Goal: Information Seeking & Learning: Find specific fact

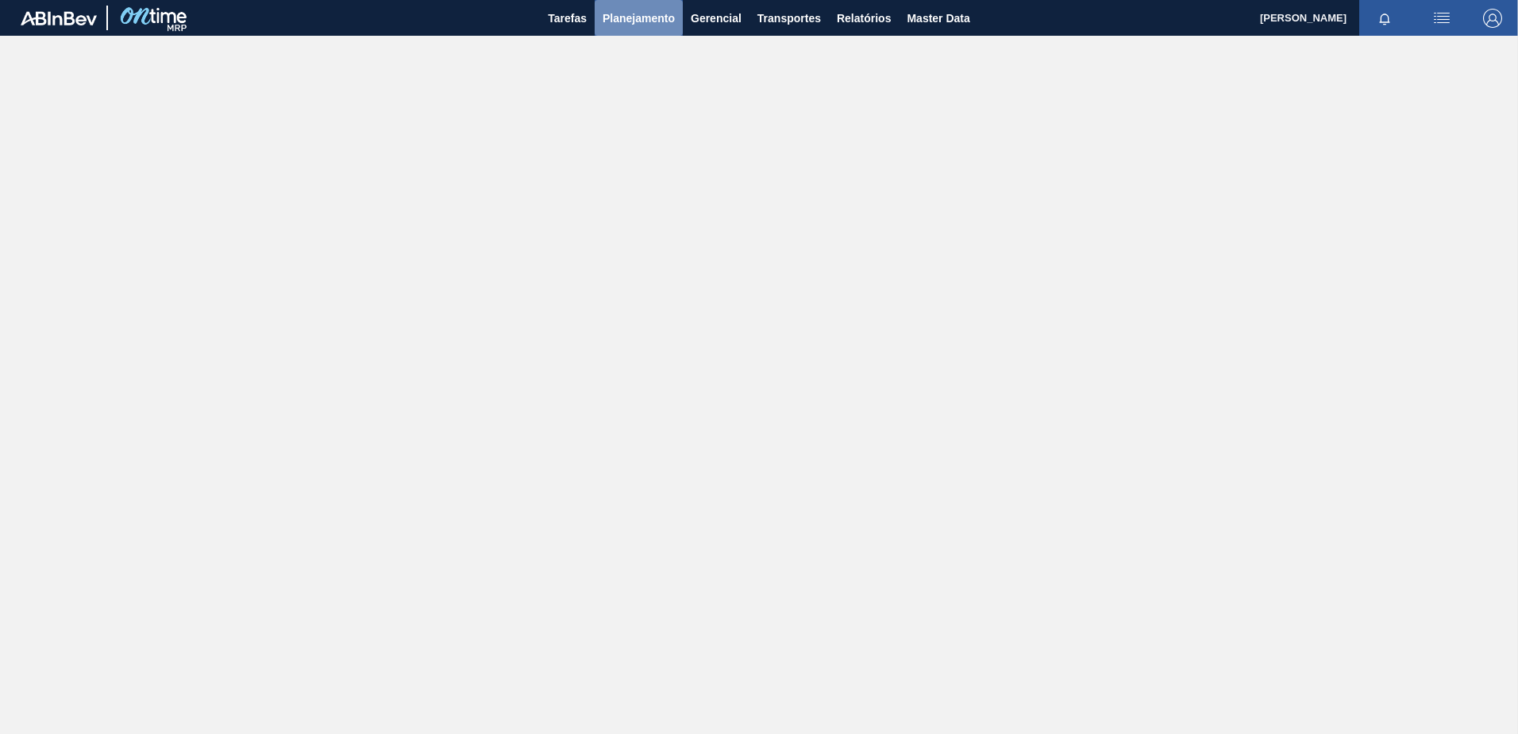
click at [668, 29] on button "Planejamento" at bounding box center [639, 18] width 88 height 36
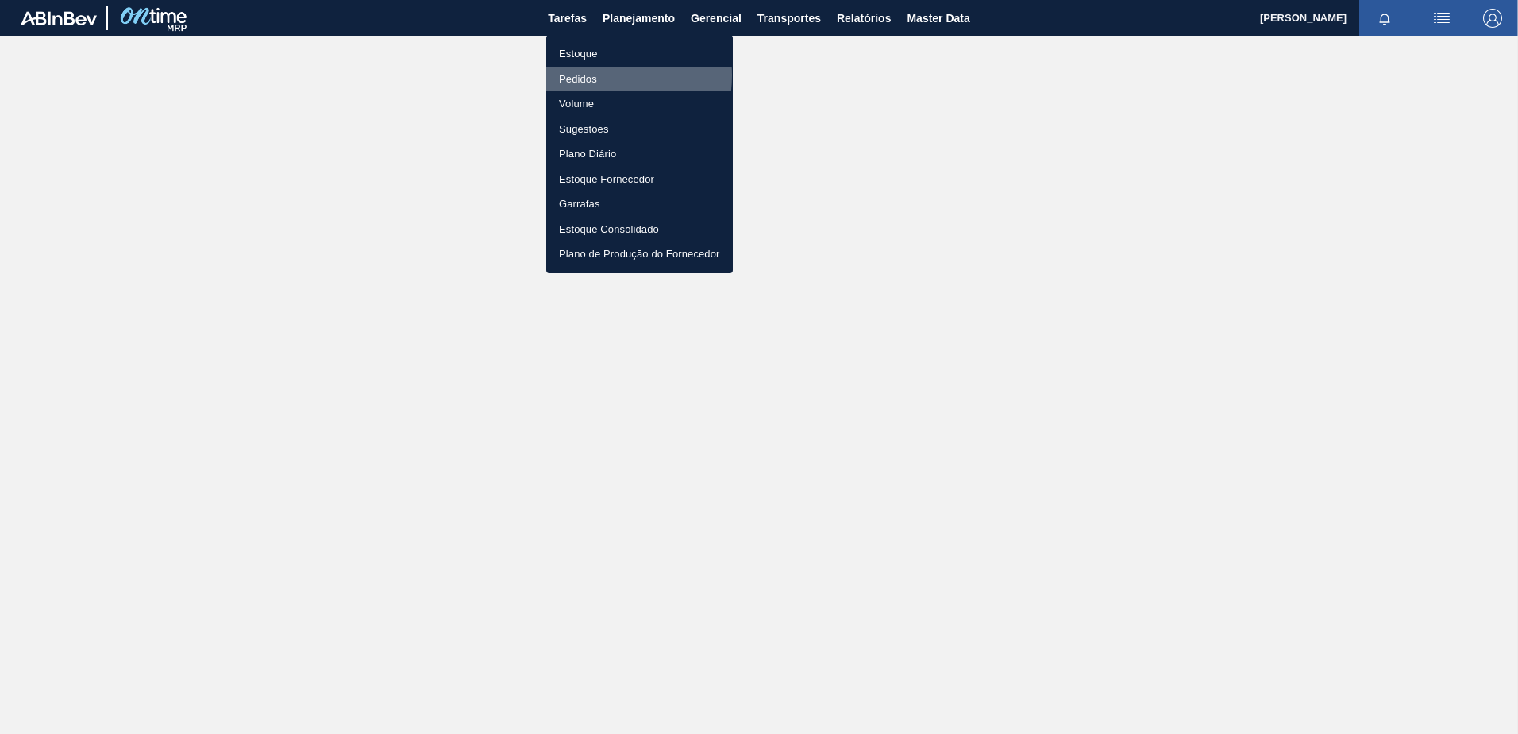
click at [595, 75] on li "Pedidos" at bounding box center [639, 79] width 187 height 25
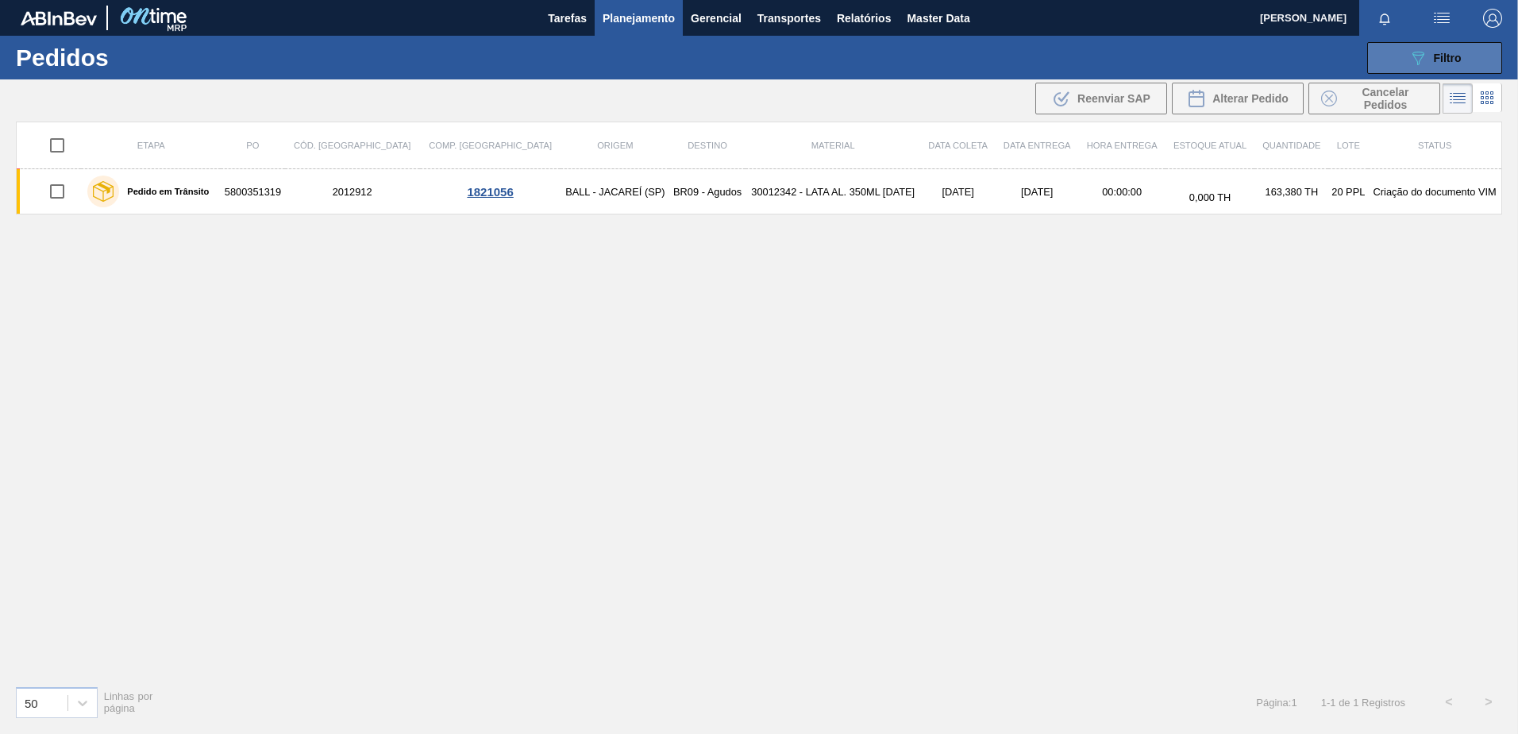
click at [1403, 61] on button "089F7B8B-B2A5-4AFE-B5C0-19BA573D28AC Filtro" at bounding box center [1435, 58] width 135 height 32
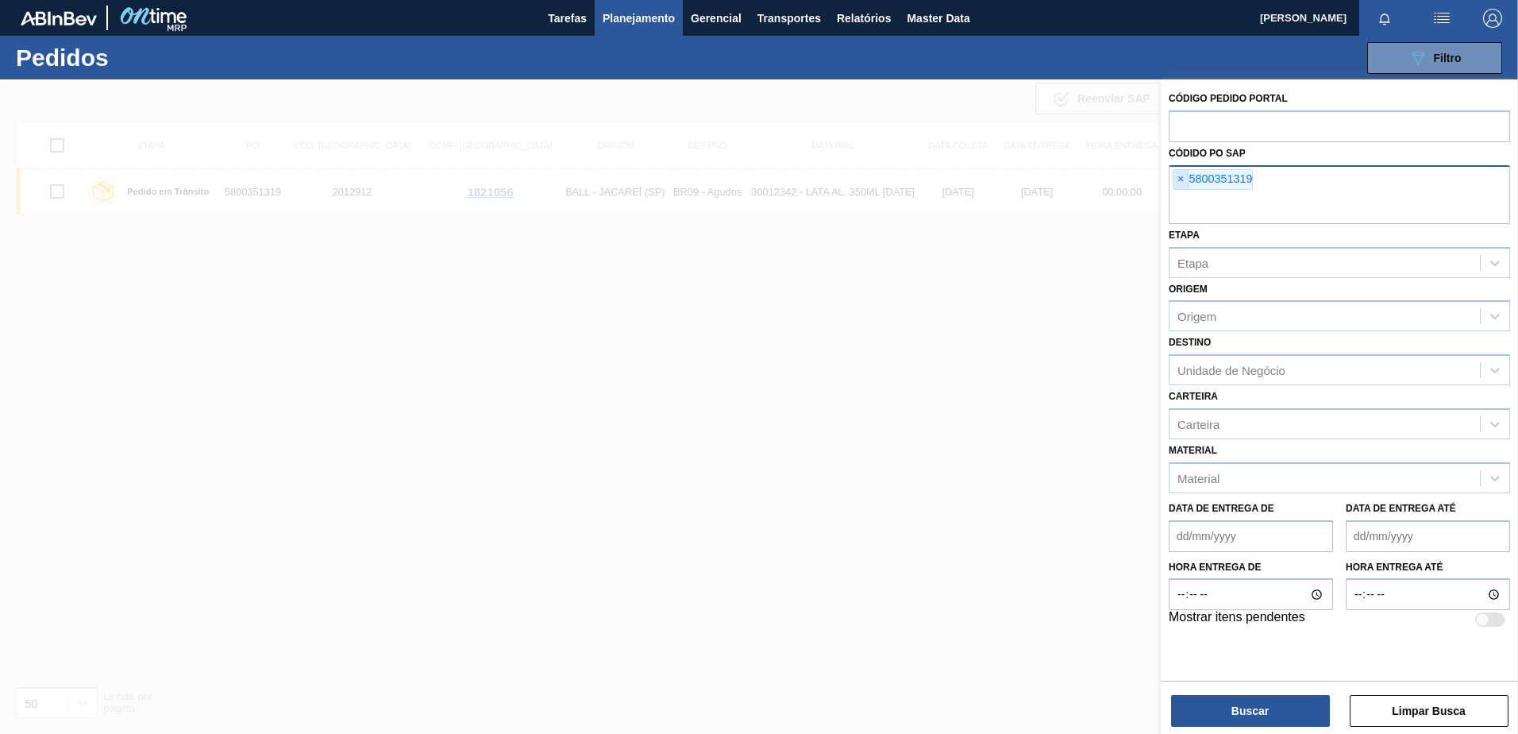
click at [1179, 176] on span "×" at bounding box center [1181, 179] width 15 height 19
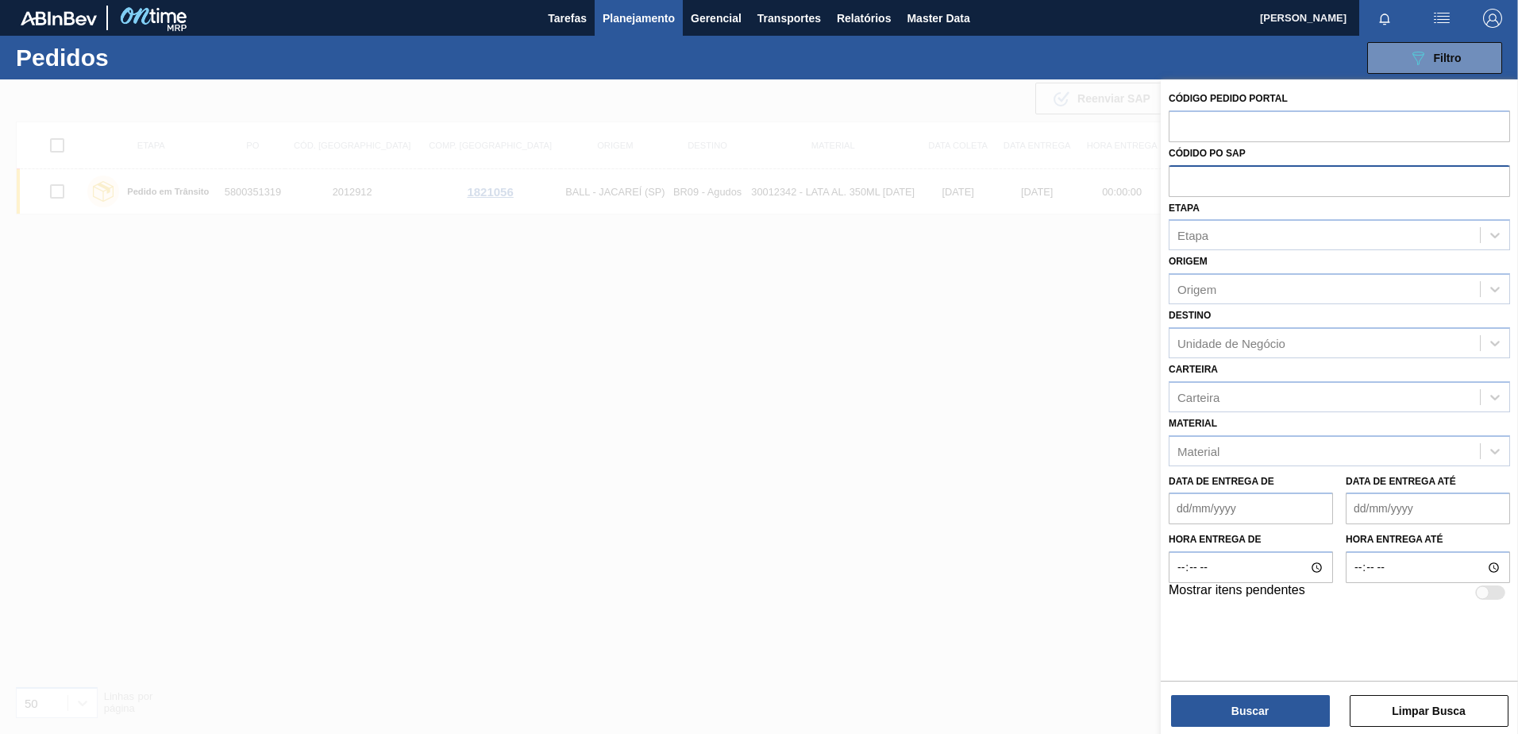
click at [1199, 187] on input "text" at bounding box center [1339, 180] width 341 height 30
type input "5800351301"
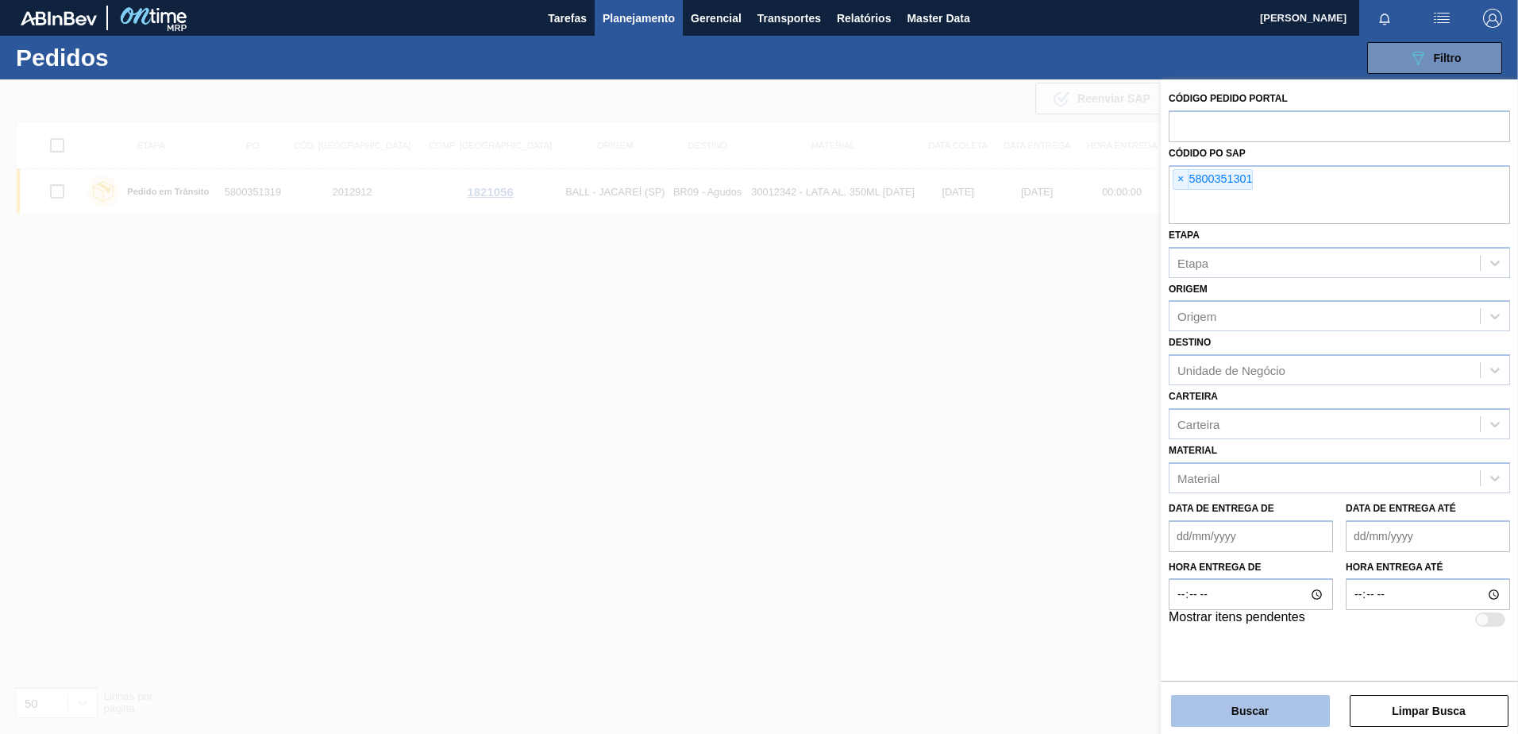
click at [1277, 695] on button "Buscar" at bounding box center [1250, 711] width 159 height 32
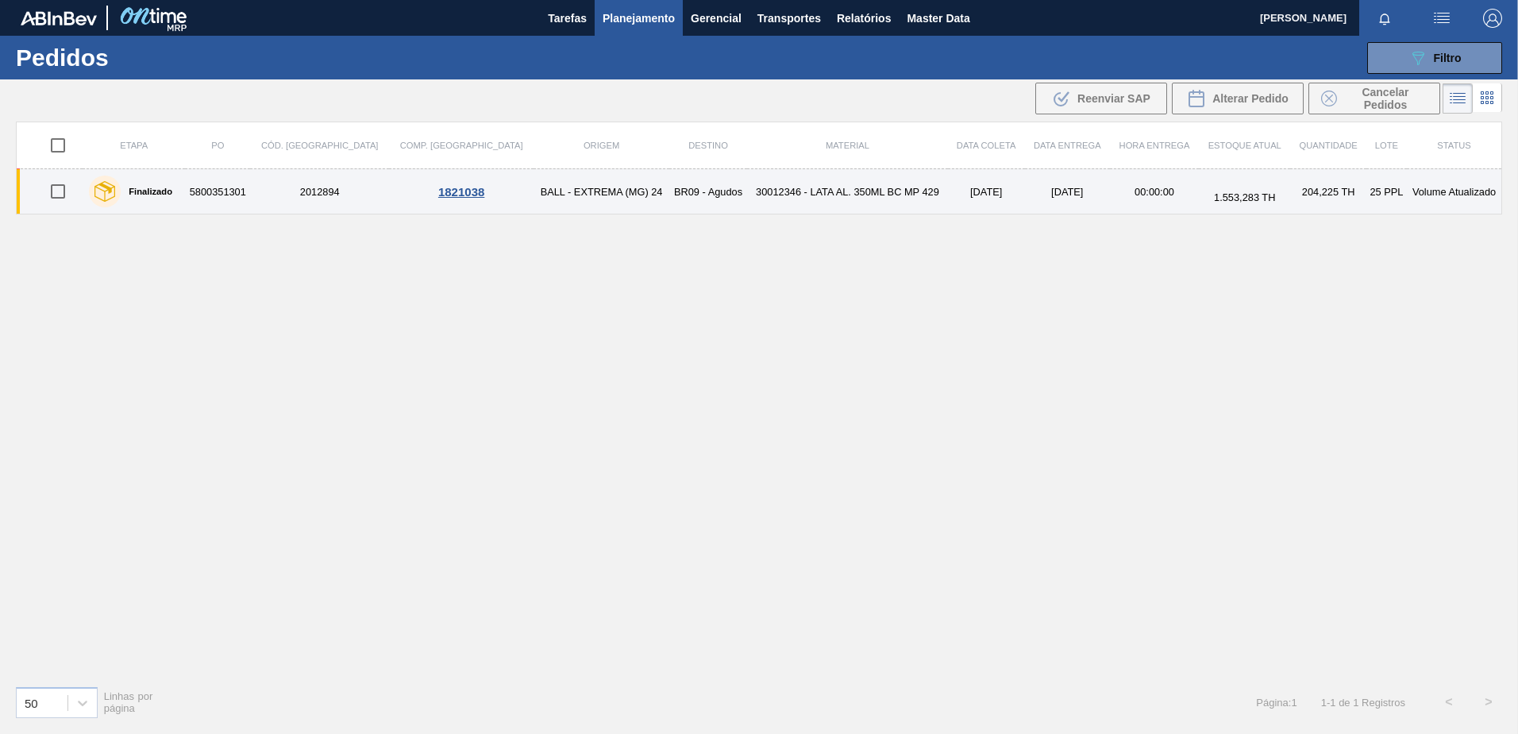
click at [747, 197] on td "30012346 - LATA AL. 350ML BC MP 429" at bounding box center [847, 191] width 201 height 45
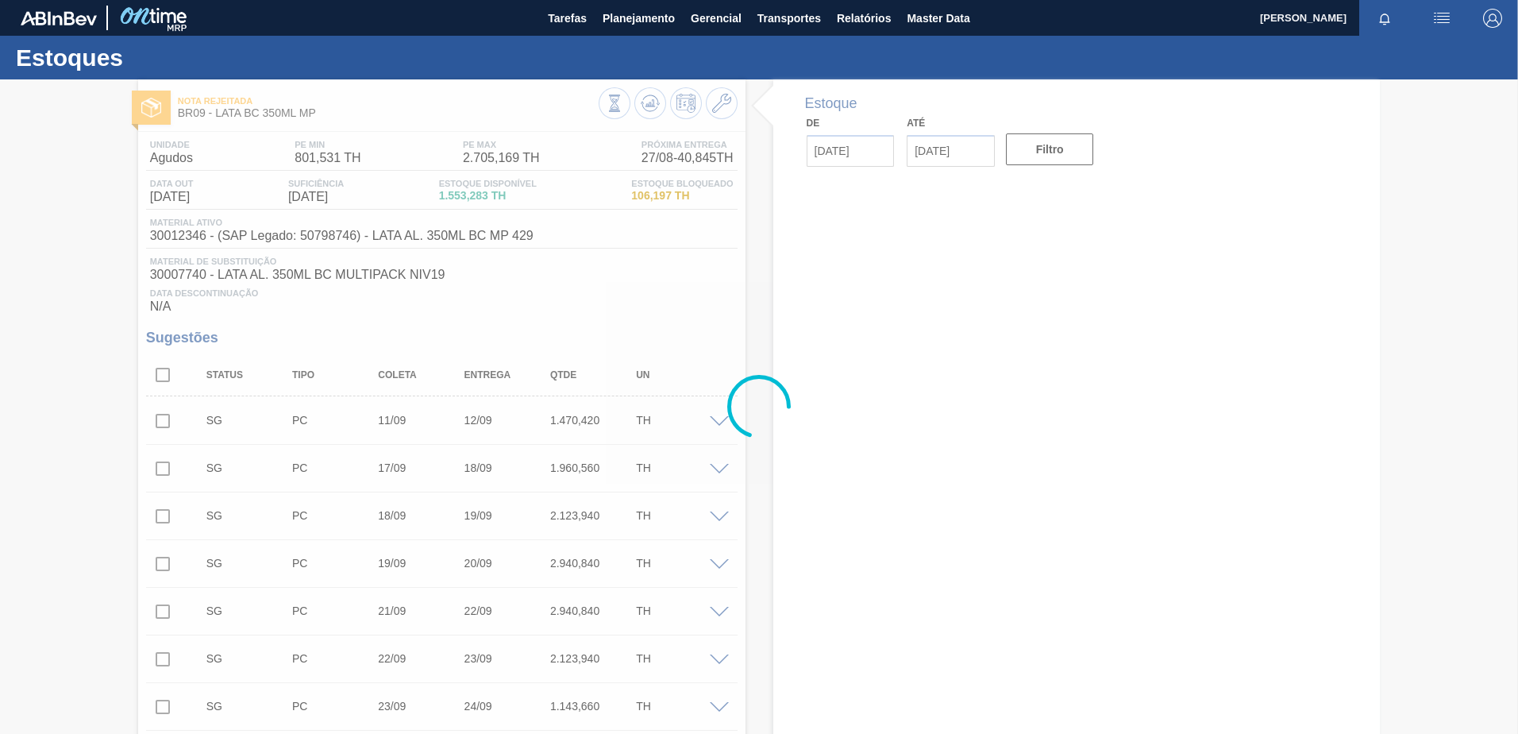
type input "27/08/2025"
type input "10/09/2025"
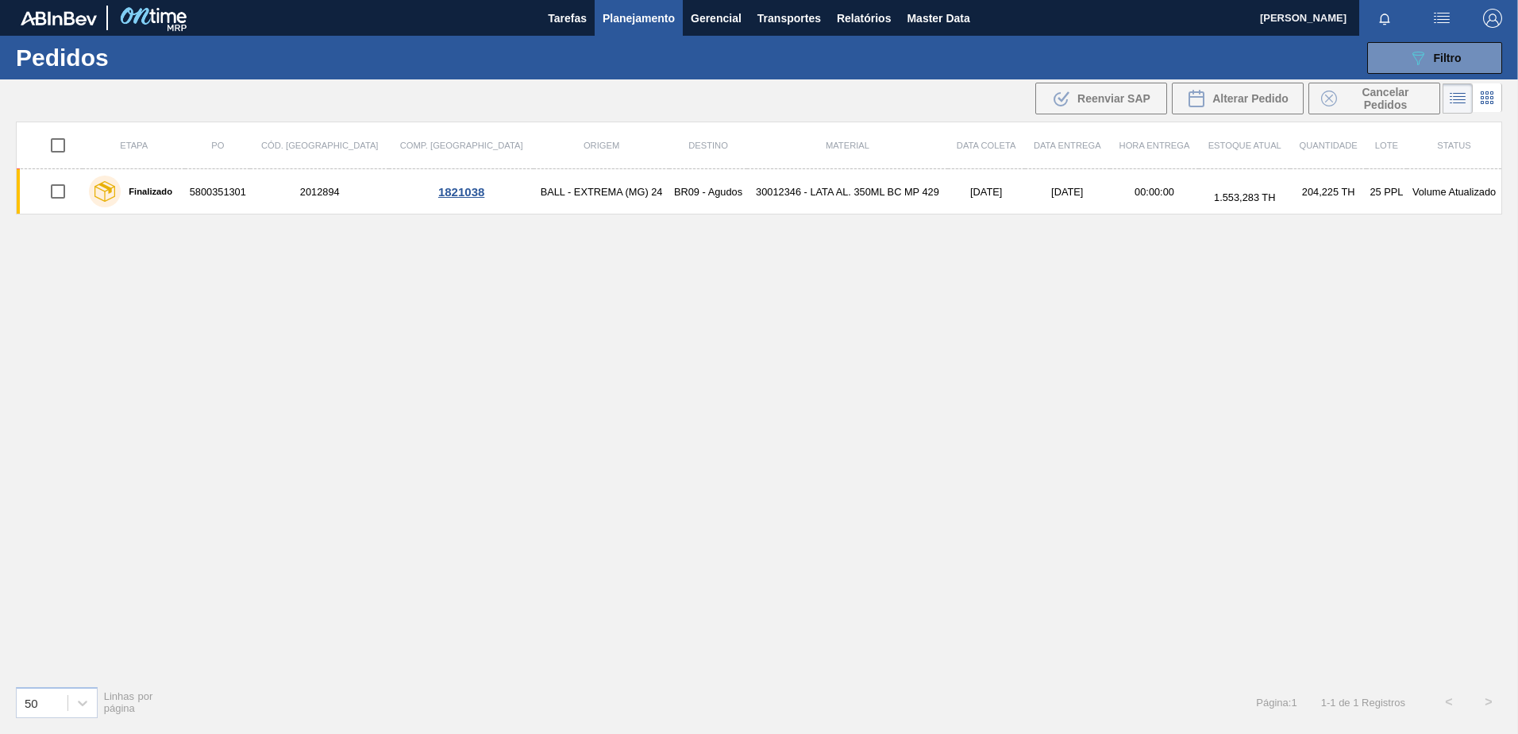
click at [1492, 99] on icon at bounding box center [1492, 97] width 3 height 3
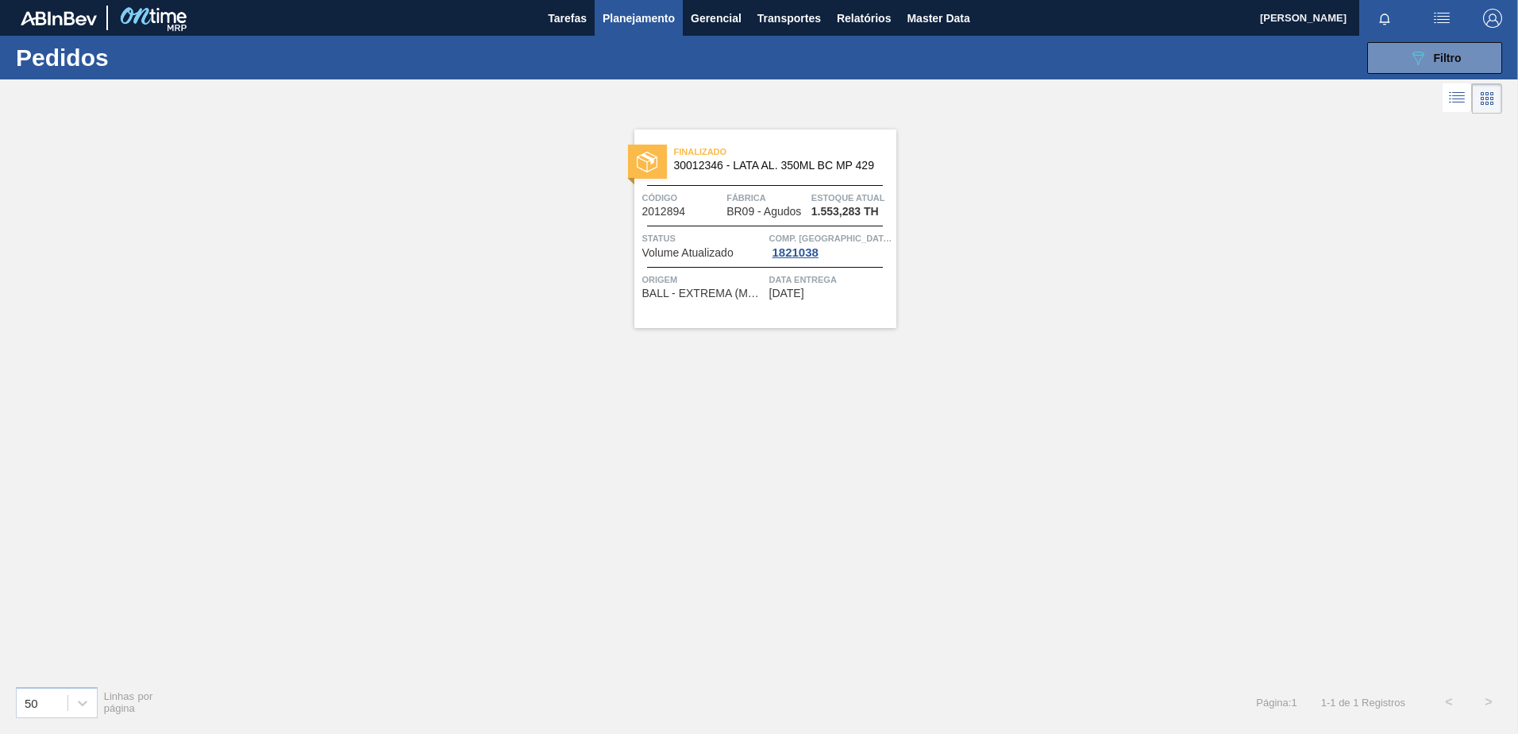
click at [784, 187] on div "Finalizado 30012346 - LATA AL. 350ML BC MP 429 Código 2012894 Fábrica BR09 - Ag…" at bounding box center [766, 228] width 262 height 199
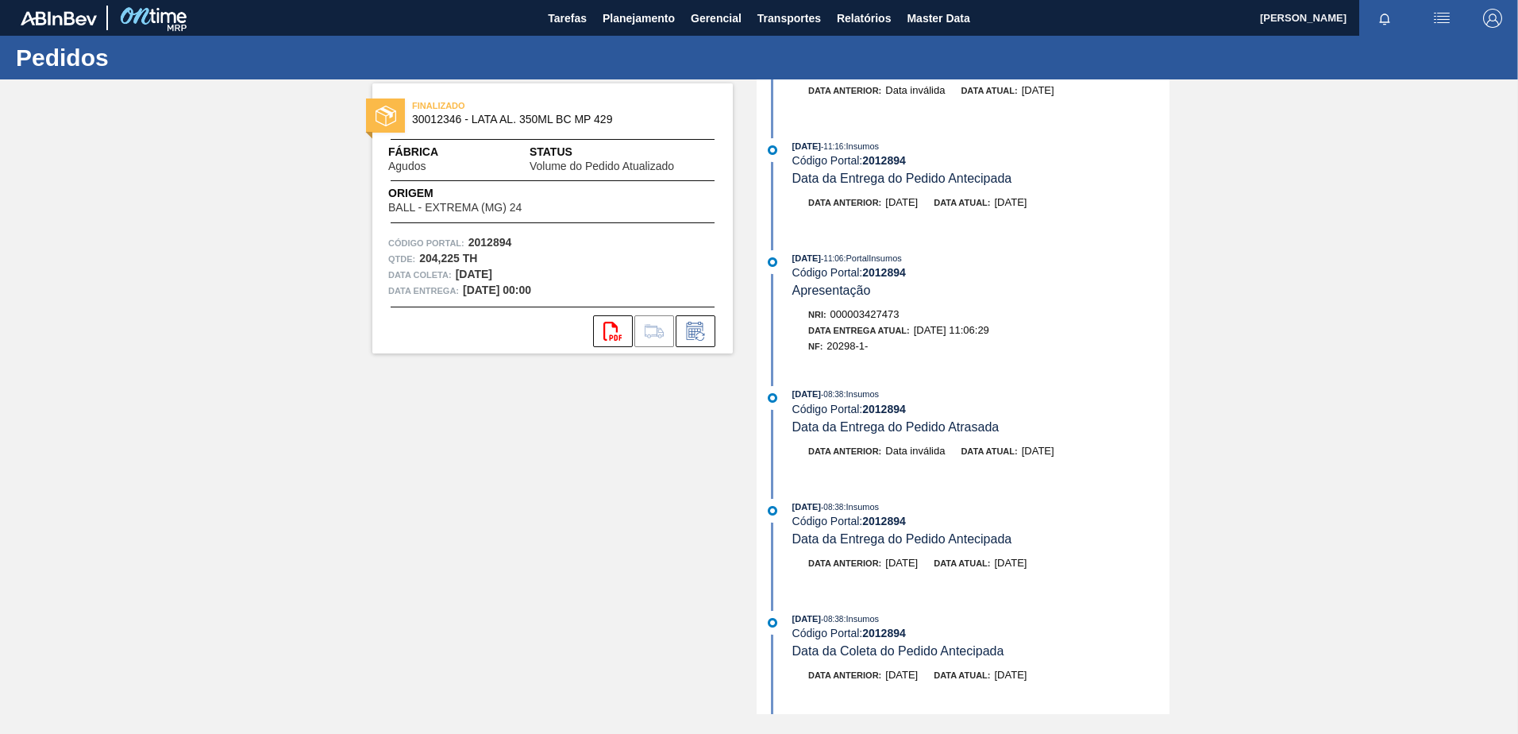
scroll to position [476, 0]
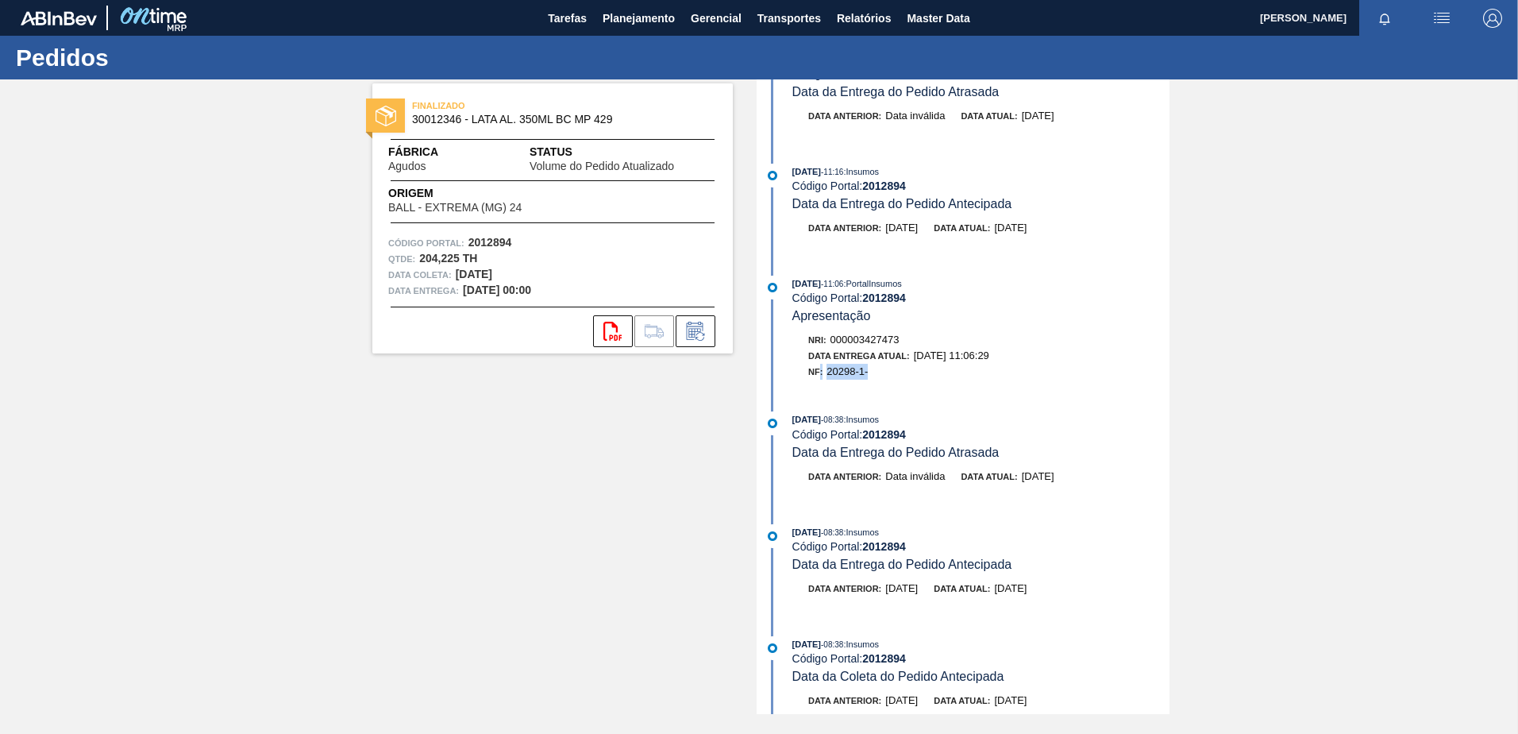
drag, startPoint x: 875, startPoint y: 374, endPoint x: 818, endPoint y: 371, distance: 57.3
click at [818, 371] on div "NF: 20298-1-" at bounding box center [988, 372] width 361 height 16
drag, startPoint x: 818, startPoint y: 371, endPoint x: 1038, endPoint y: 353, distance: 220.7
click at [1038, 353] on div "Data Entrega Atual: 26/08/2025 11:06:29" at bounding box center [988, 356] width 361 height 16
drag, startPoint x: 920, startPoint y: 333, endPoint x: 847, endPoint y: 326, distance: 74.2
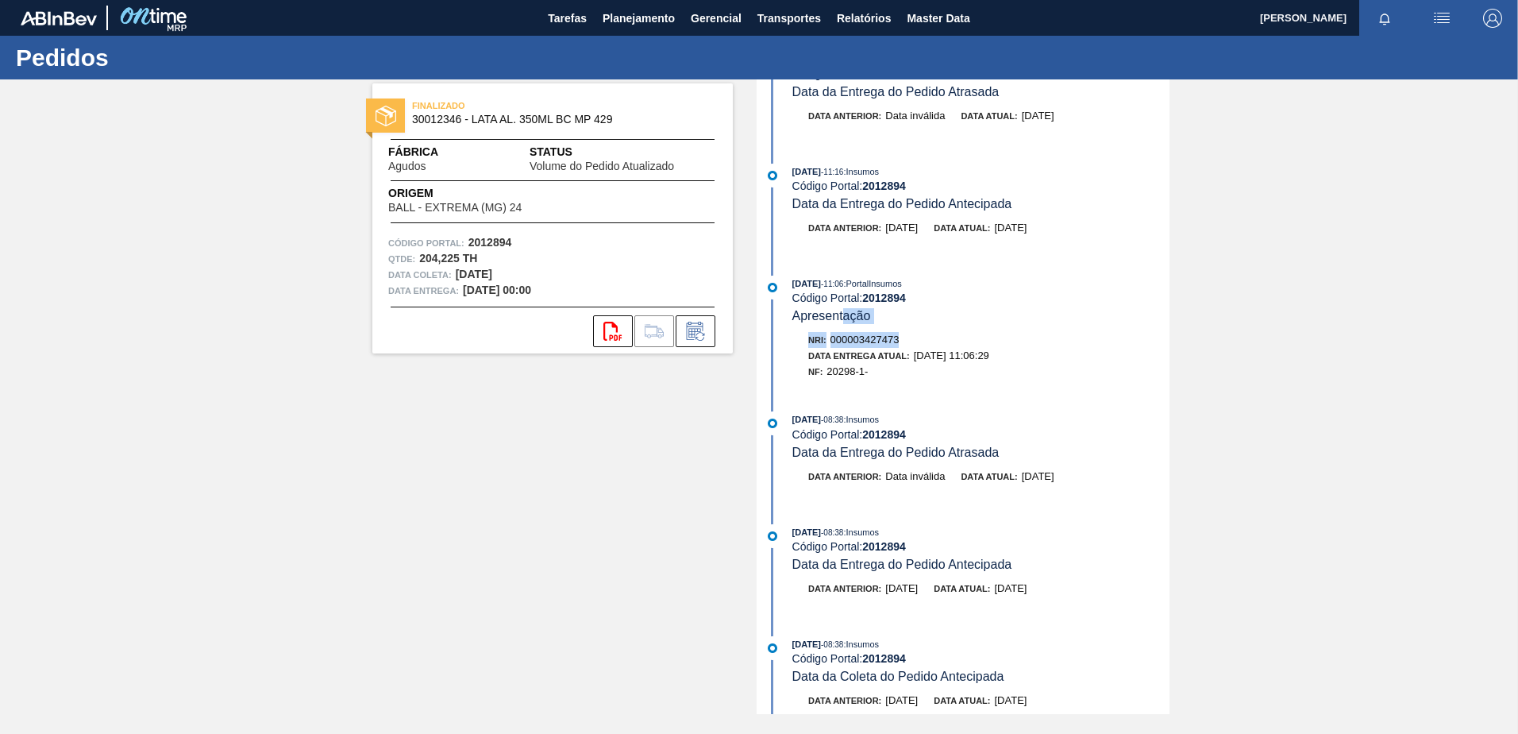
click at [847, 326] on div "26/08/2025 - 11:06 : PortalInsumos Código Portal: 2012894 Apresentação Nri: 000…" at bounding box center [965, 332] width 409 height 112
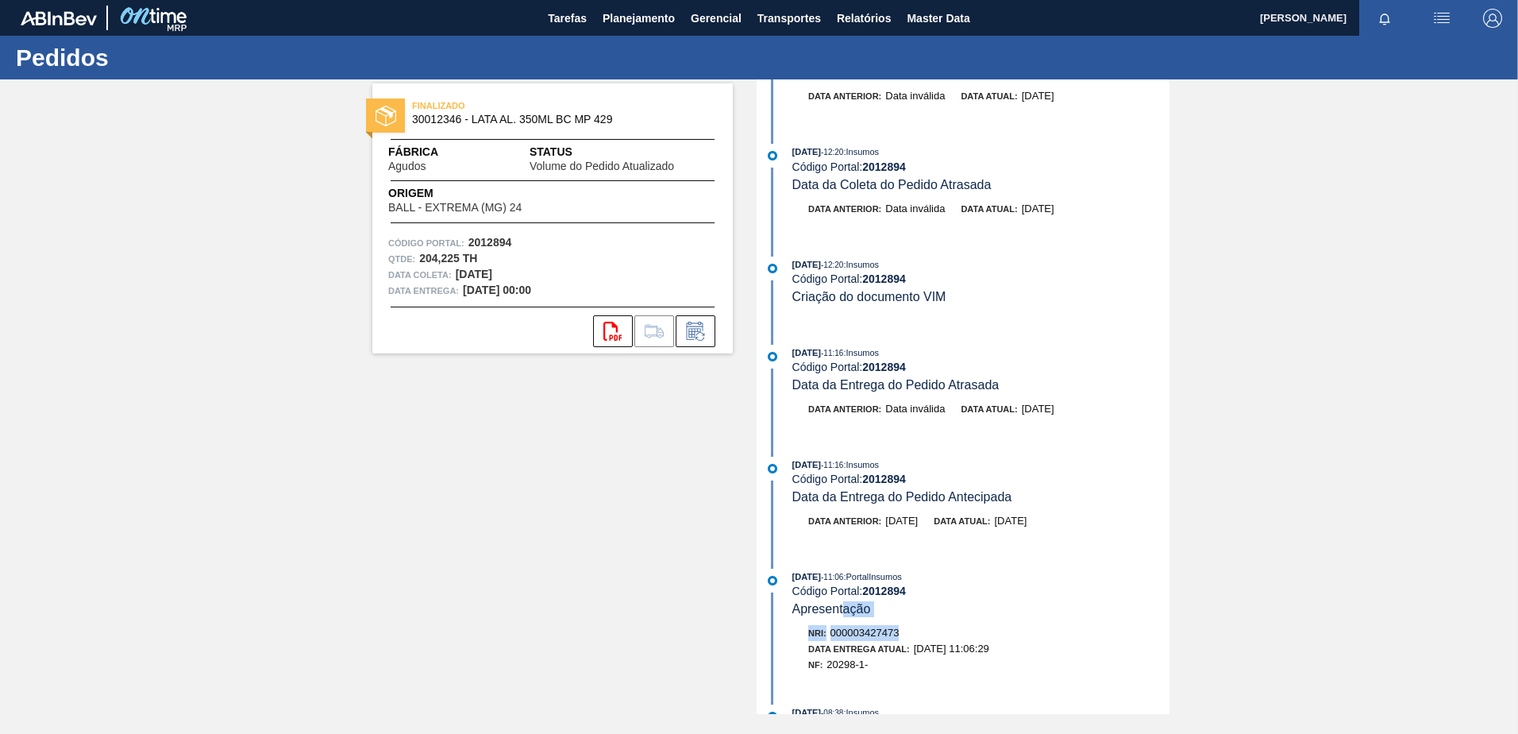
scroll to position [159, 0]
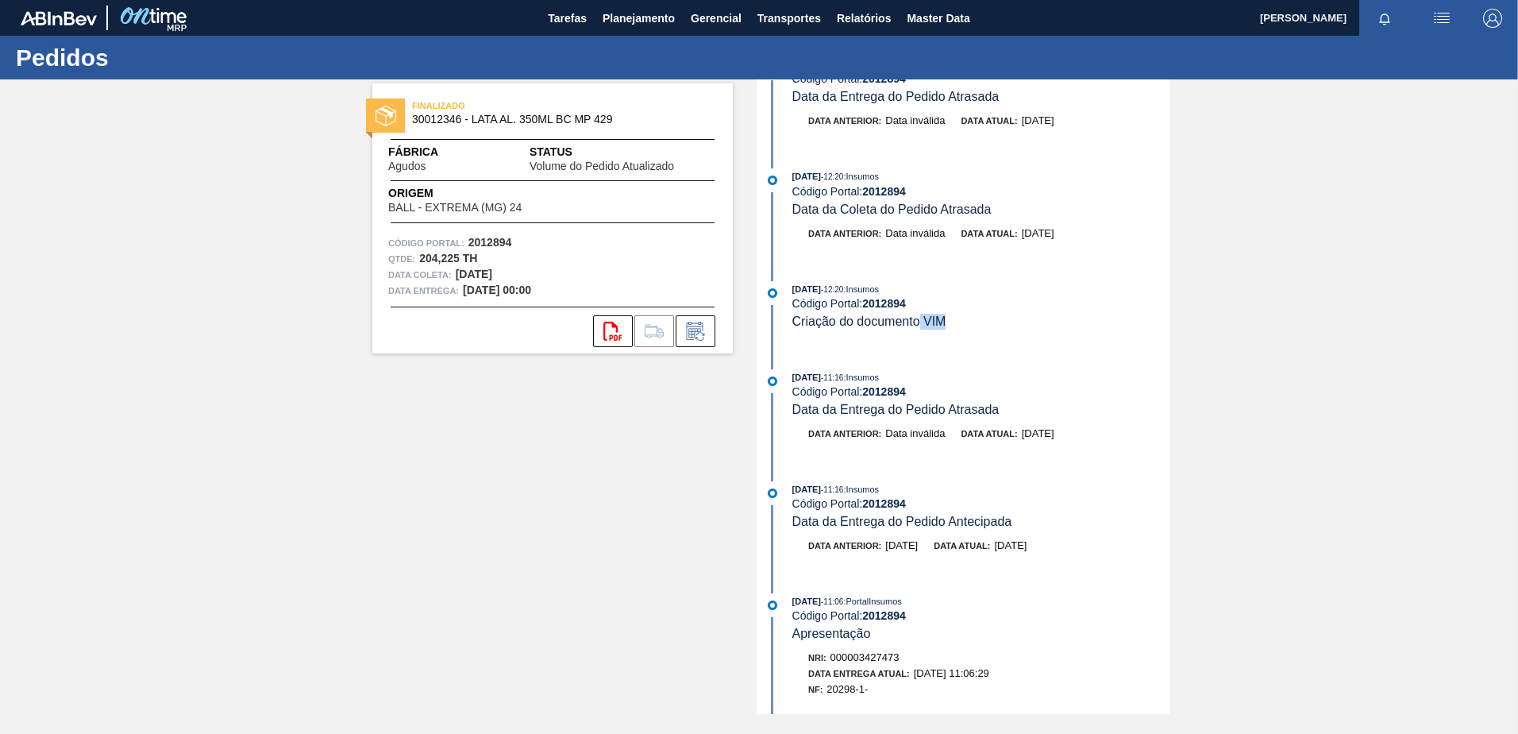
drag, startPoint x: 951, startPoint y: 327, endPoint x: 921, endPoint y: 329, distance: 30.2
click at [921, 329] on div "27/08/2025 - 12:20 : Insumos Código Portal: 2012894 Criação do documento VIM" at bounding box center [981, 305] width 377 height 48
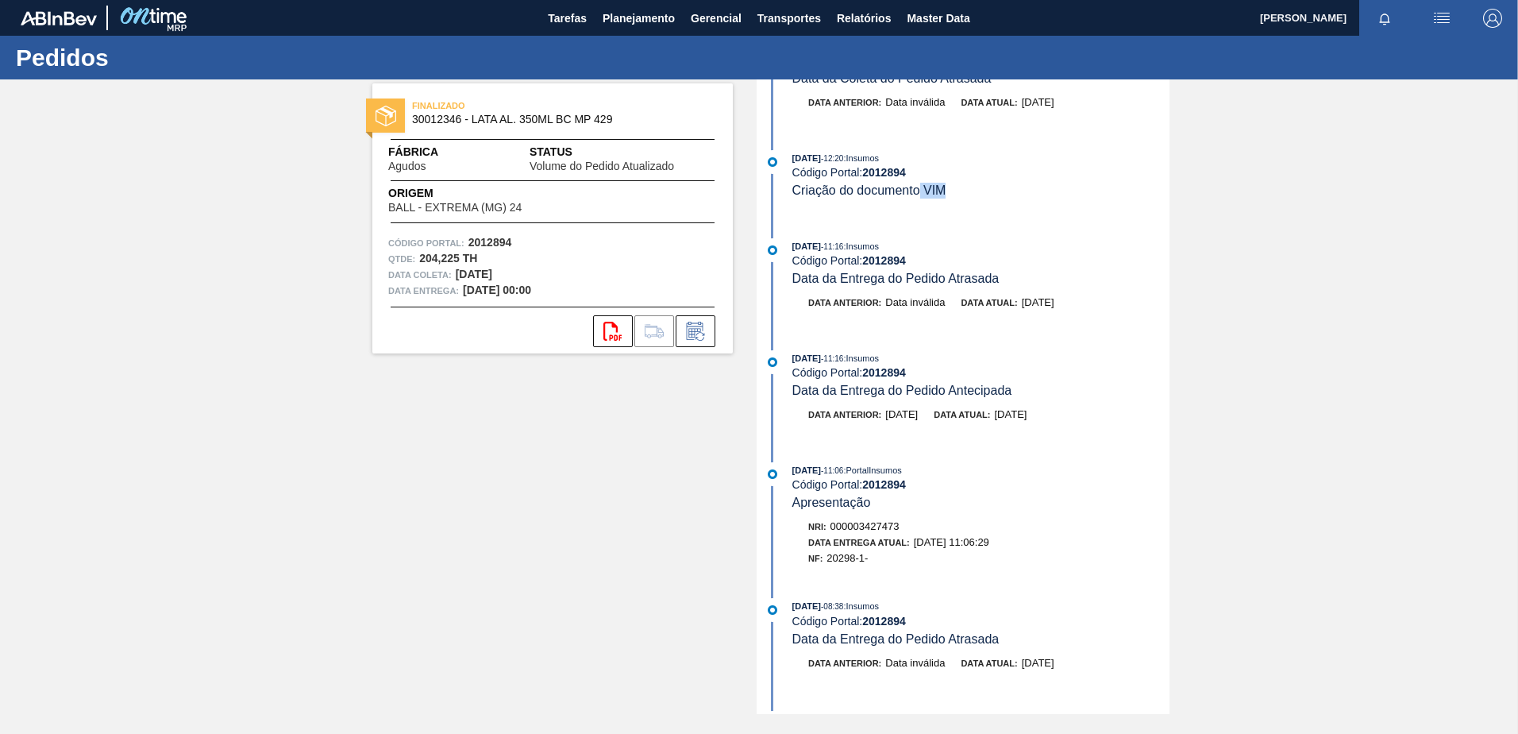
scroll to position [318, 0]
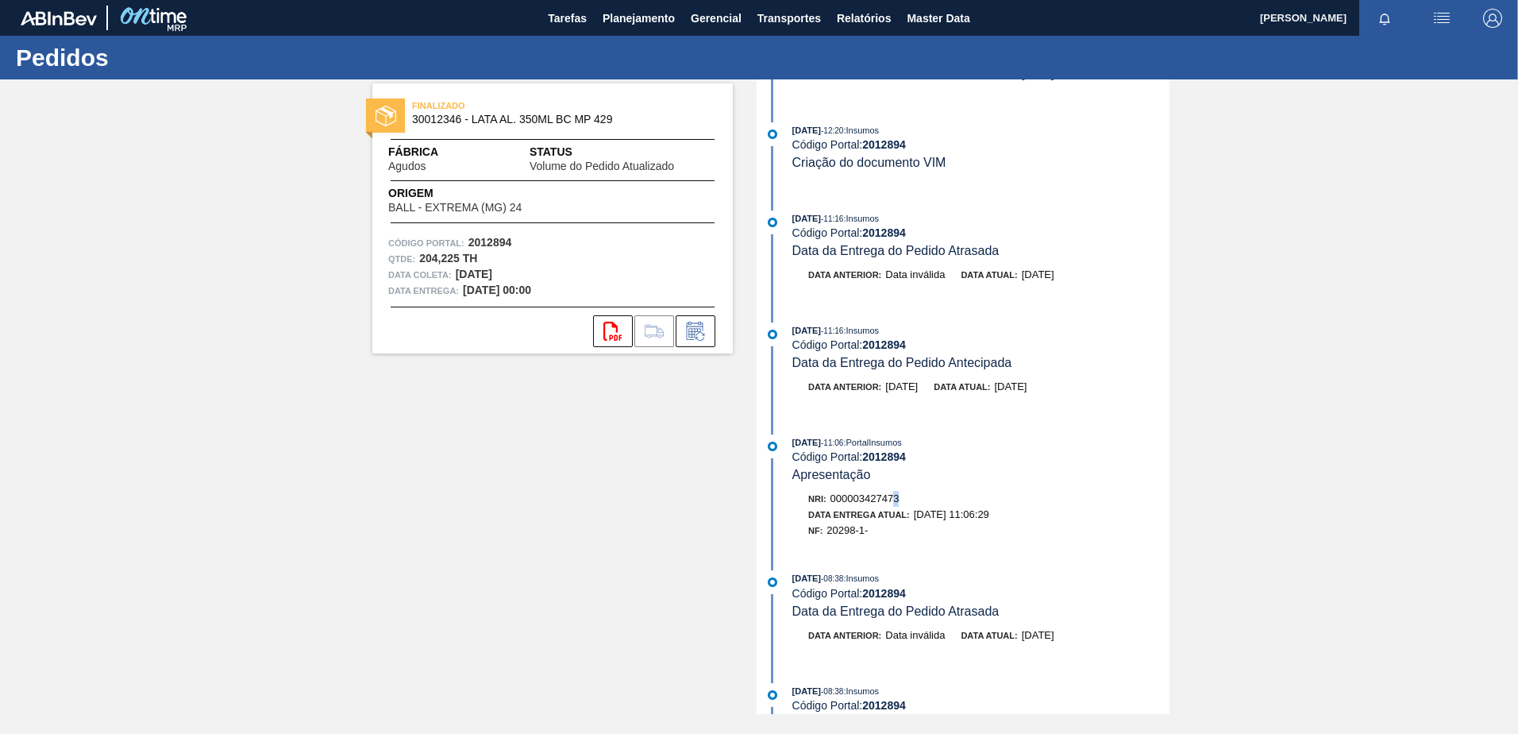
drag, startPoint x: 906, startPoint y: 498, endPoint x: 897, endPoint y: 498, distance: 9.5
click at [897, 498] on div "Nri: 000003427473" at bounding box center [988, 499] width 361 height 16
drag, startPoint x: 897, startPoint y: 498, endPoint x: 874, endPoint y: 538, distance: 46.2
click at [874, 538] on div "NF: 20298-1-" at bounding box center [988, 531] width 361 height 16
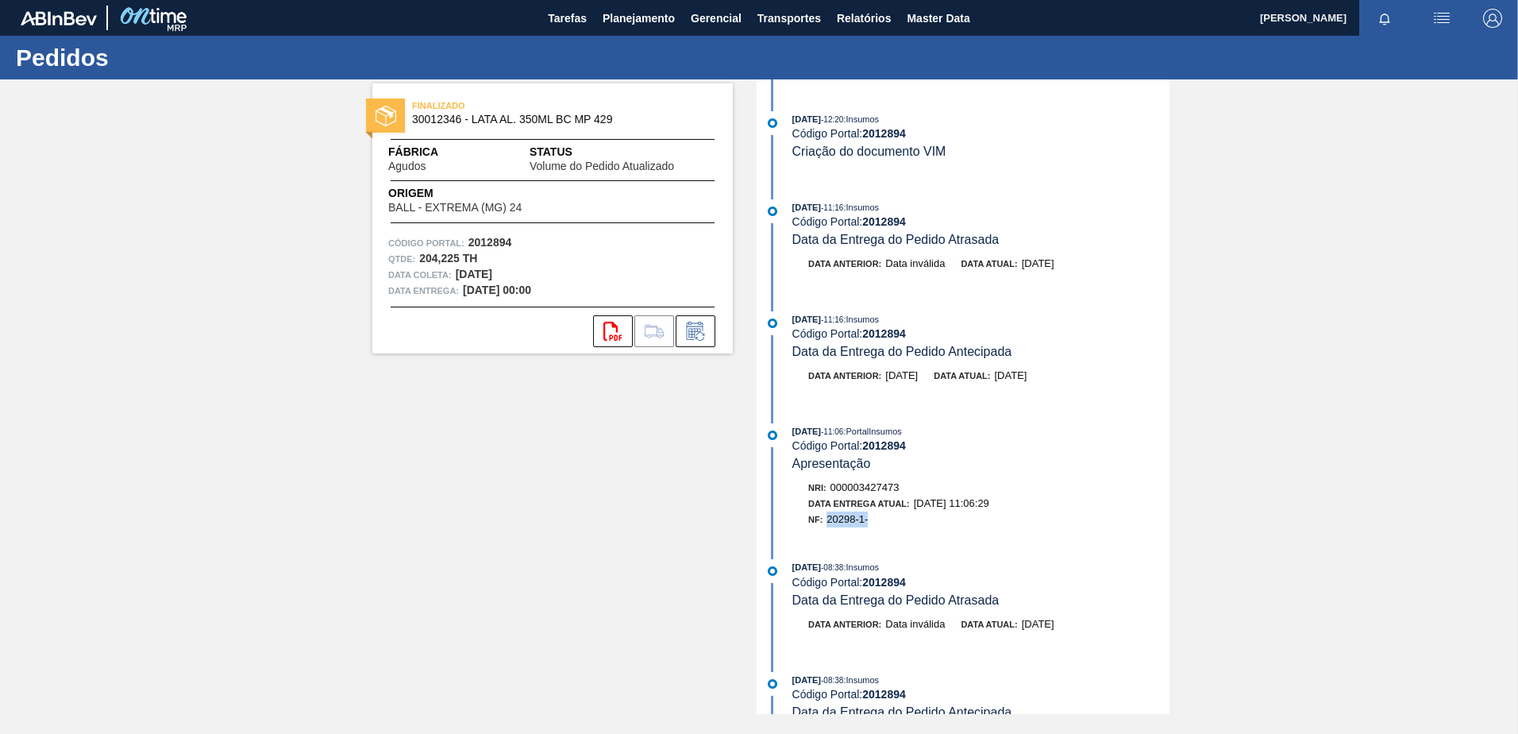
scroll to position [238, 0]
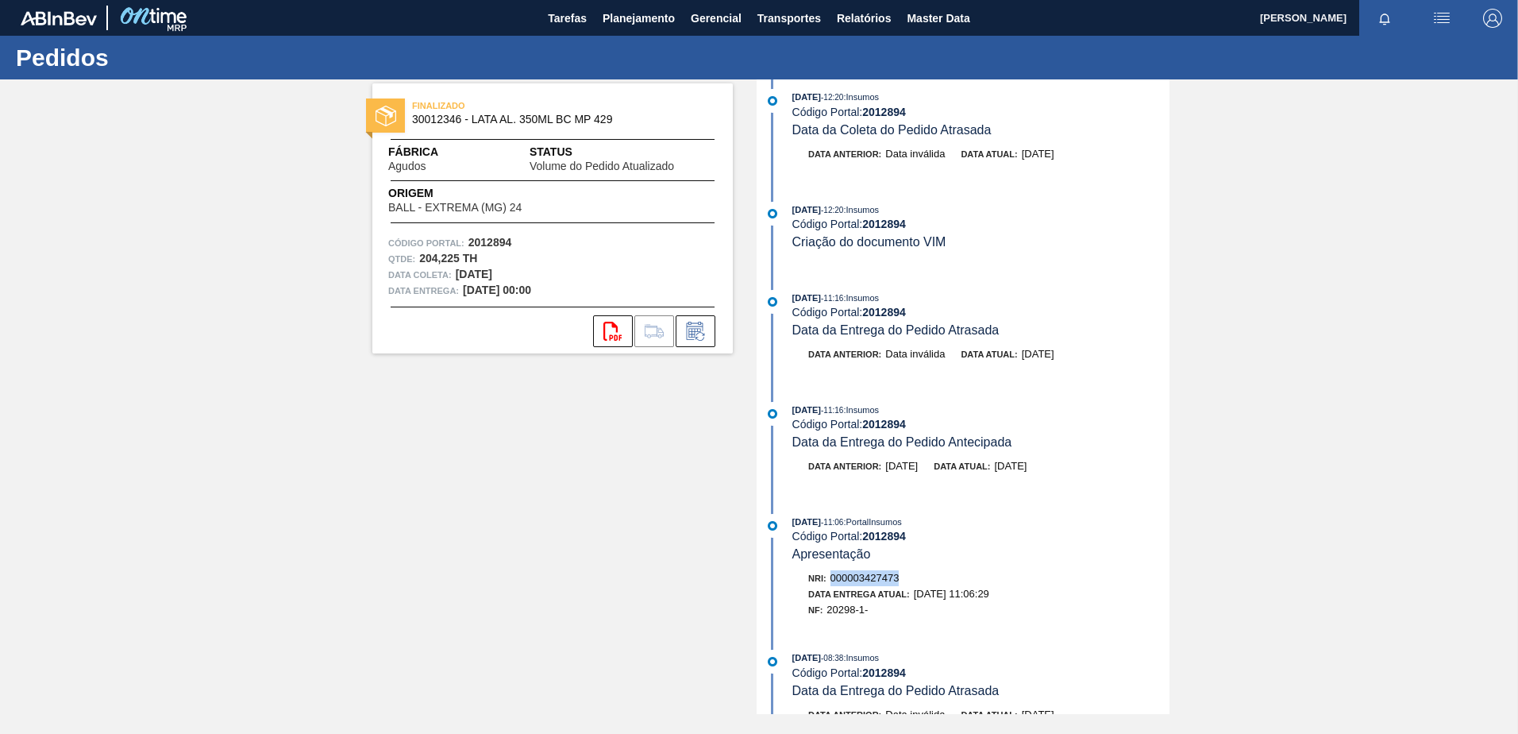
drag, startPoint x: 831, startPoint y: 573, endPoint x: 921, endPoint y: 583, distance: 90.2
click at [921, 583] on div "Nri: 000003427473" at bounding box center [988, 578] width 361 height 16
drag, startPoint x: 921, startPoint y: 583, endPoint x: 788, endPoint y: 547, distance: 138.1
click at [788, 547] on div "26/08/2025 - 11:06 : PortalInsumos Código Portal: 2012894 Apresentação" at bounding box center [965, 538] width 409 height 48
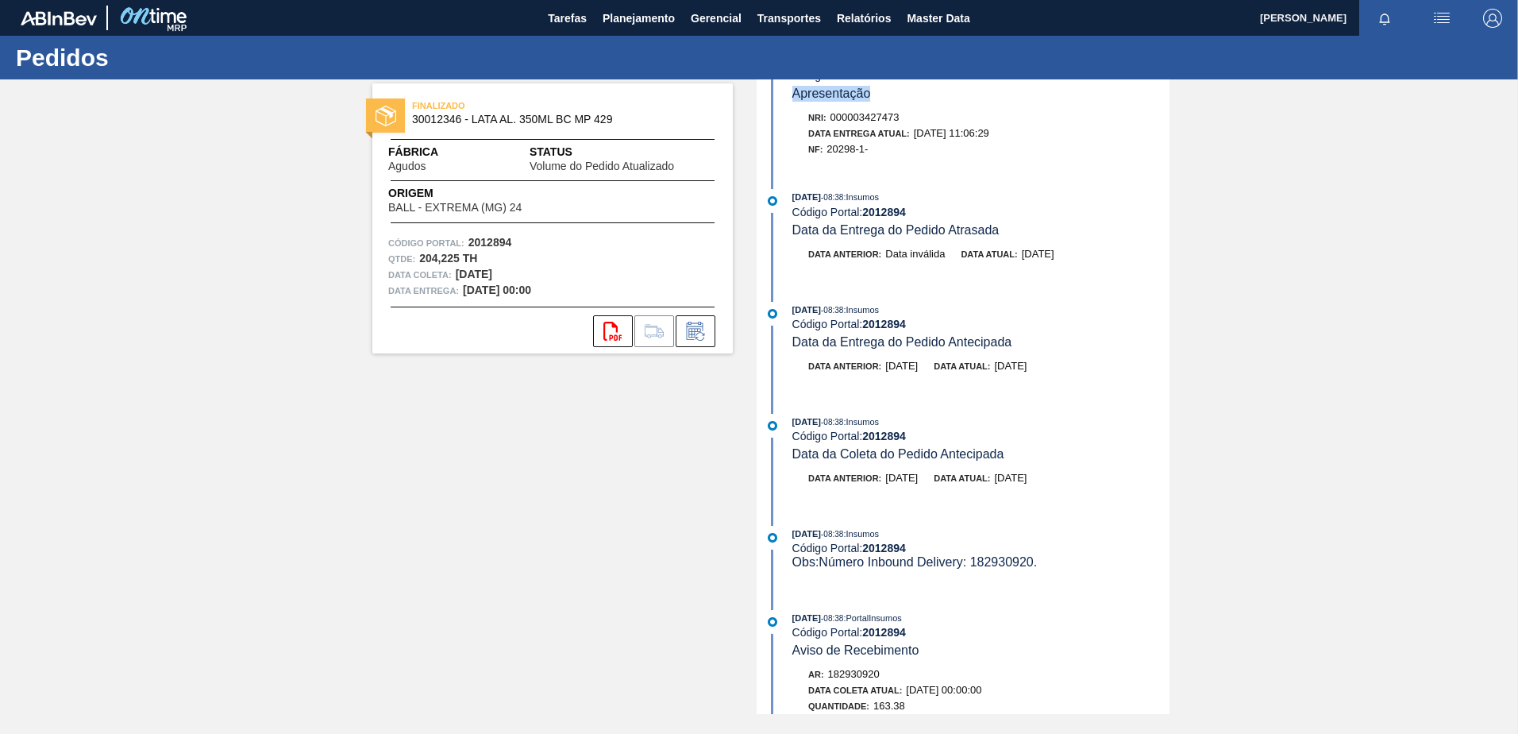
scroll to position [715, 0]
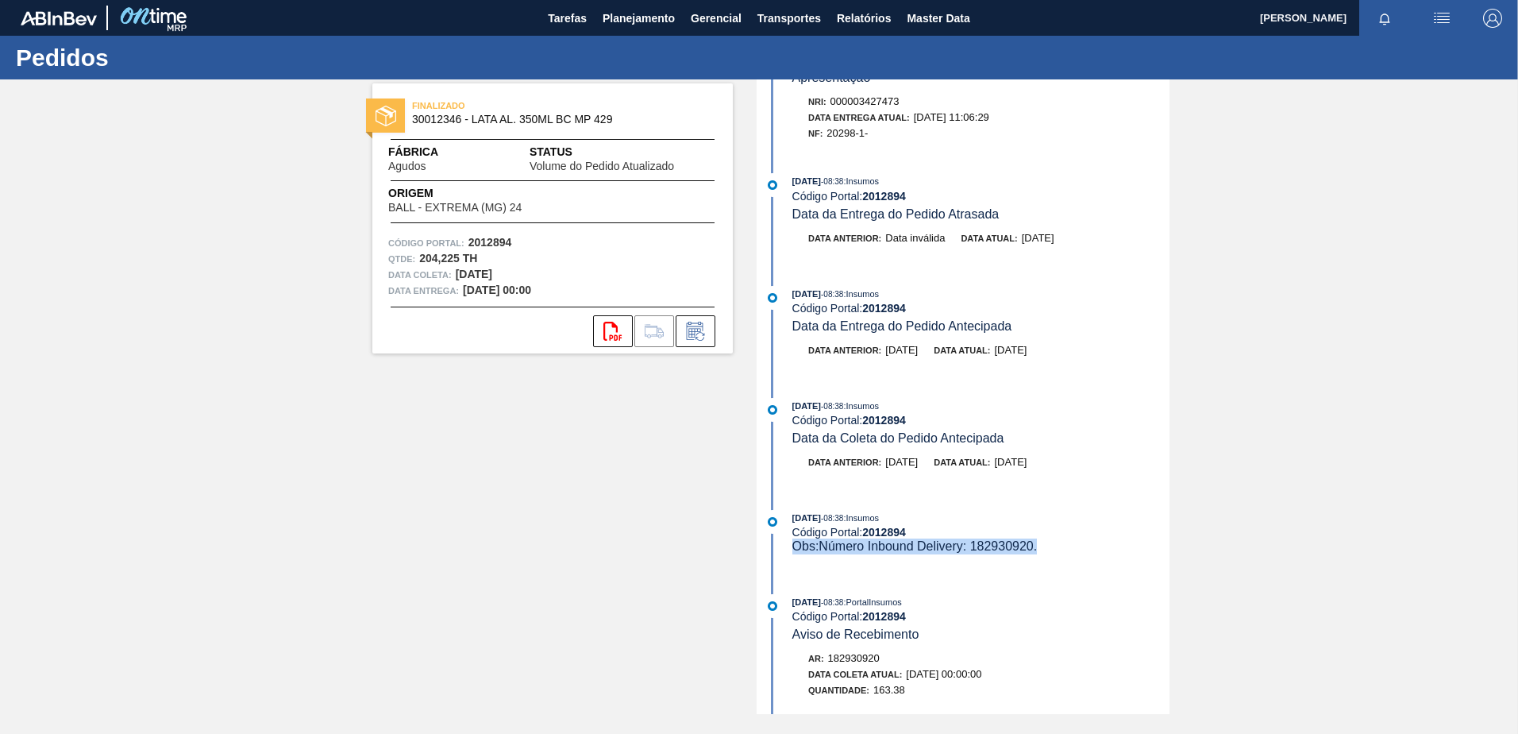
drag, startPoint x: 1043, startPoint y: 554, endPoint x: 786, endPoint y: 548, distance: 256.6
click at [786, 548] on div "26/08/2025 - 08:38 : Insumos Código Portal: 2012894 Obs: Número Inbound Deliver…" at bounding box center [965, 532] width 409 height 44
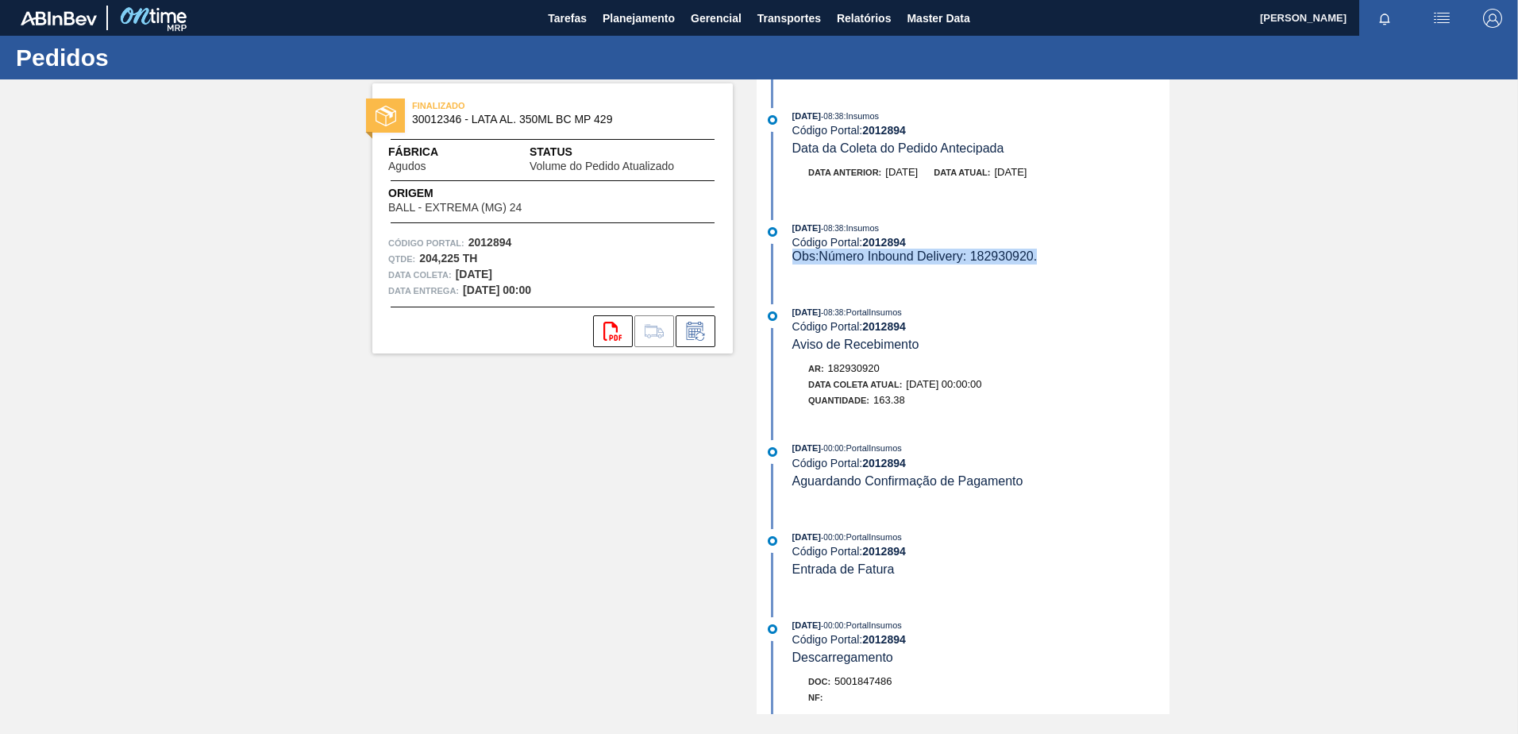
scroll to position [1032, 0]
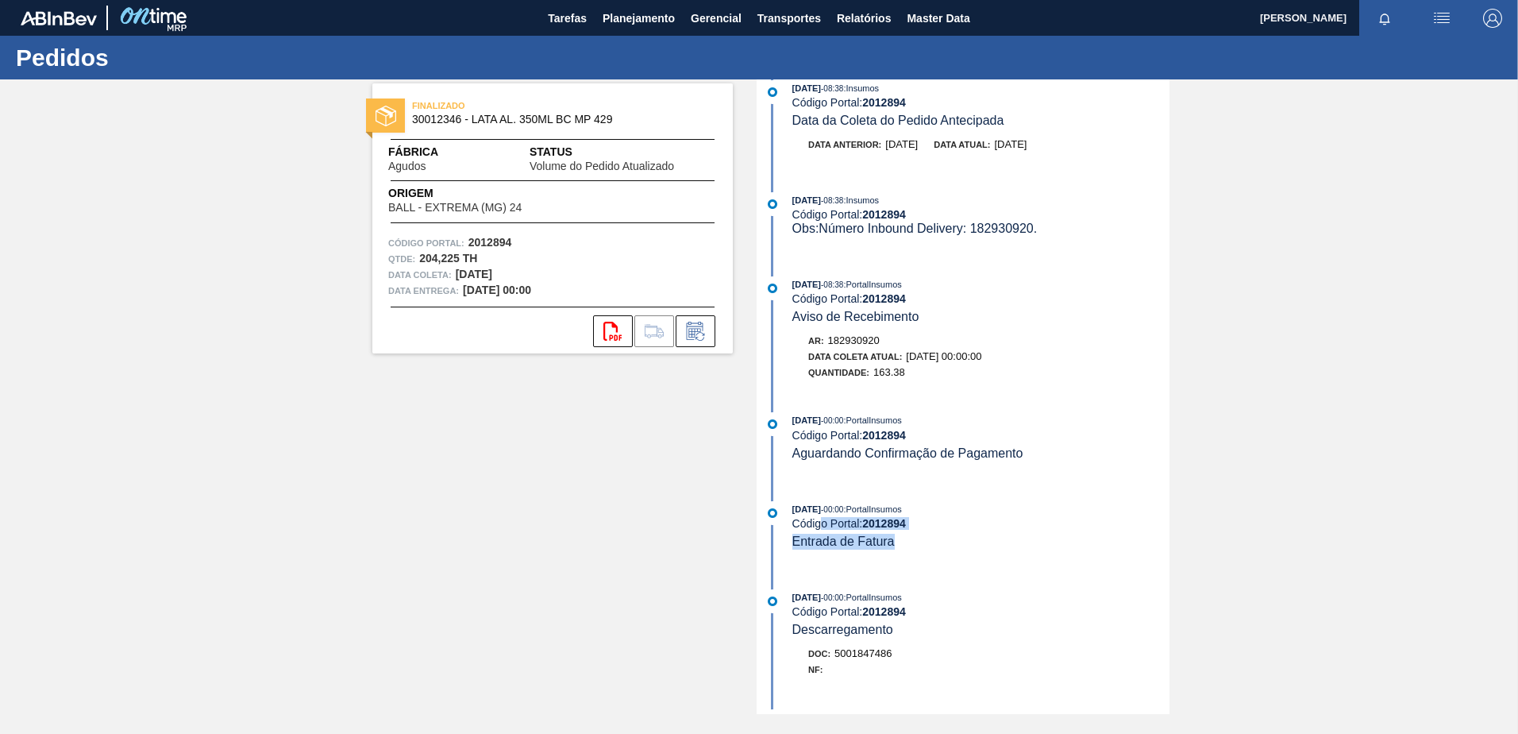
drag, startPoint x: 904, startPoint y: 543, endPoint x: 823, endPoint y: 528, distance: 82.4
click at [823, 528] on div "26/08/2025 - 00:00 : PortalInsumos Código Portal: 2012894 Entrada de Fatura" at bounding box center [981, 525] width 377 height 48
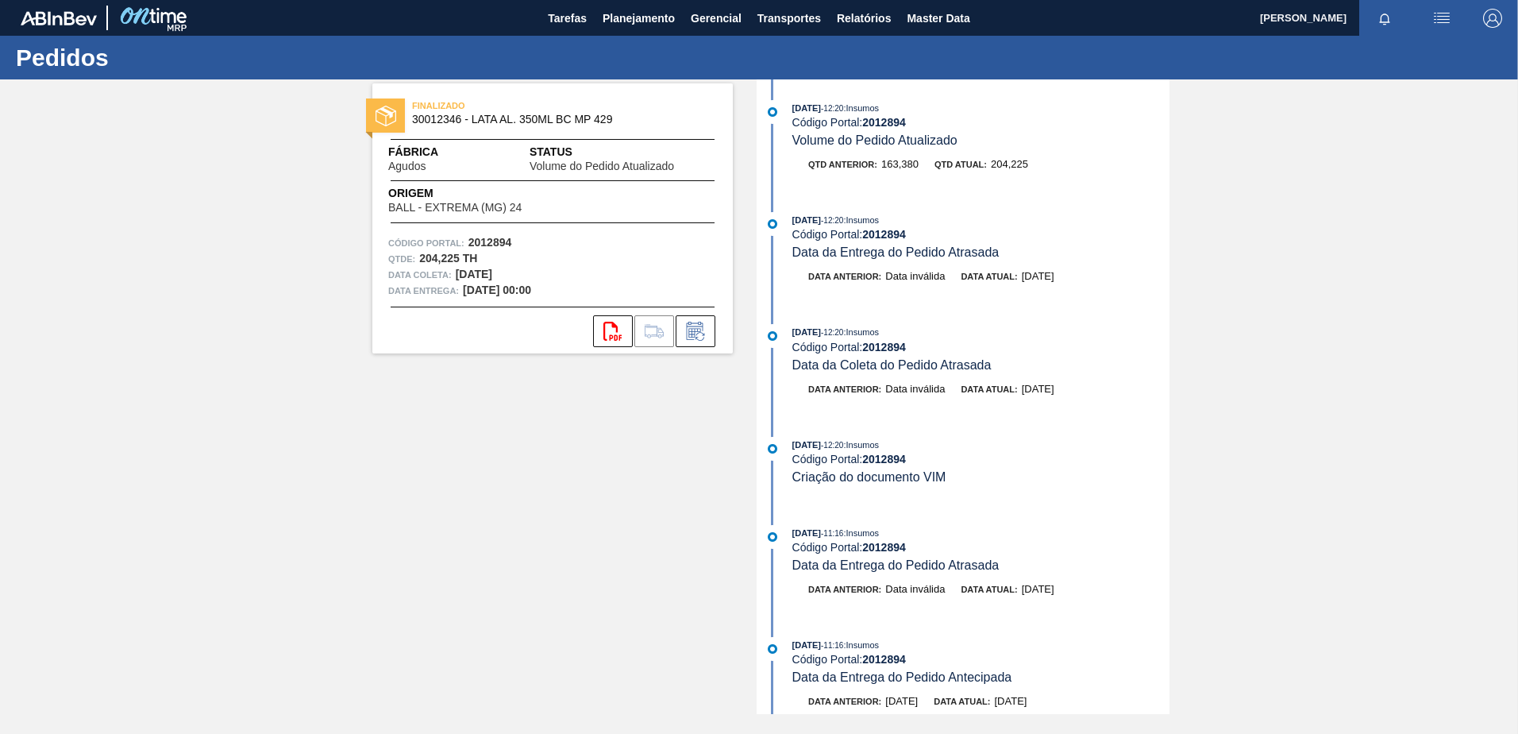
scroll to position [0, 0]
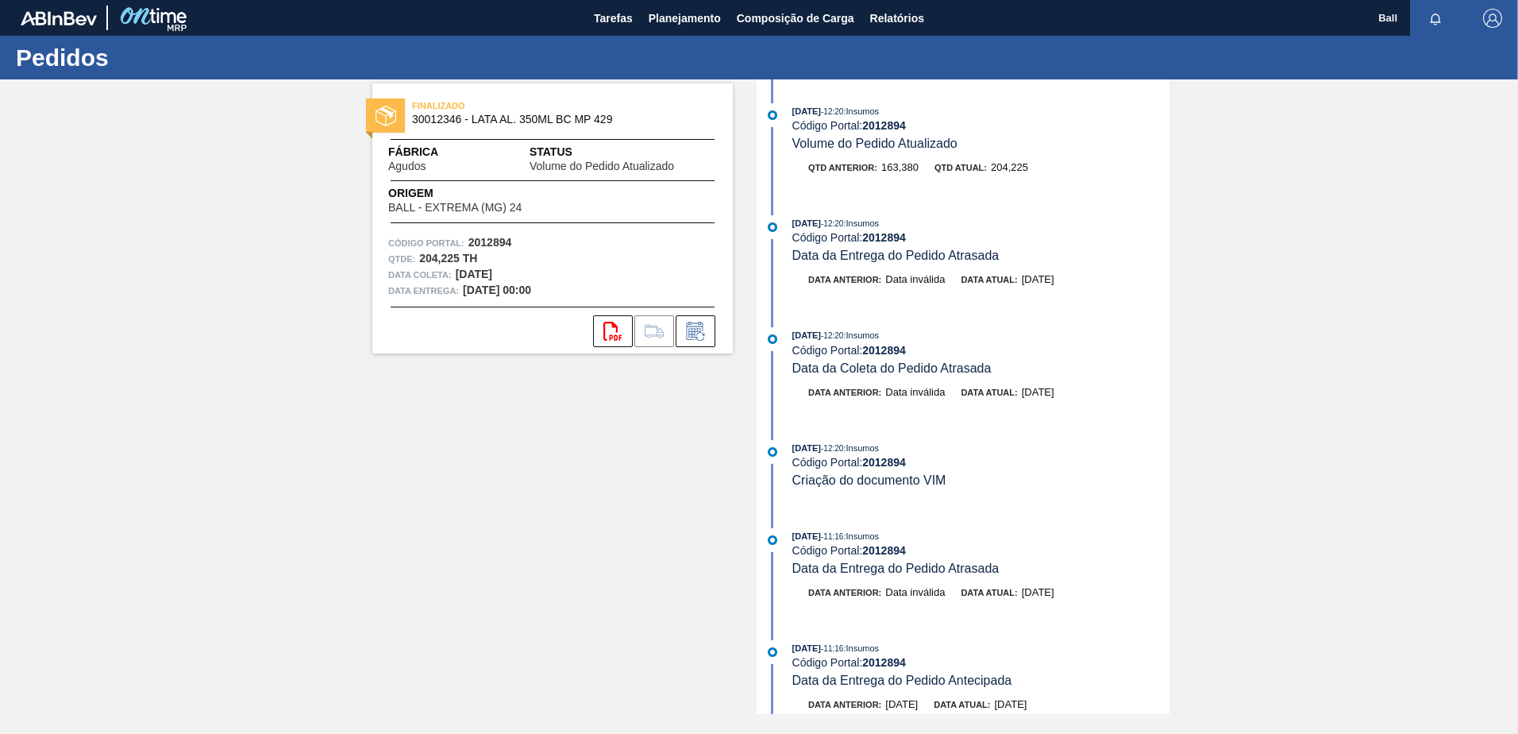
click at [1486, 21] on img "button" at bounding box center [1492, 18] width 19 height 19
click at [1410, 159] on li "Sair" at bounding box center [1447, 170] width 121 height 29
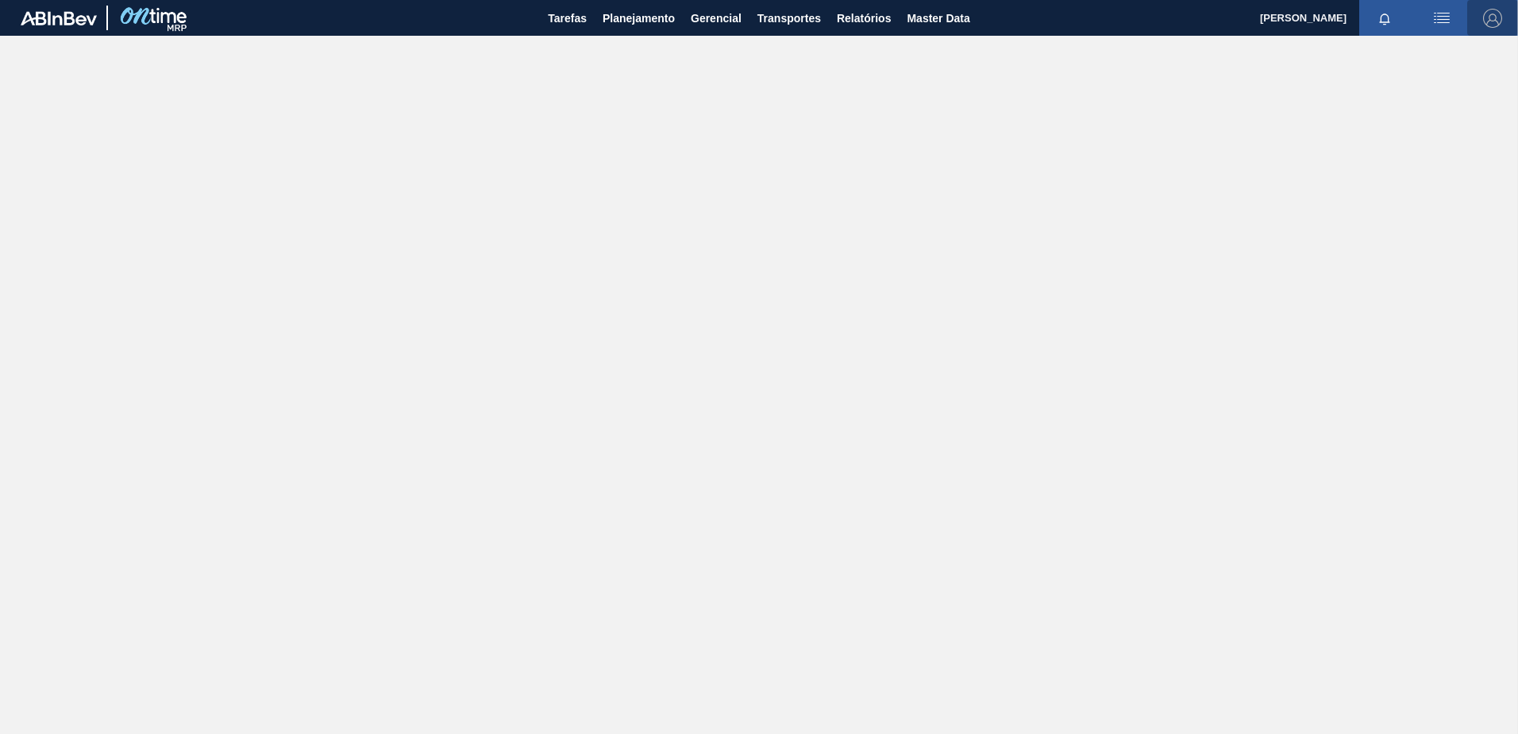
click at [1494, 14] on img "button" at bounding box center [1492, 18] width 19 height 19
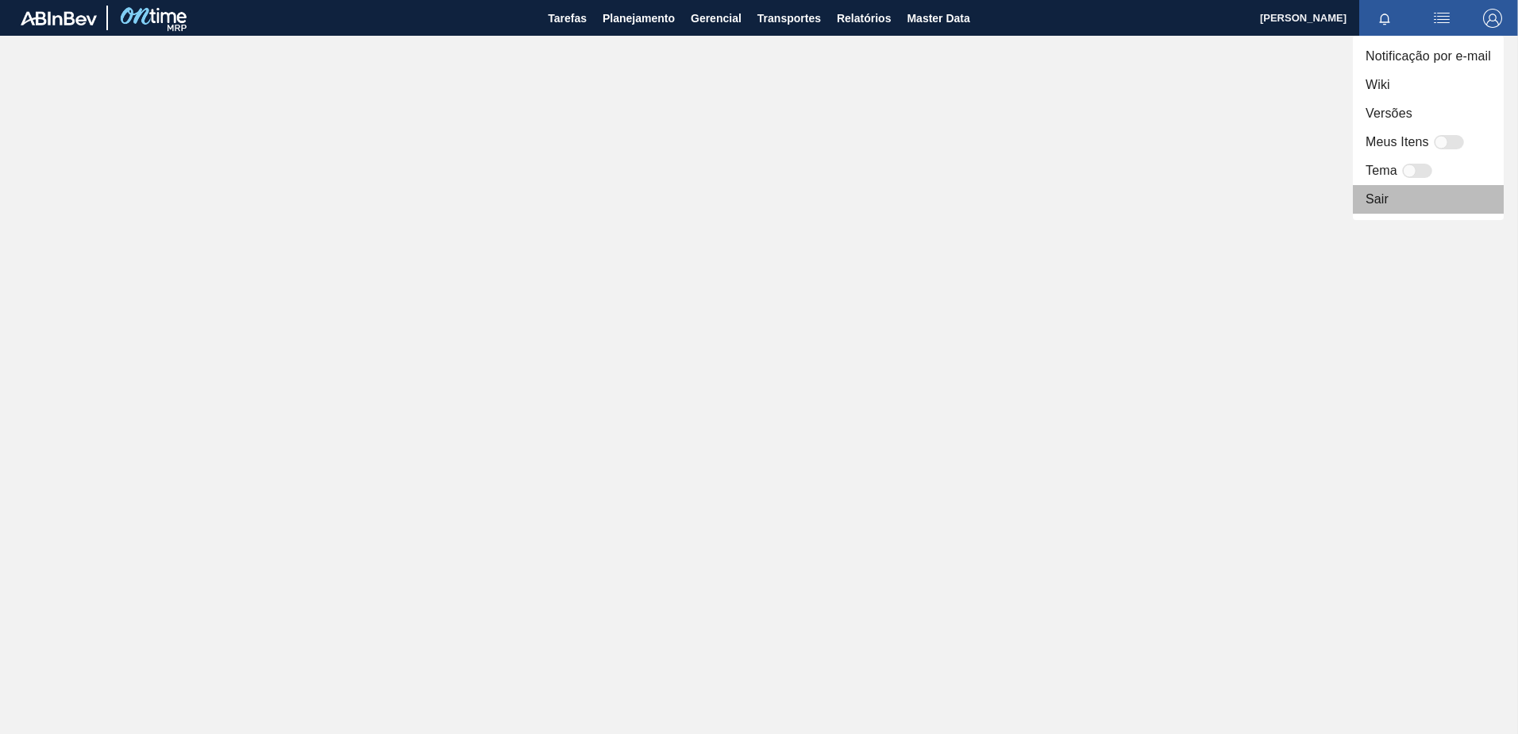
click at [1379, 197] on li "Sair" at bounding box center [1428, 199] width 151 height 29
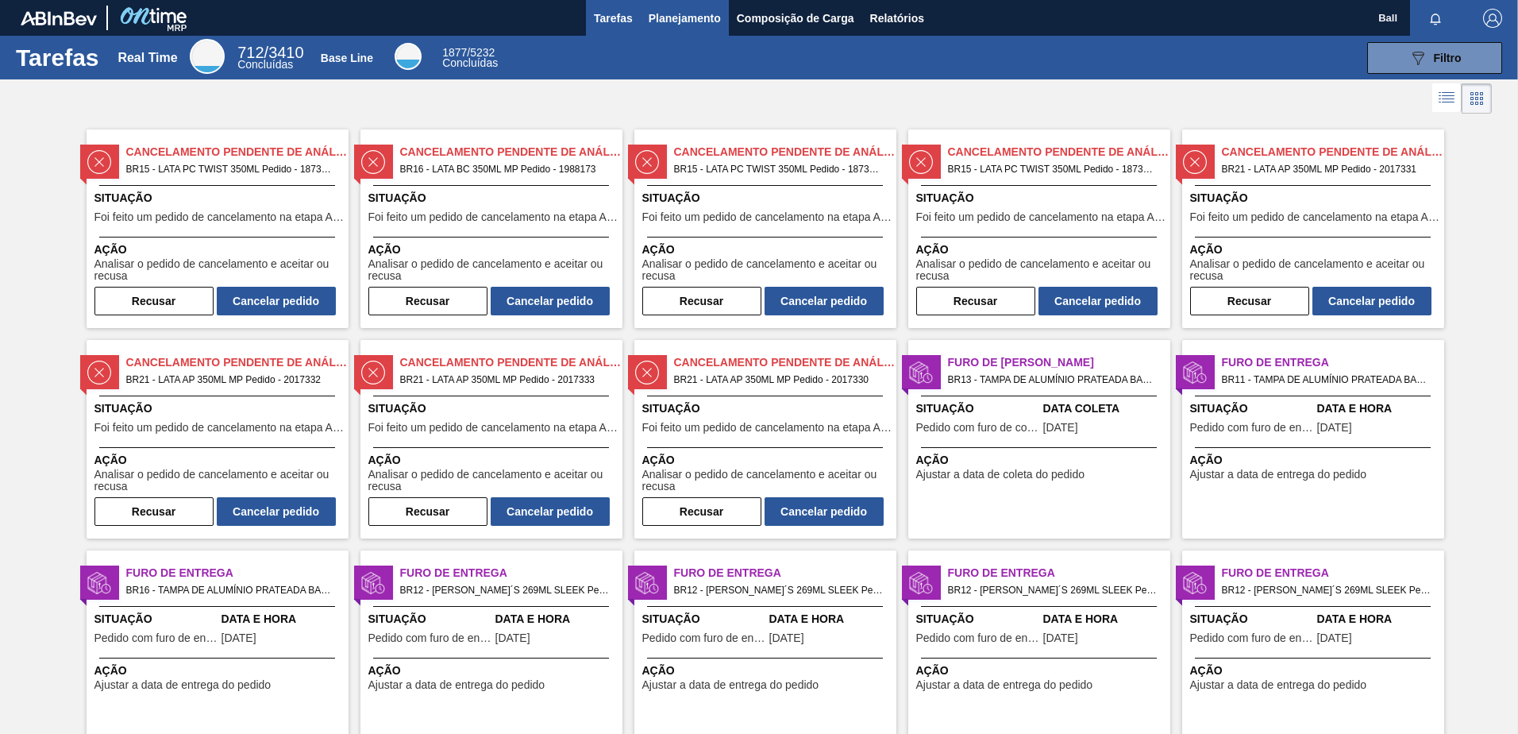
click at [693, 20] on span "Planejamento" at bounding box center [685, 18] width 72 height 19
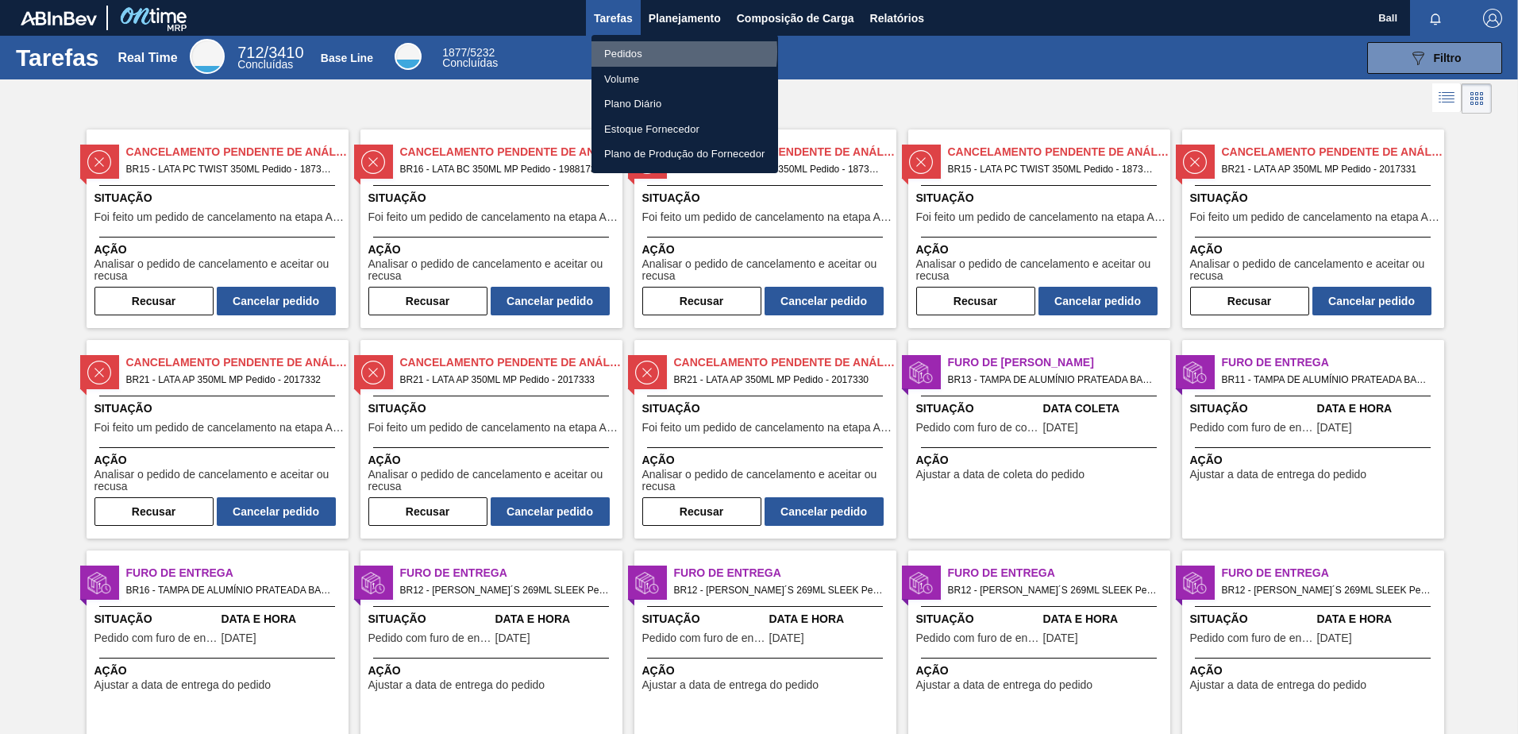
click at [642, 51] on li "Pedidos" at bounding box center [685, 53] width 187 height 25
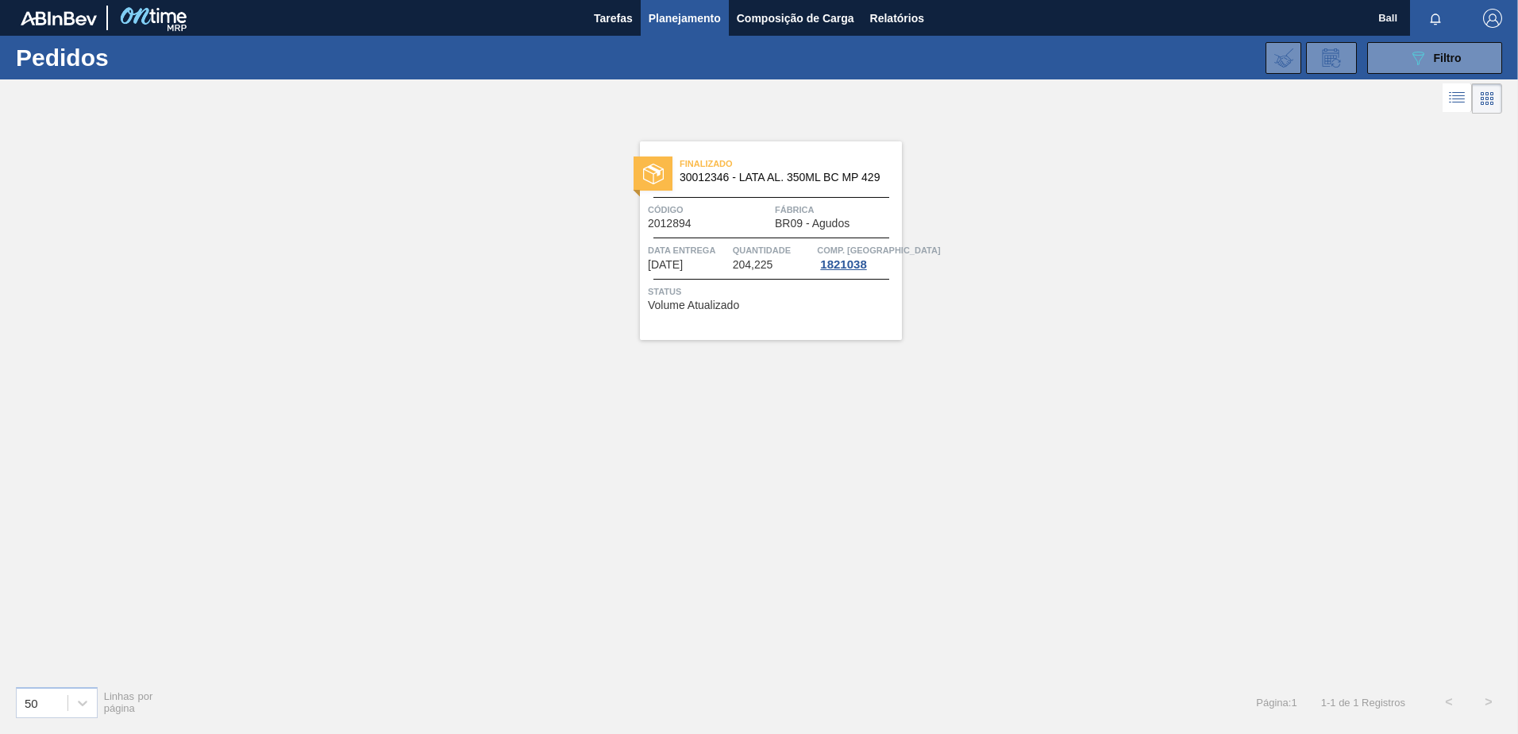
click at [1454, 96] on icon at bounding box center [1458, 95] width 13 height 1
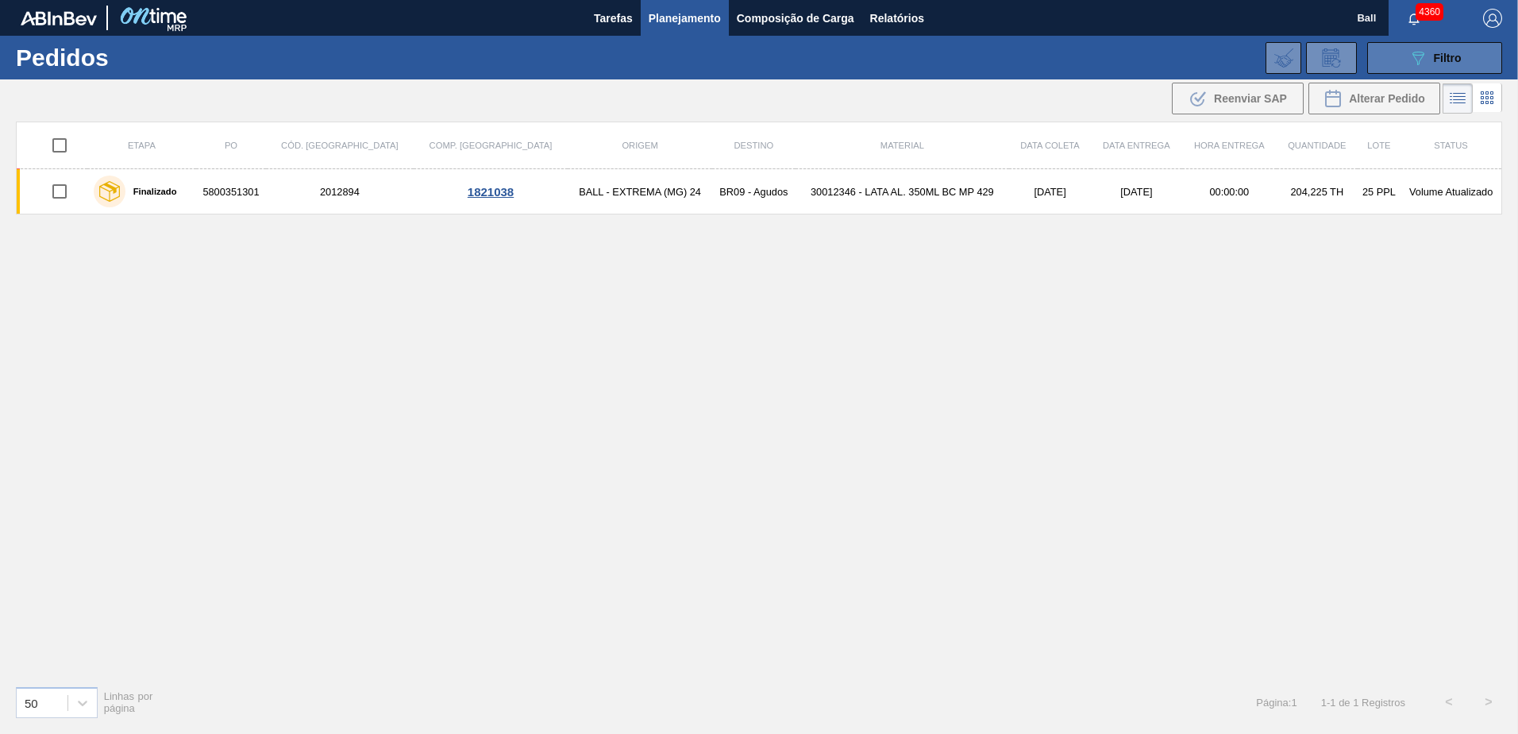
click at [1429, 66] on div "089F7B8B-B2A5-4AFE-B5C0-19BA573D28AC Filtro" at bounding box center [1435, 57] width 53 height 19
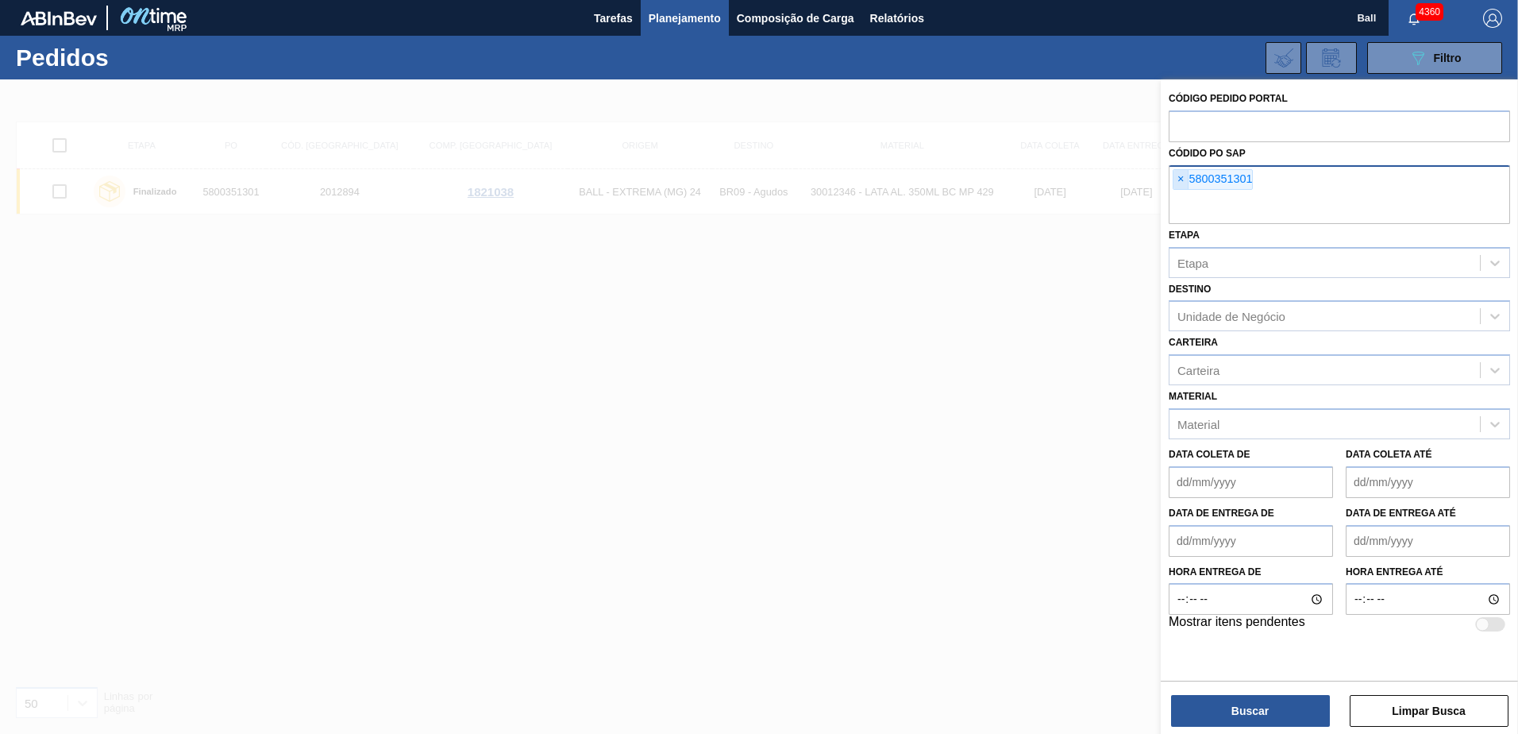
click at [1182, 184] on span "×" at bounding box center [1181, 179] width 15 height 19
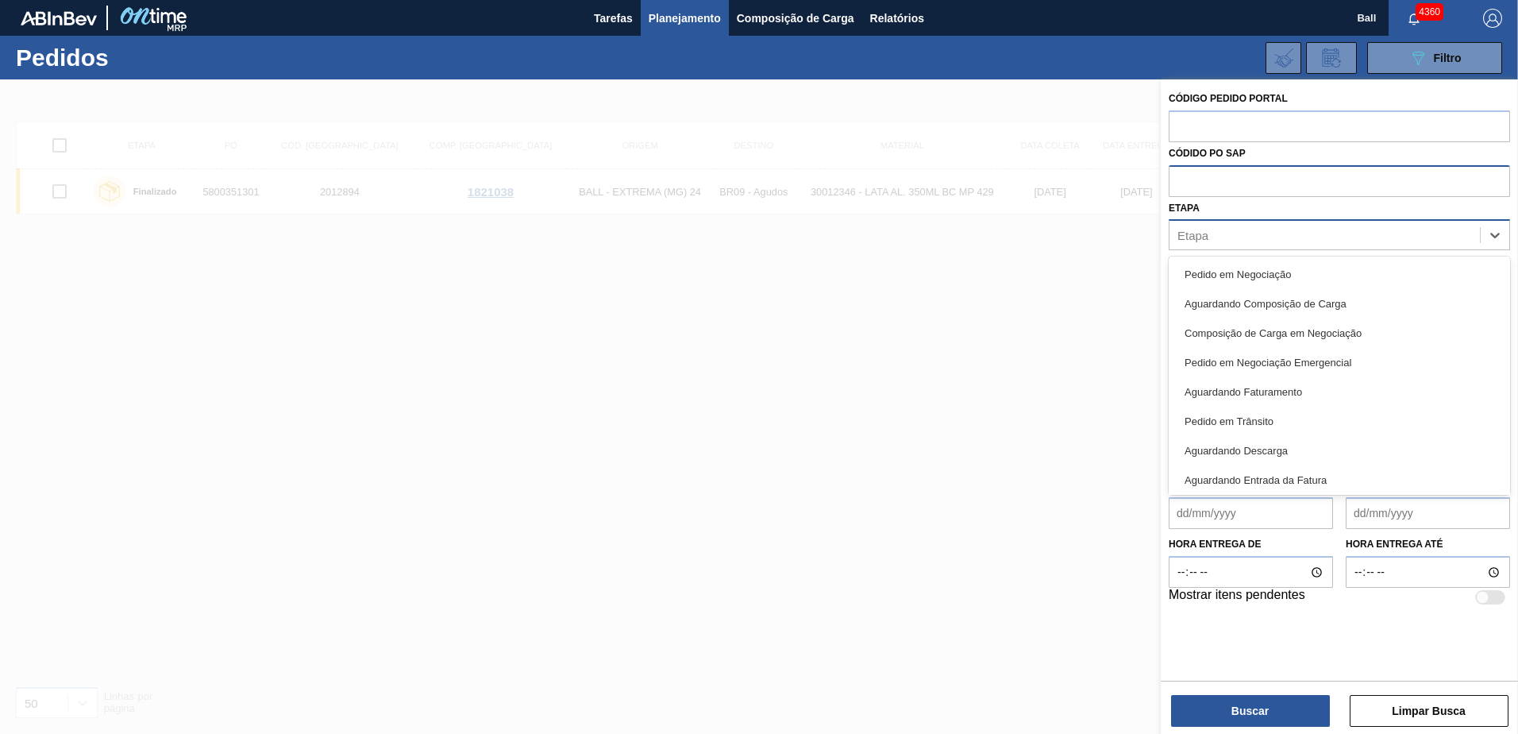
click at [1224, 241] on div "Etapa" at bounding box center [1325, 235] width 311 height 23
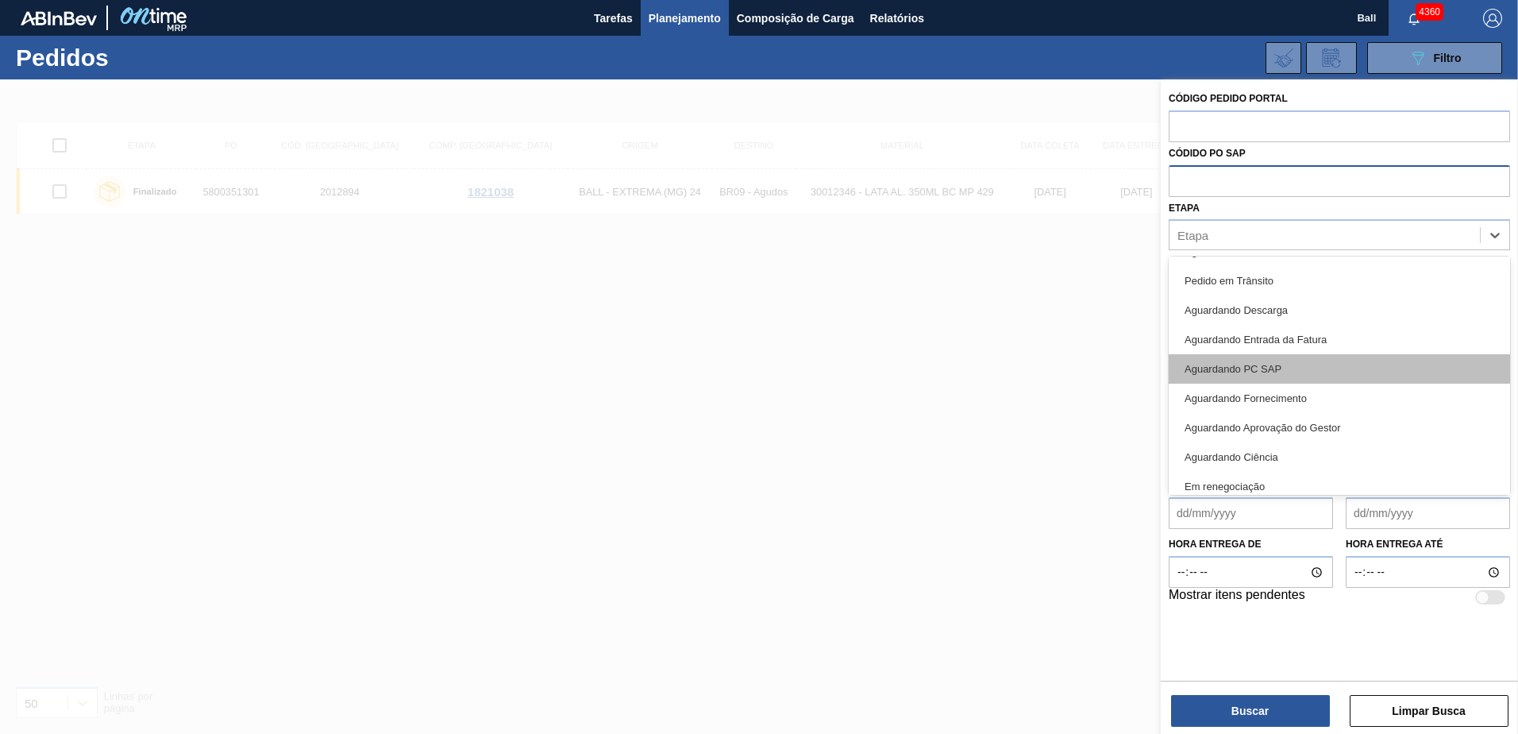
scroll to position [209, 0]
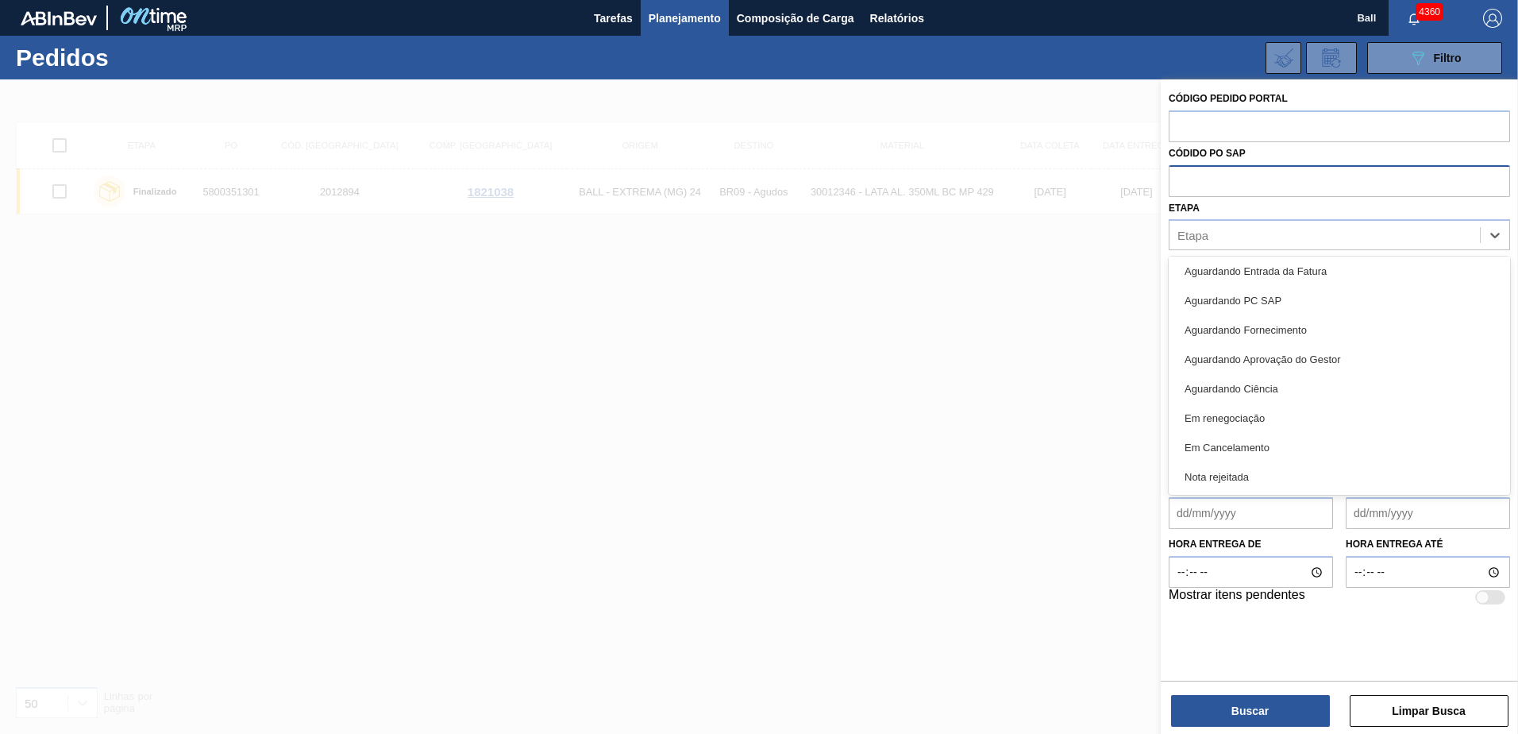
click at [1269, 419] on div "Em renegociação" at bounding box center [1339, 417] width 341 height 29
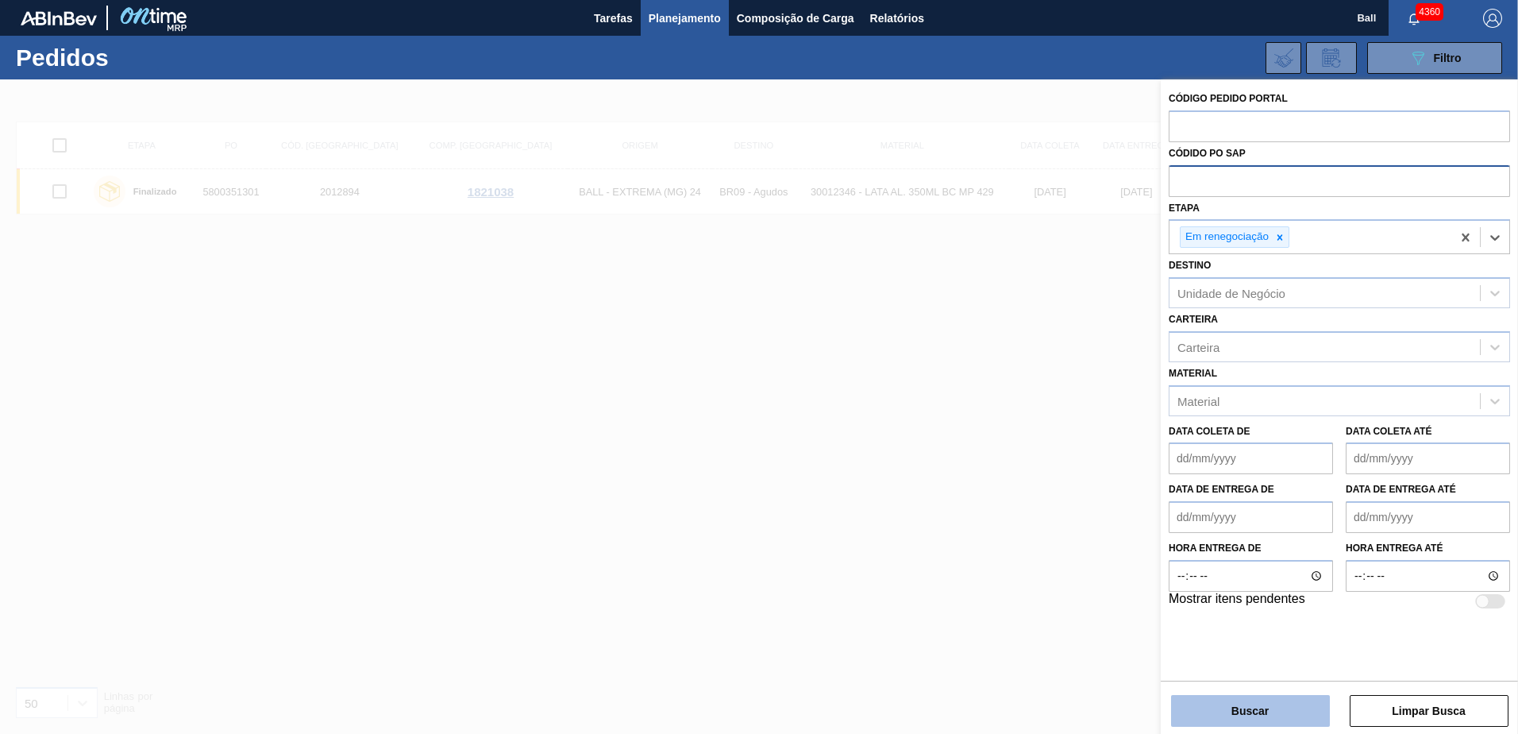
click at [1279, 707] on button "Buscar" at bounding box center [1250, 711] width 159 height 32
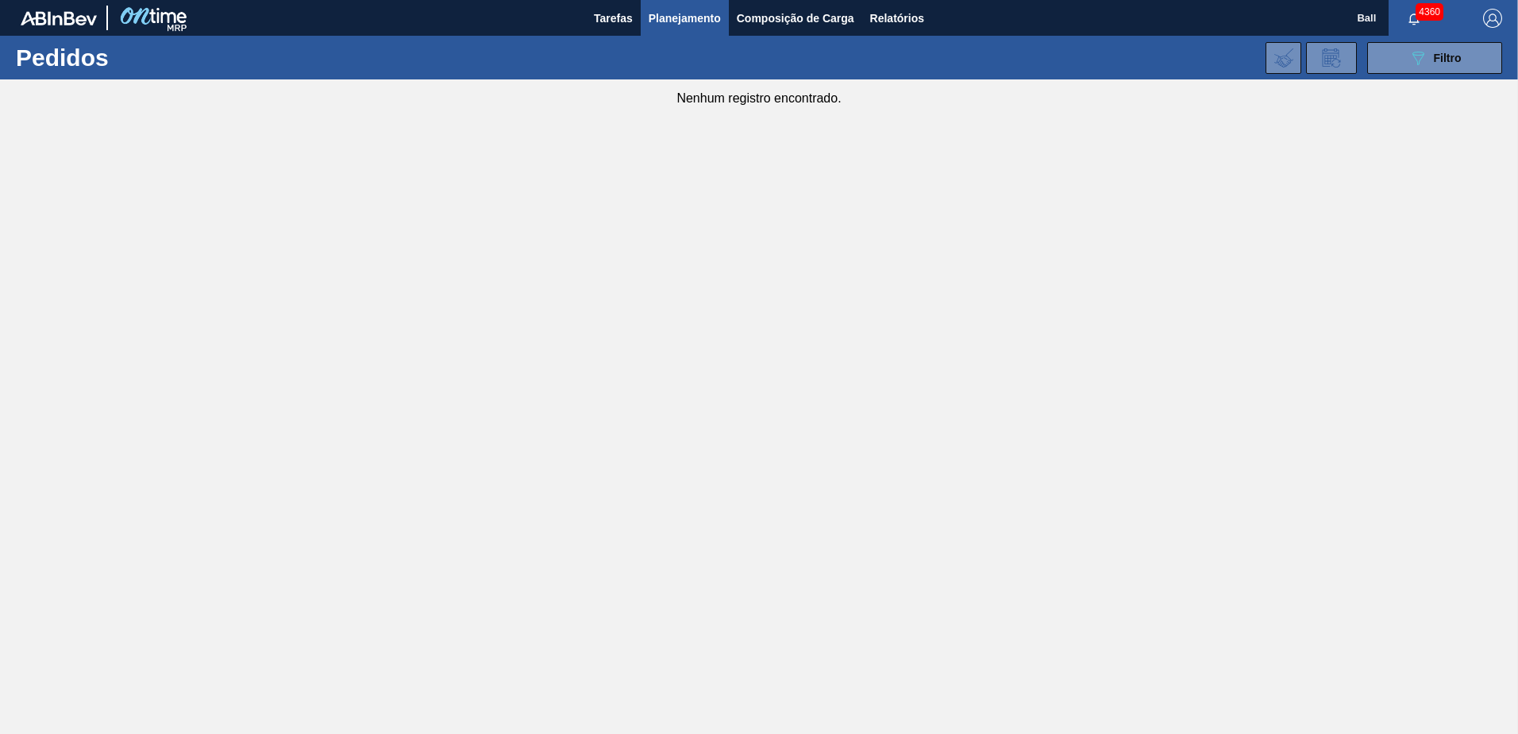
click at [1449, 85] on div "Nenhum registro encontrado." at bounding box center [759, 92] width 1518 height 26
click at [1433, 62] on div "089F7B8B-B2A5-4AFE-B5C0-19BA573D28AC Filtro" at bounding box center [1435, 57] width 53 height 19
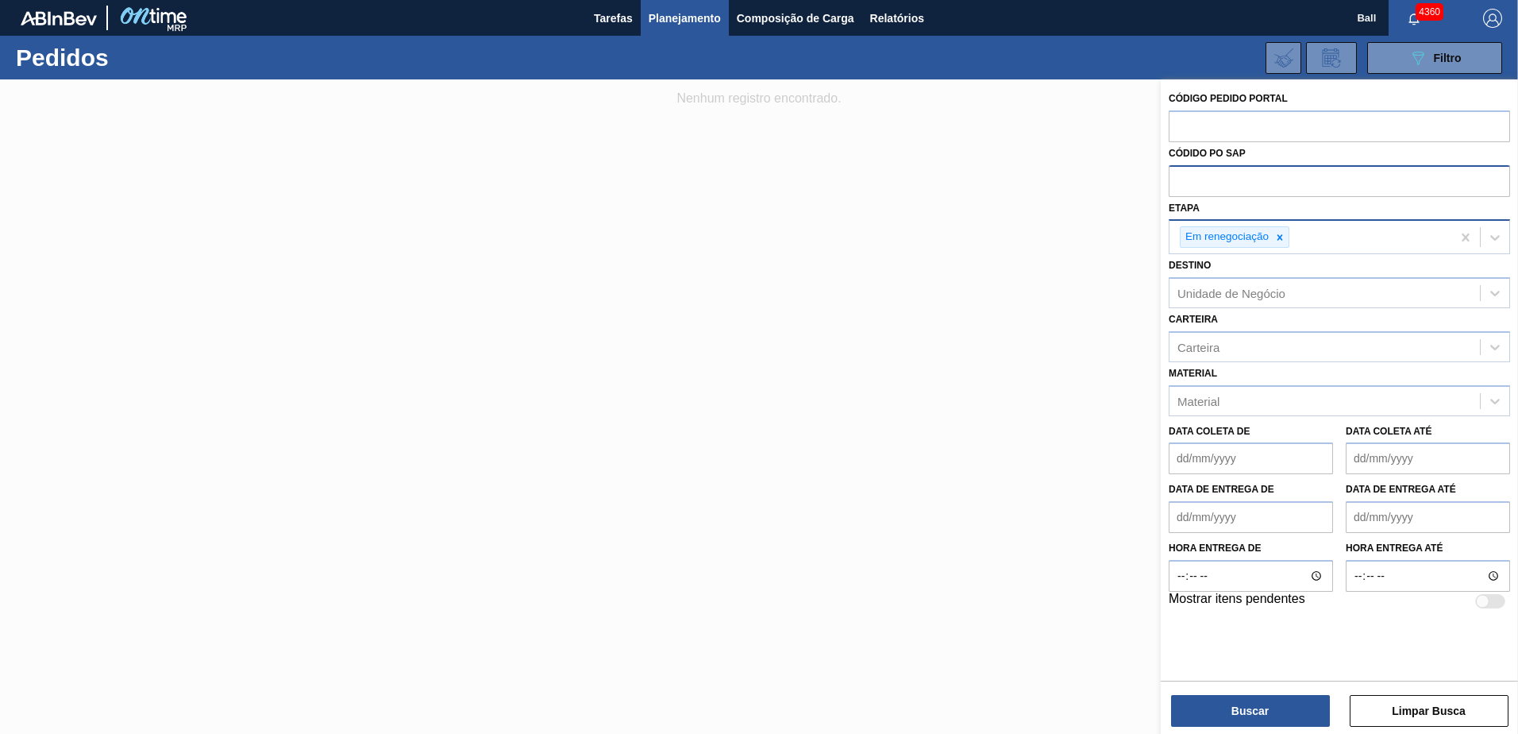
click at [1298, 243] on div "Em renegociação" at bounding box center [1311, 237] width 282 height 33
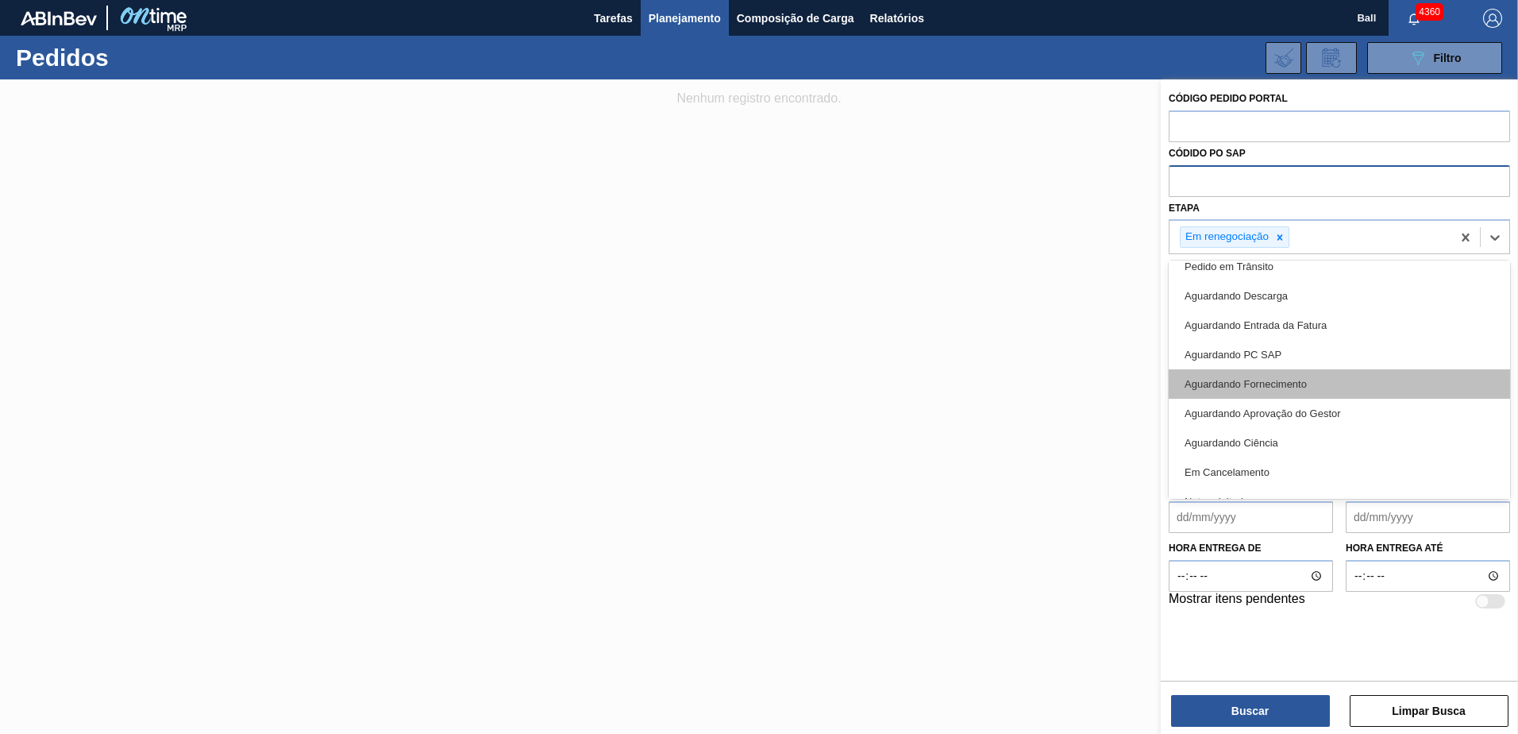
scroll to position [179, 0]
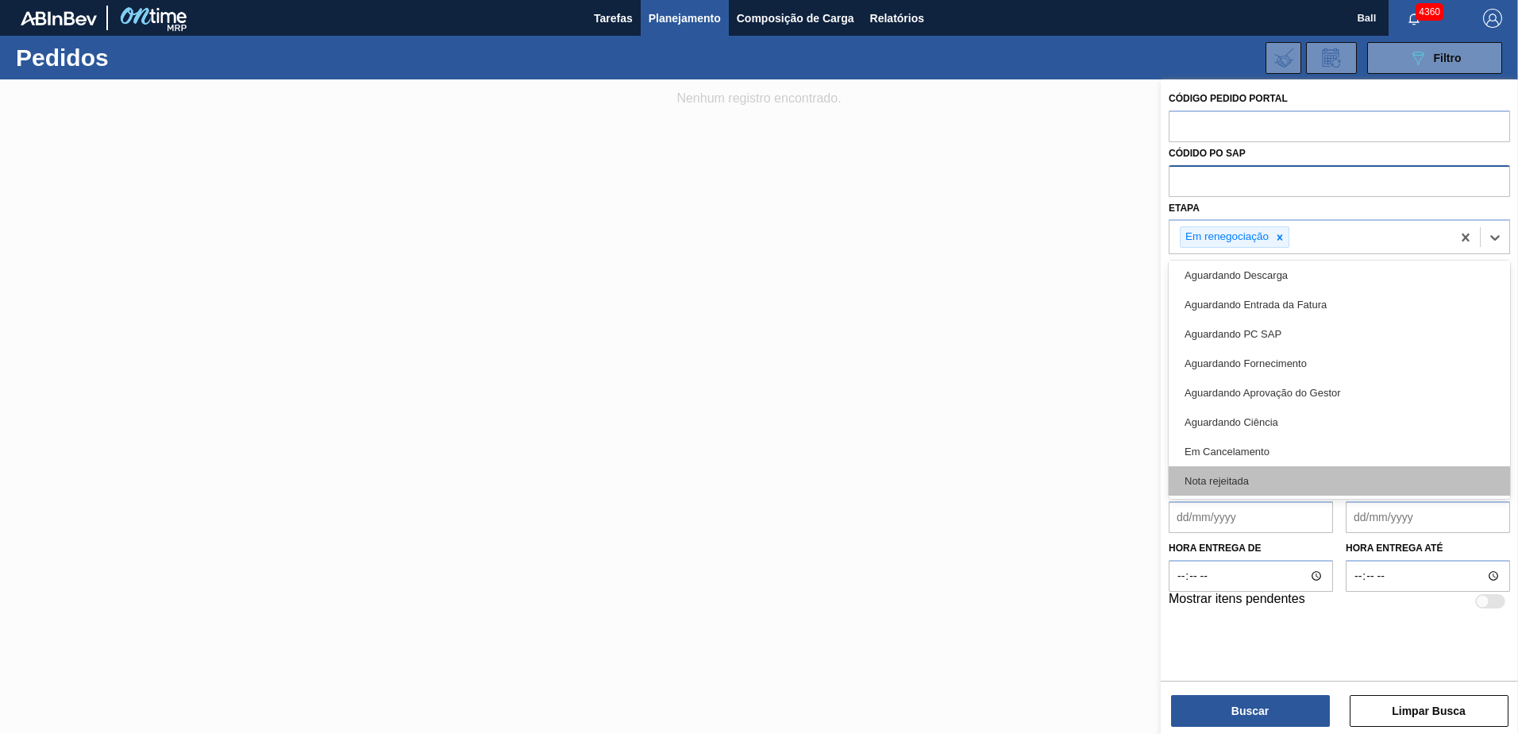
click at [1325, 468] on div "Nota rejeitada" at bounding box center [1339, 480] width 341 height 29
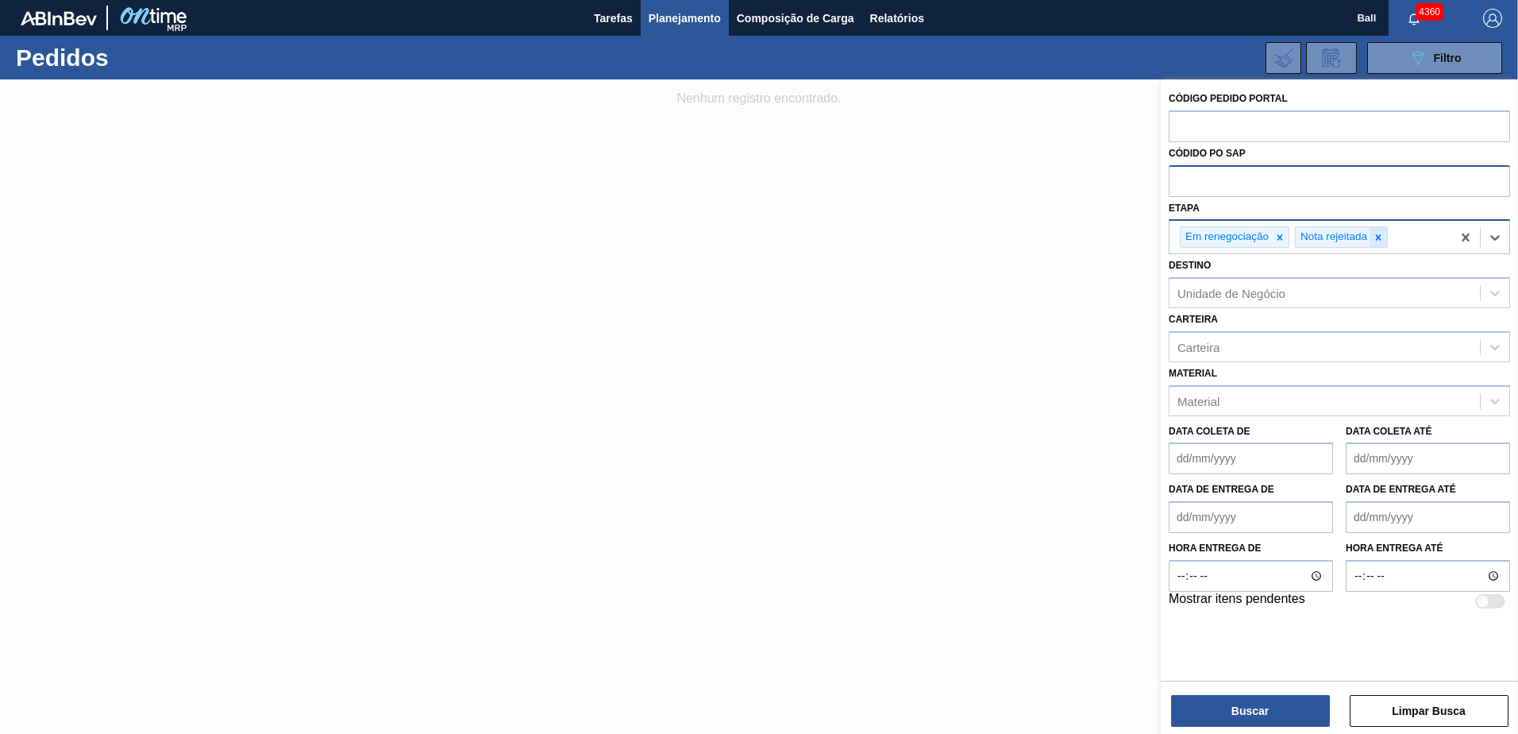
click at [1378, 241] on icon at bounding box center [1378, 237] width 11 height 11
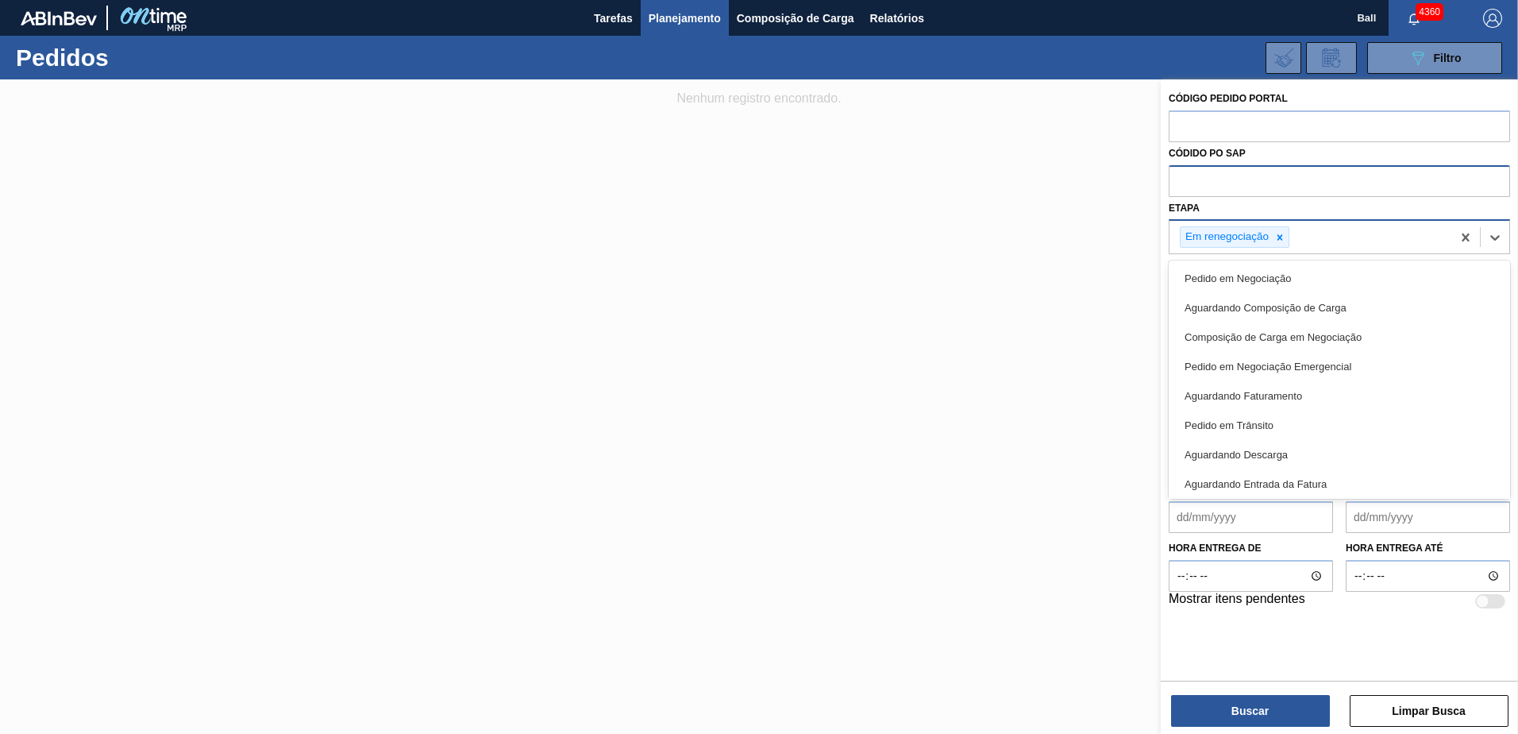
click at [1375, 241] on div "Em renegociação" at bounding box center [1311, 237] width 282 height 33
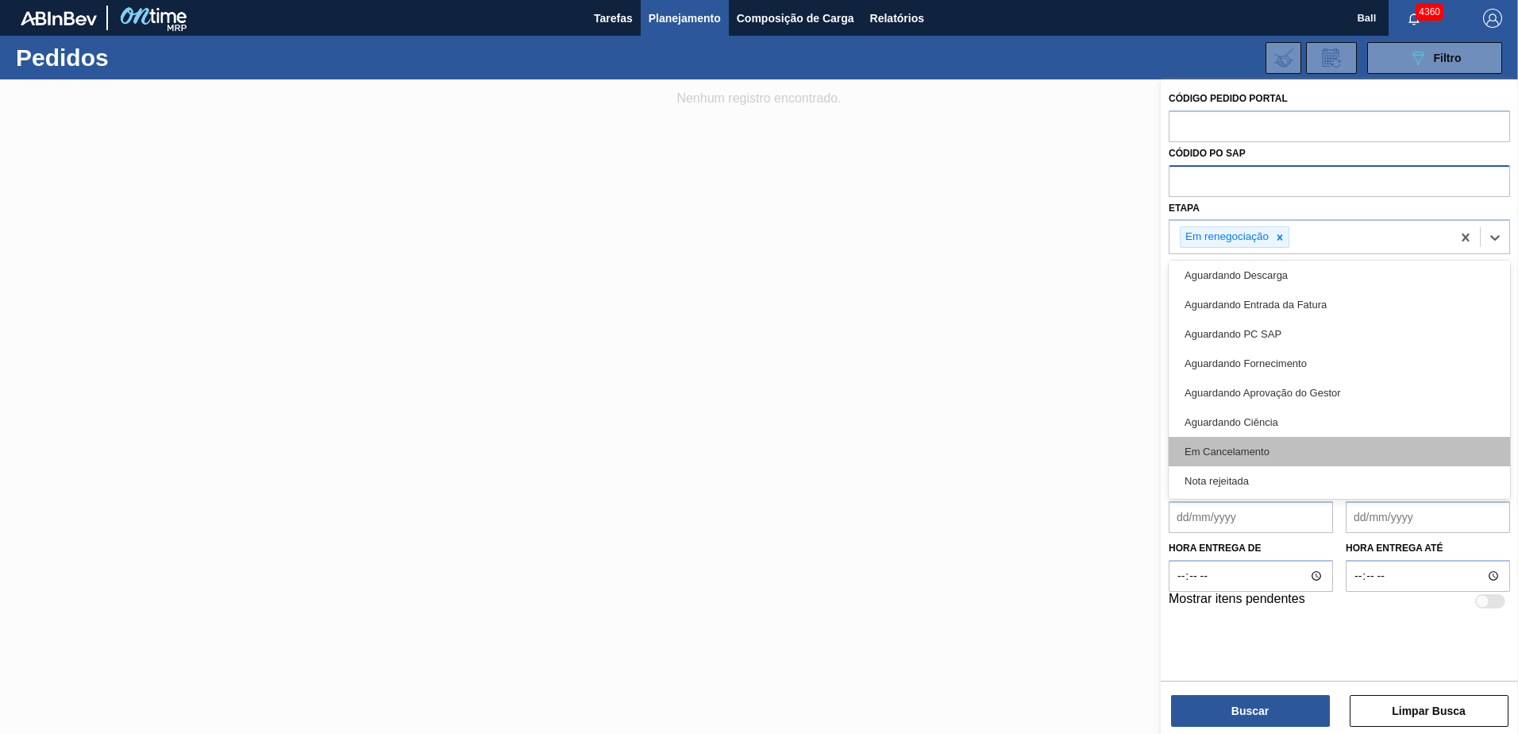
click at [1275, 453] on div "Em Cancelamento" at bounding box center [1339, 451] width 341 height 29
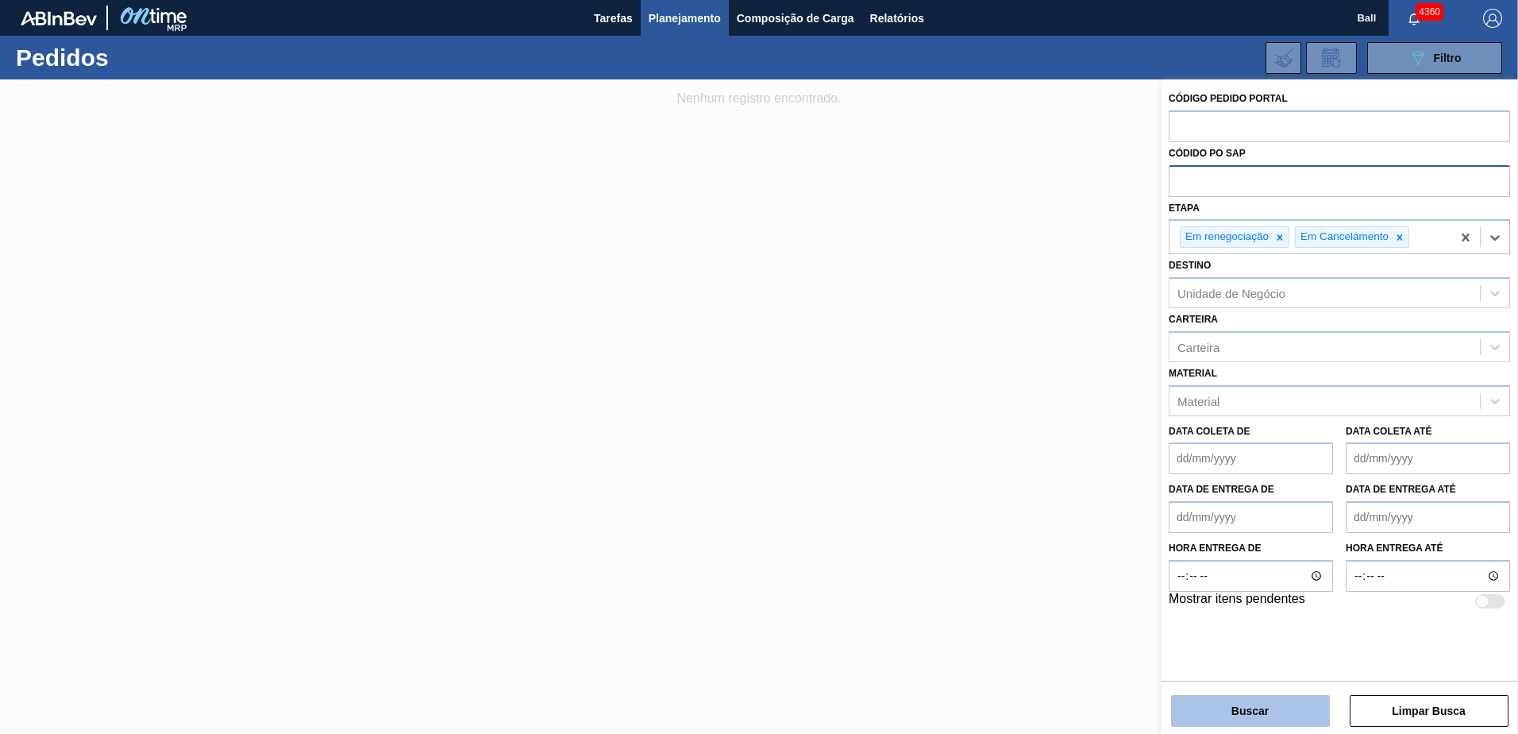
click at [1280, 700] on button "Buscar" at bounding box center [1250, 711] width 159 height 32
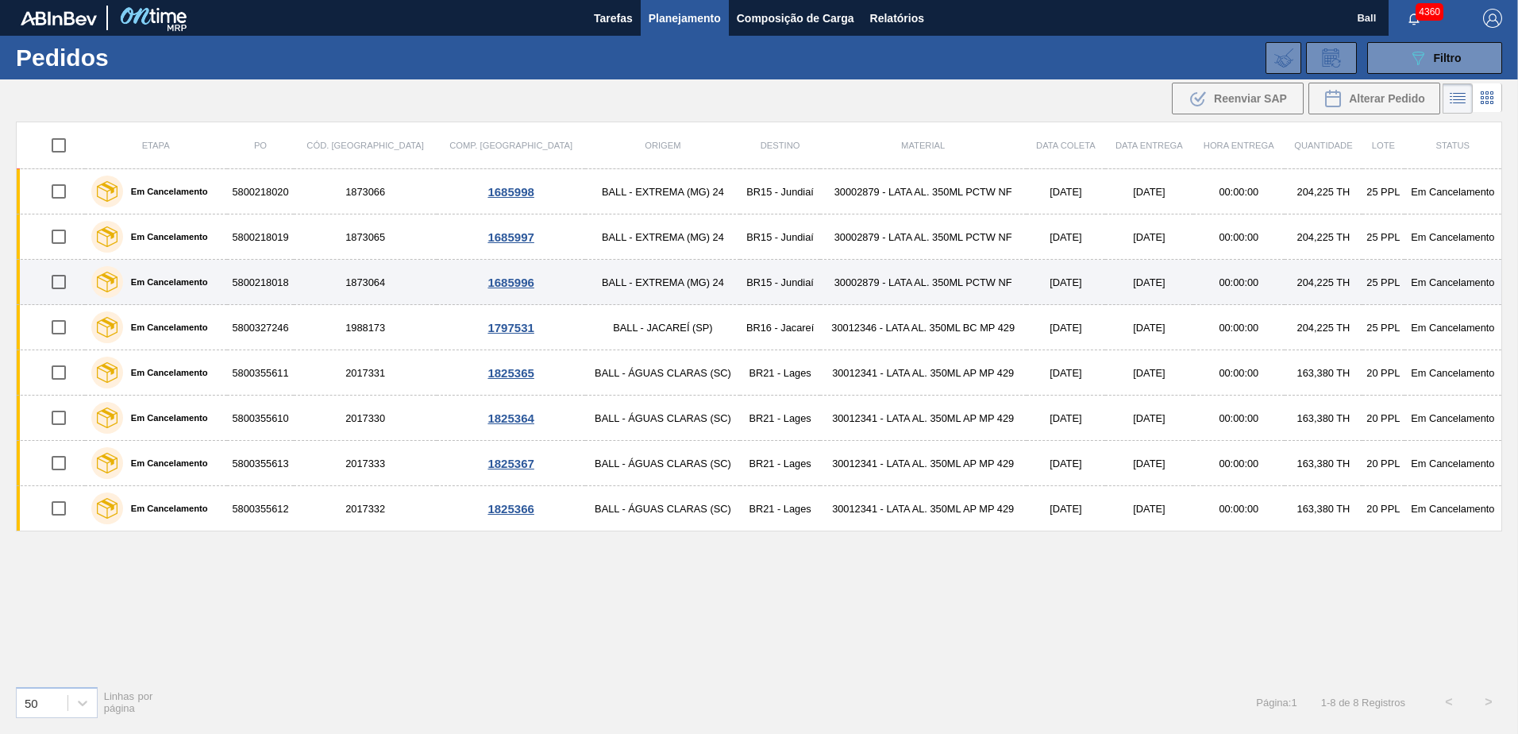
click at [295, 280] on td "5800218018" at bounding box center [261, 282] width 68 height 45
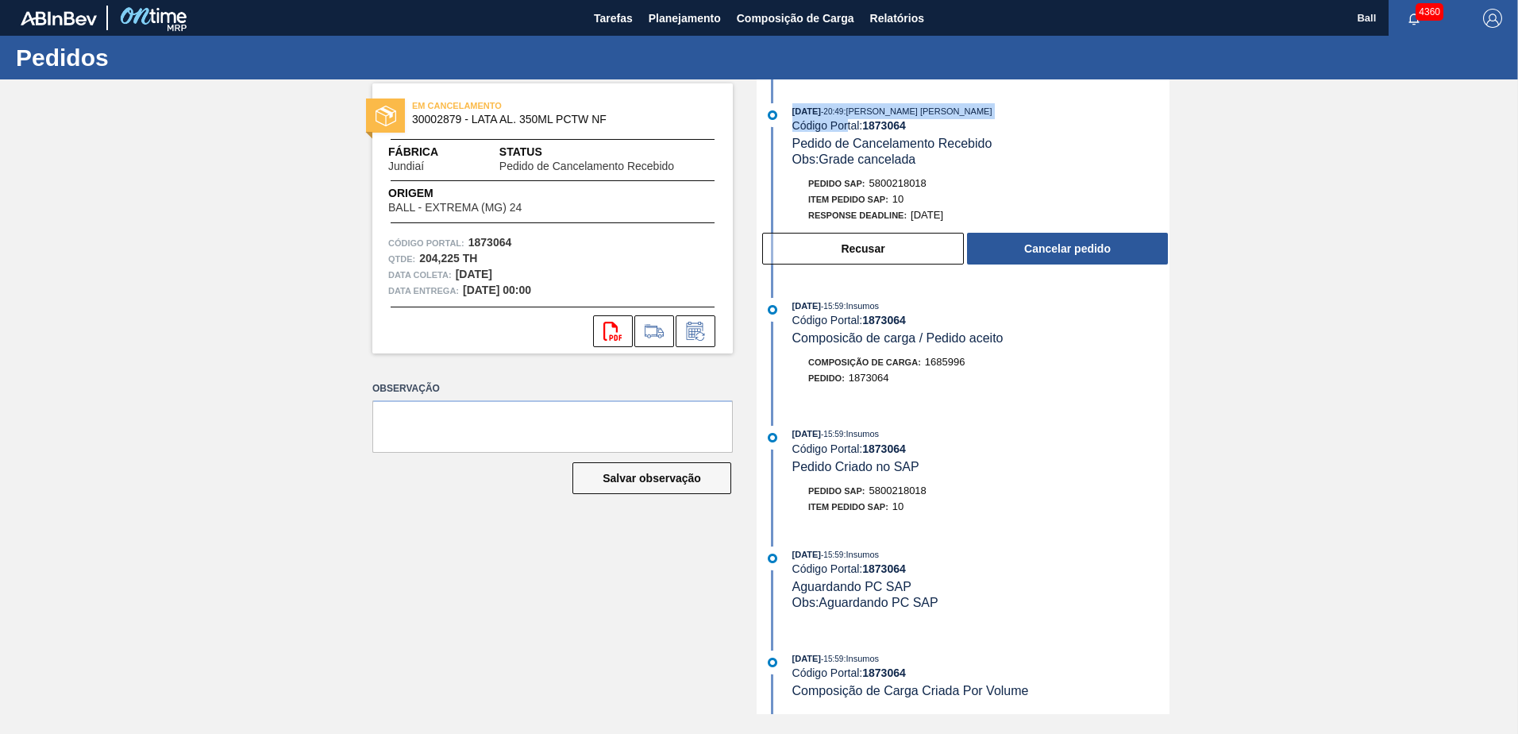
drag, startPoint x: 793, startPoint y: 115, endPoint x: 848, endPoint y: 121, distance: 55.9
click at [848, 121] on div "27/01/2025 - 20:49 : Joice Silva Pereira Machado Código Portal: 1873064 Pedido …" at bounding box center [981, 135] width 377 height 64
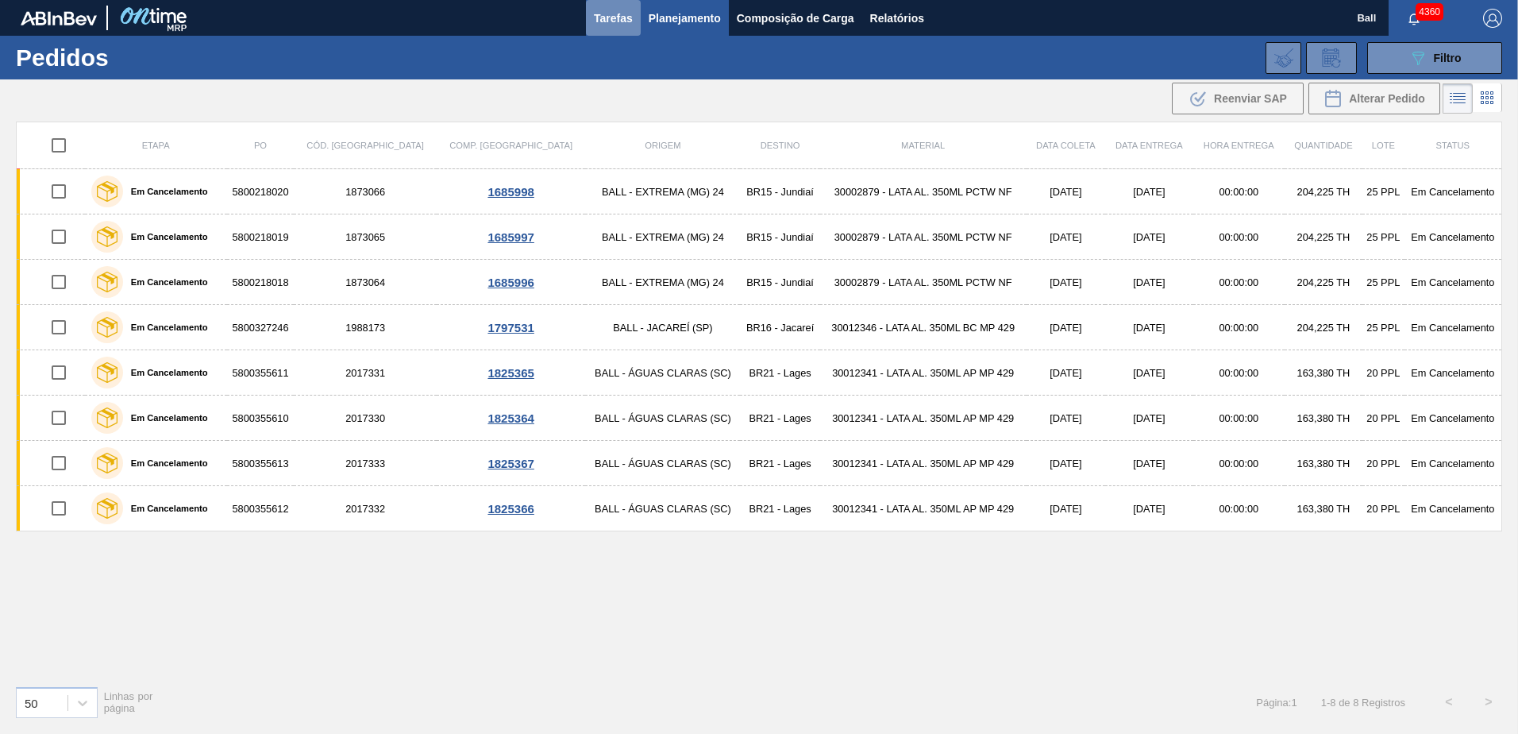
click at [628, 10] on span "Tarefas" at bounding box center [613, 18] width 39 height 19
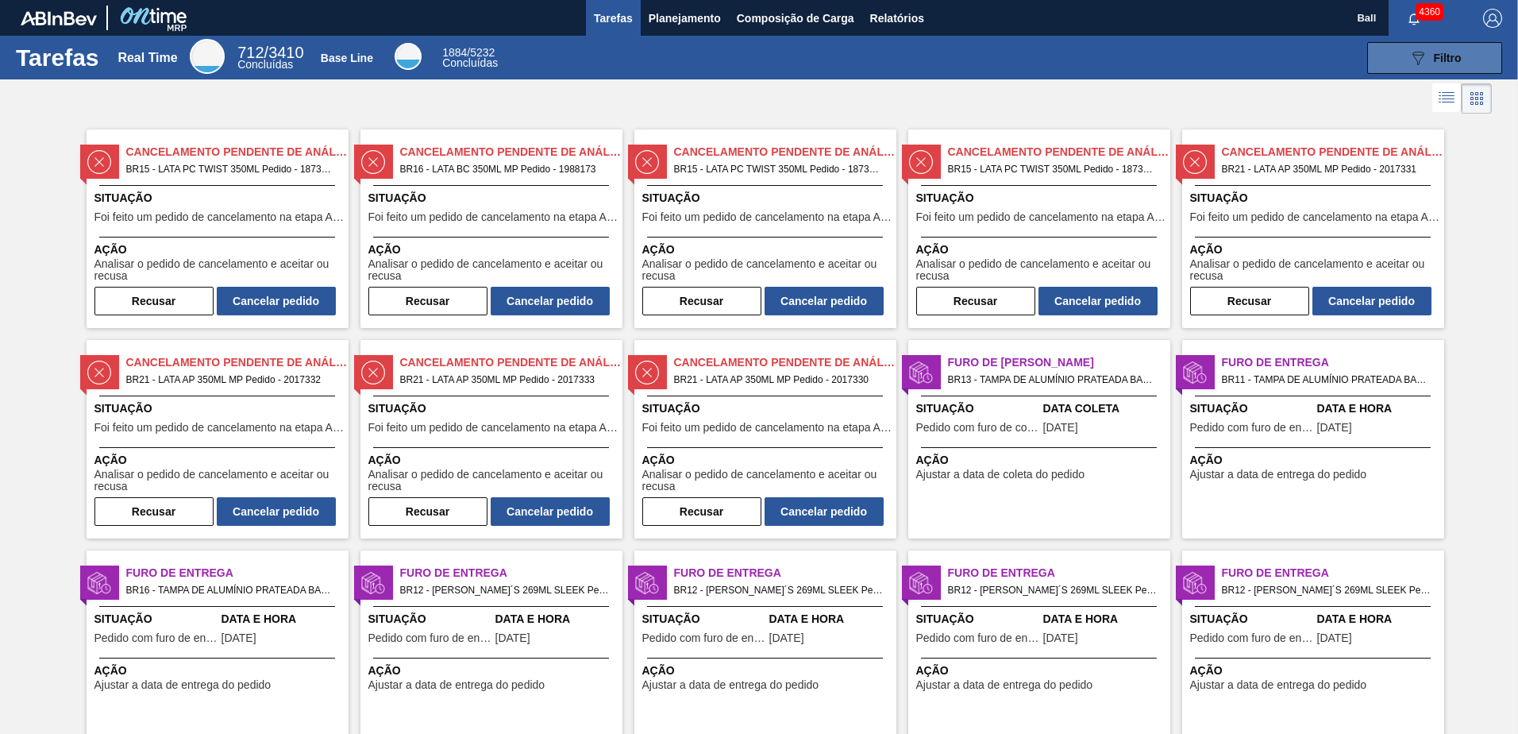
click at [1413, 56] on icon "089F7B8B-B2A5-4AFE-B5C0-19BA573D28AC" at bounding box center [1418, 57] width 19 height 19
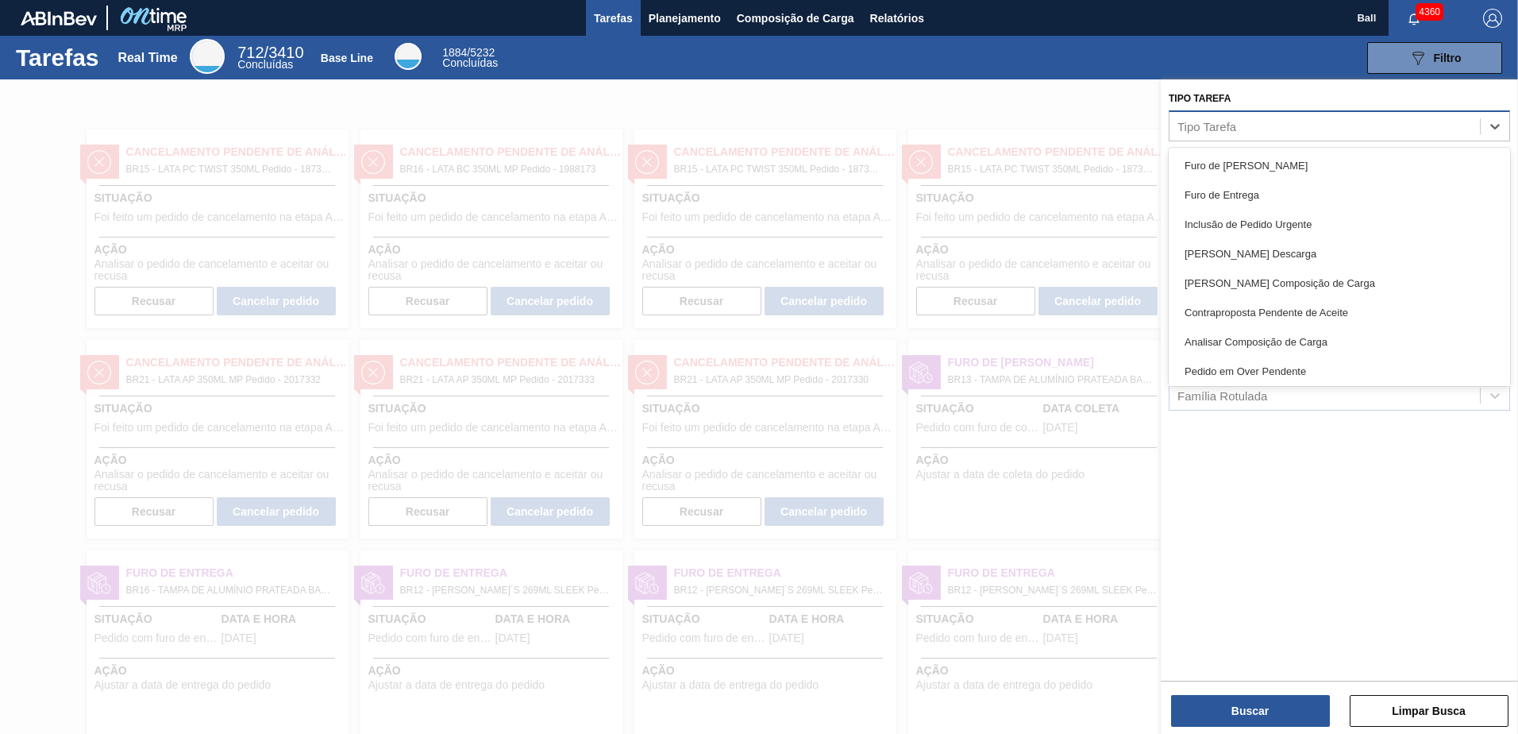
click at [1289, 124] on div "Tipo Tarefa" at bounding box center [1325, 125] width 311 height 23
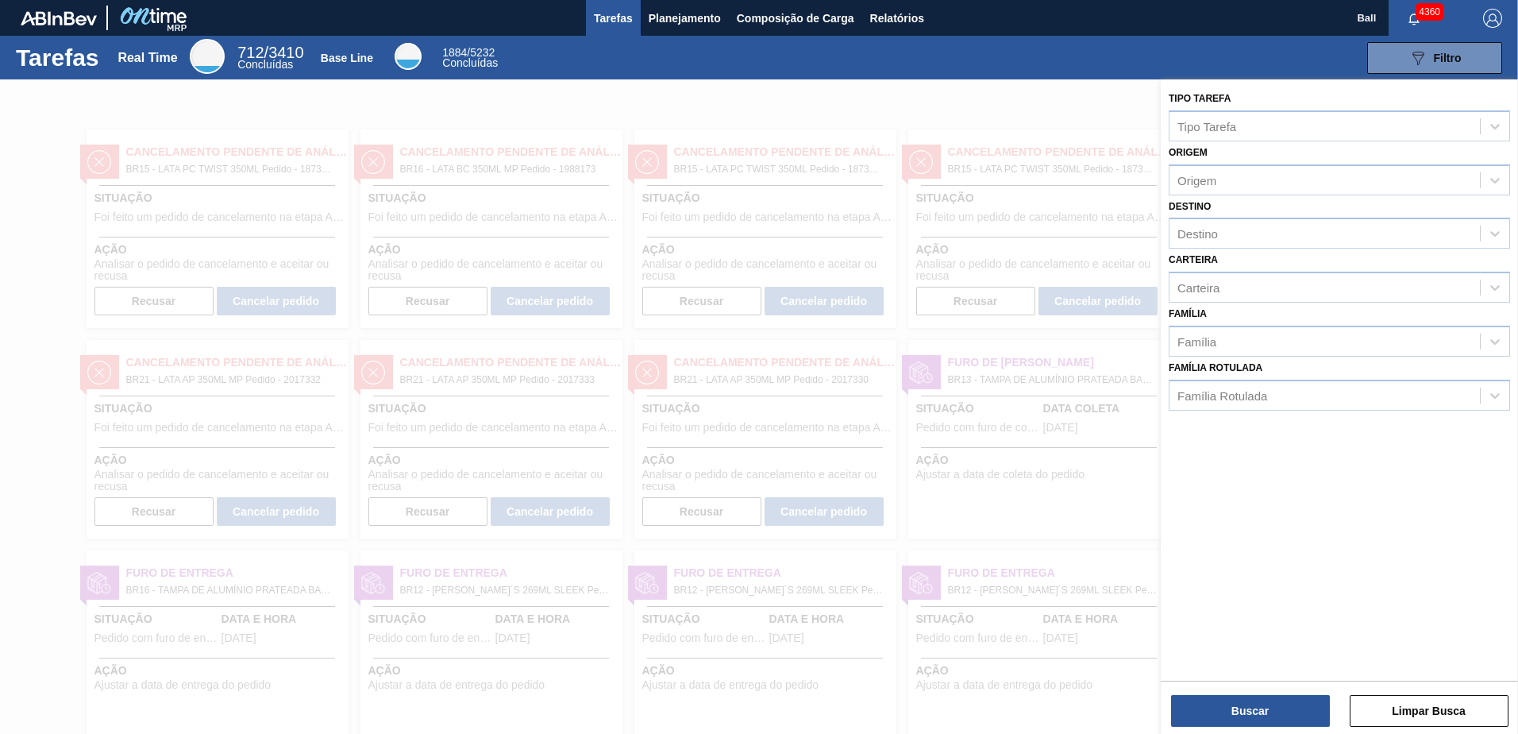
click at [1073, 114] on div at bounding box center [759, 446] width 1518 height 734
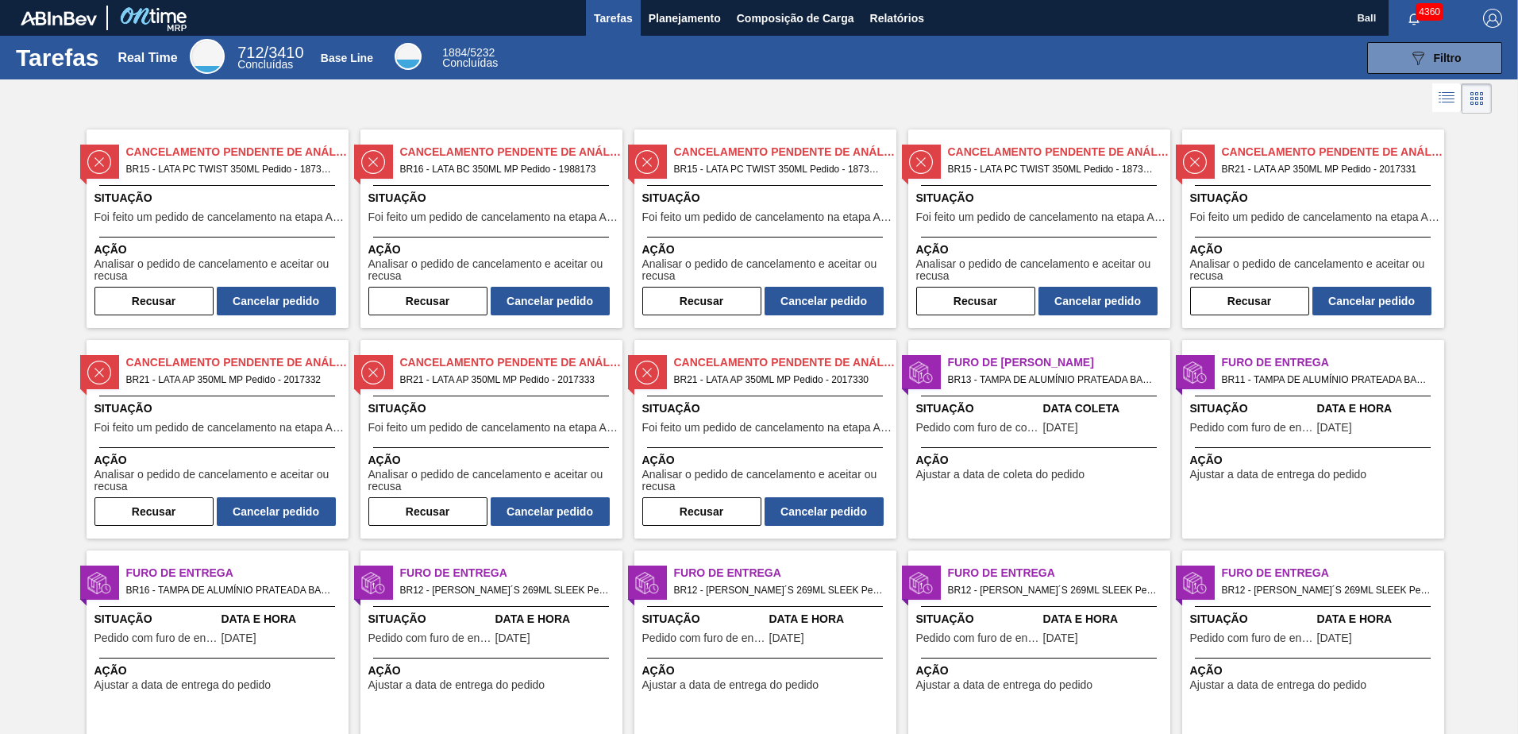
click at [1077, 96] on div at bounding box center [759, 98] width 1518 height 38
click at [1055, 163] on span "BR15 - LATA PC TWIST 350ML Pedido - 1873064" at bounding box center [1053, 168] width 210 height 17
click at [1443, 103] on icon at bounding box center [1446, 97] width 19 height 19
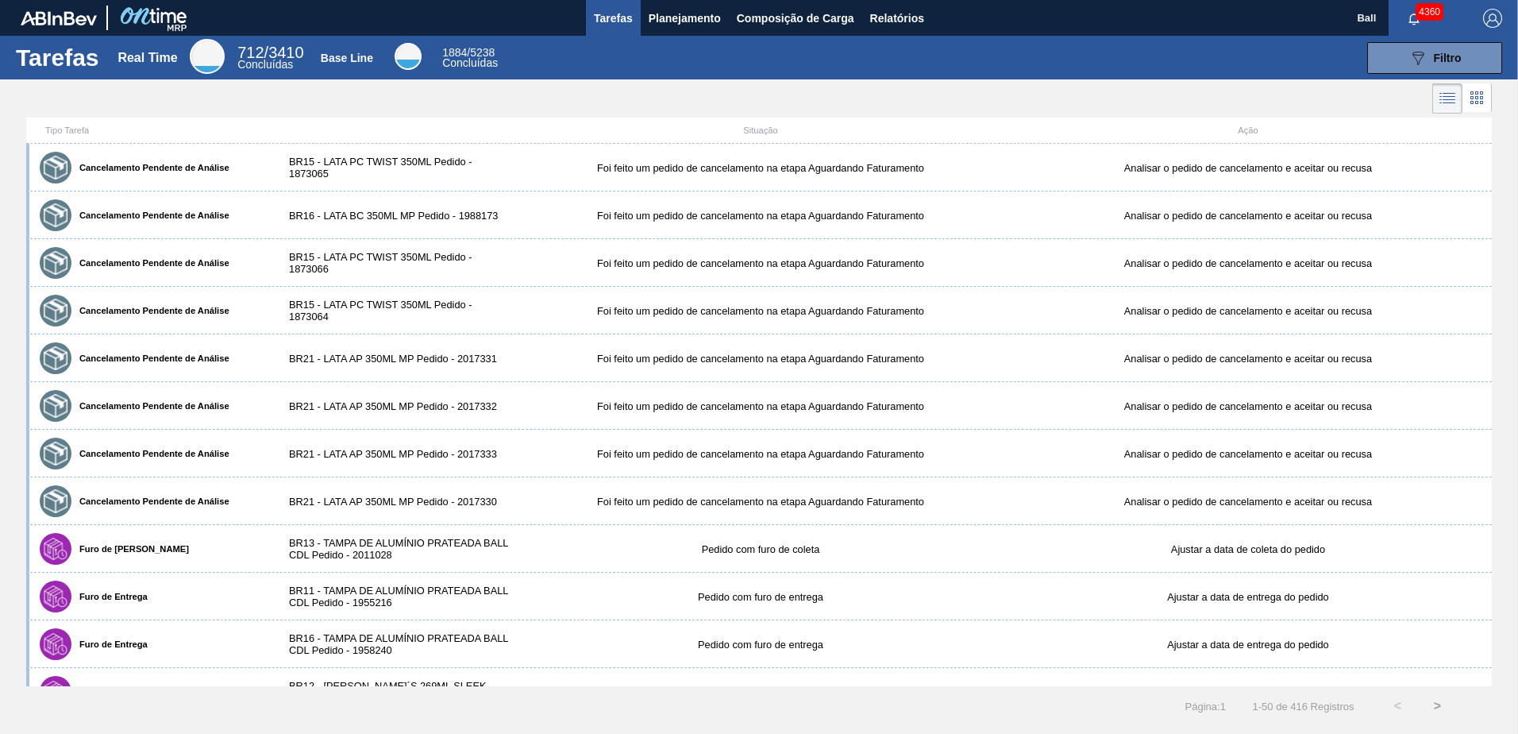
click at [1463, 102] on li at bounding box center [1477, 97] width 29 height 29
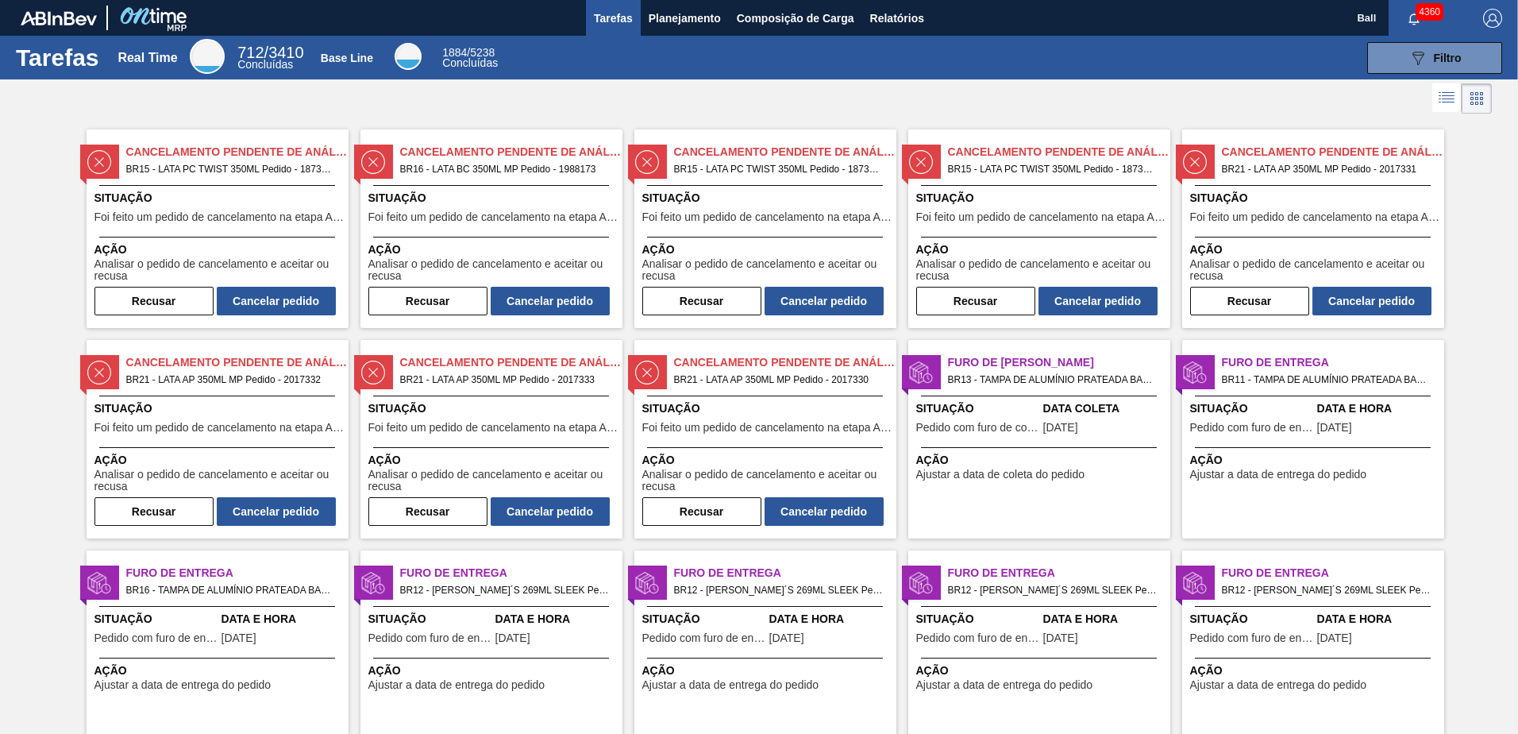
click at [1472, 102] on icon at bounding box center [1472, 103] width 3 height 3
click at [693, 8] on button "Planejamento" at bounding box center [685, 18] width 88 height 36
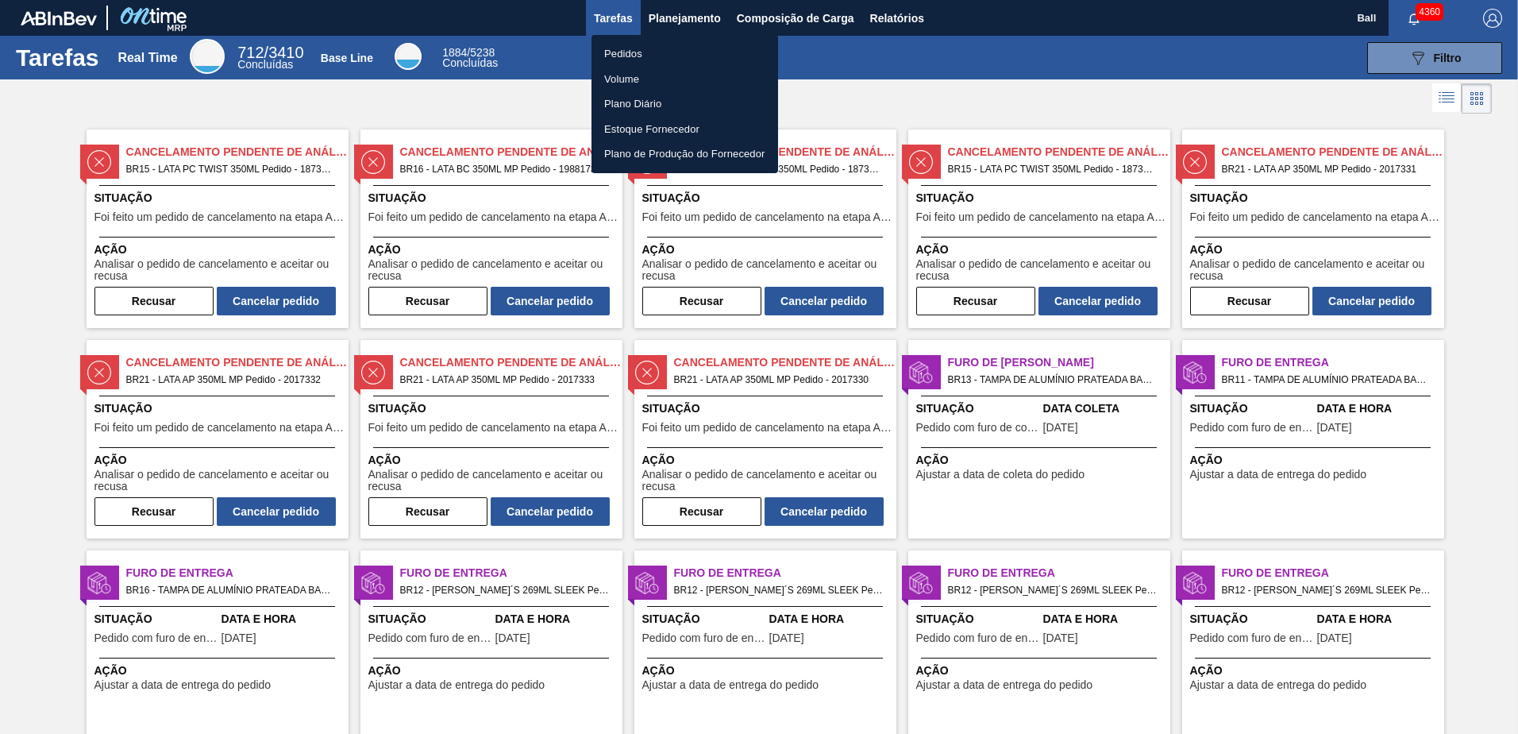
click at [667, 55] on li "Pedidos" at bounding box center [685, 53] width 187 height 25
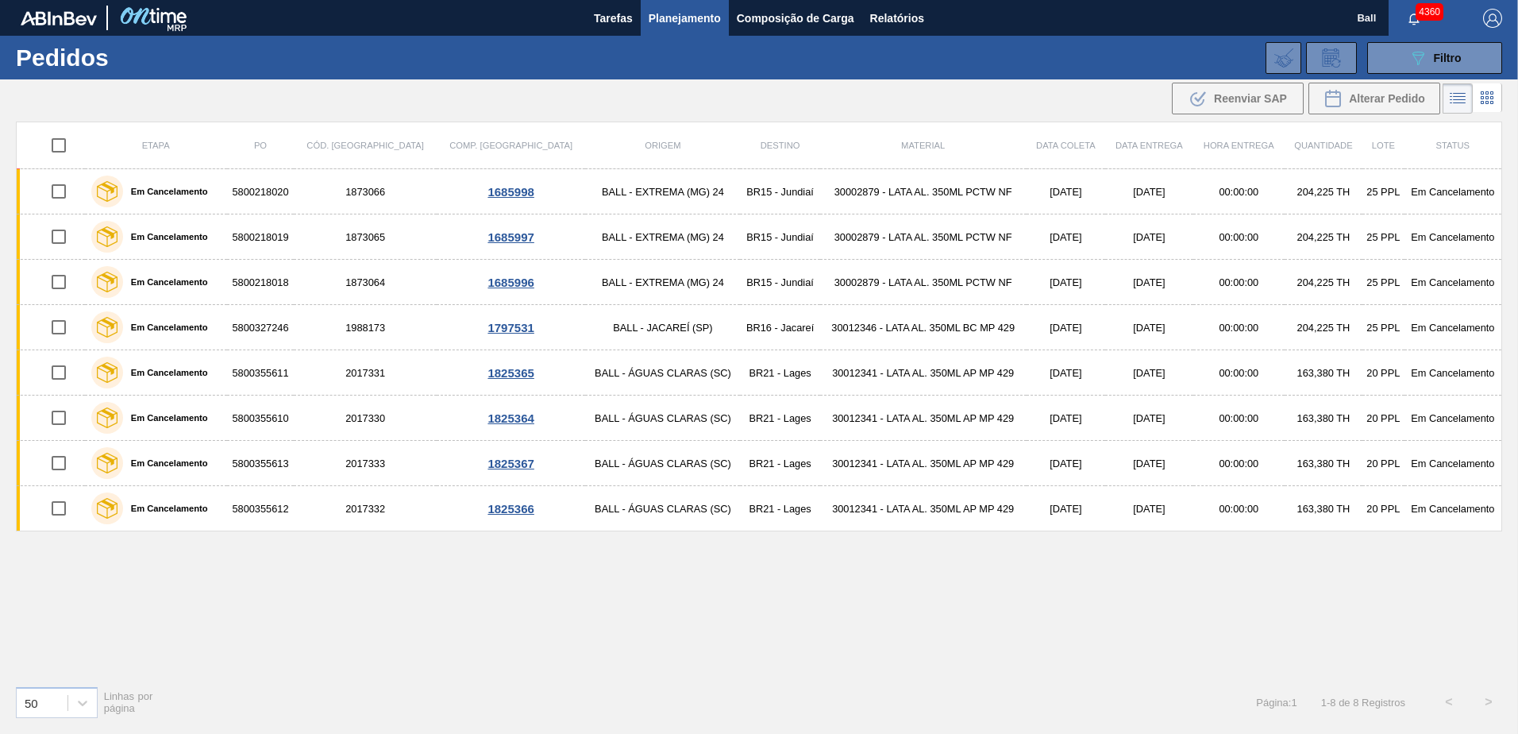
click at [68, 141] on input "checkbox" at bounding box center [58, 145] width 33 height 33
checkbox input "true"
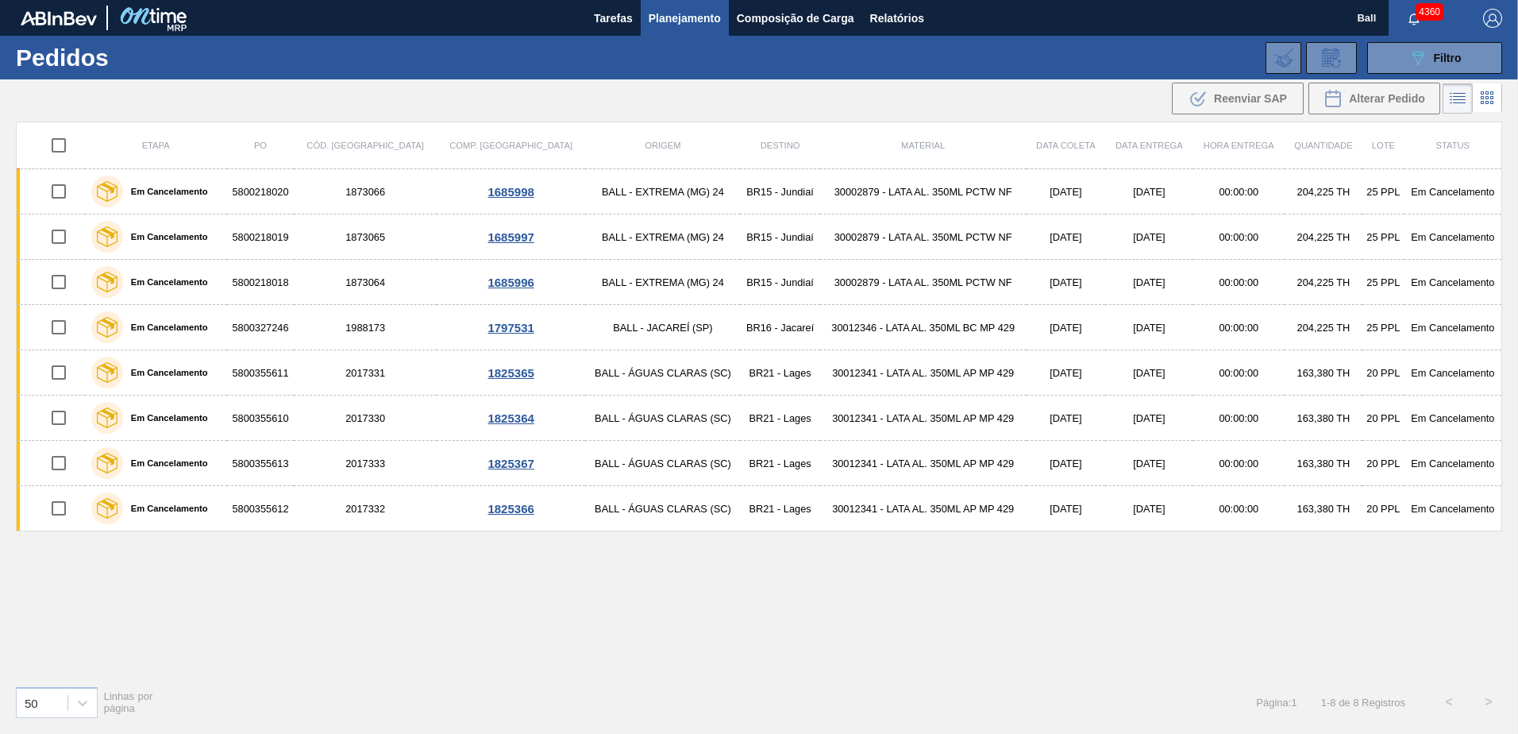
checkbox input "true"
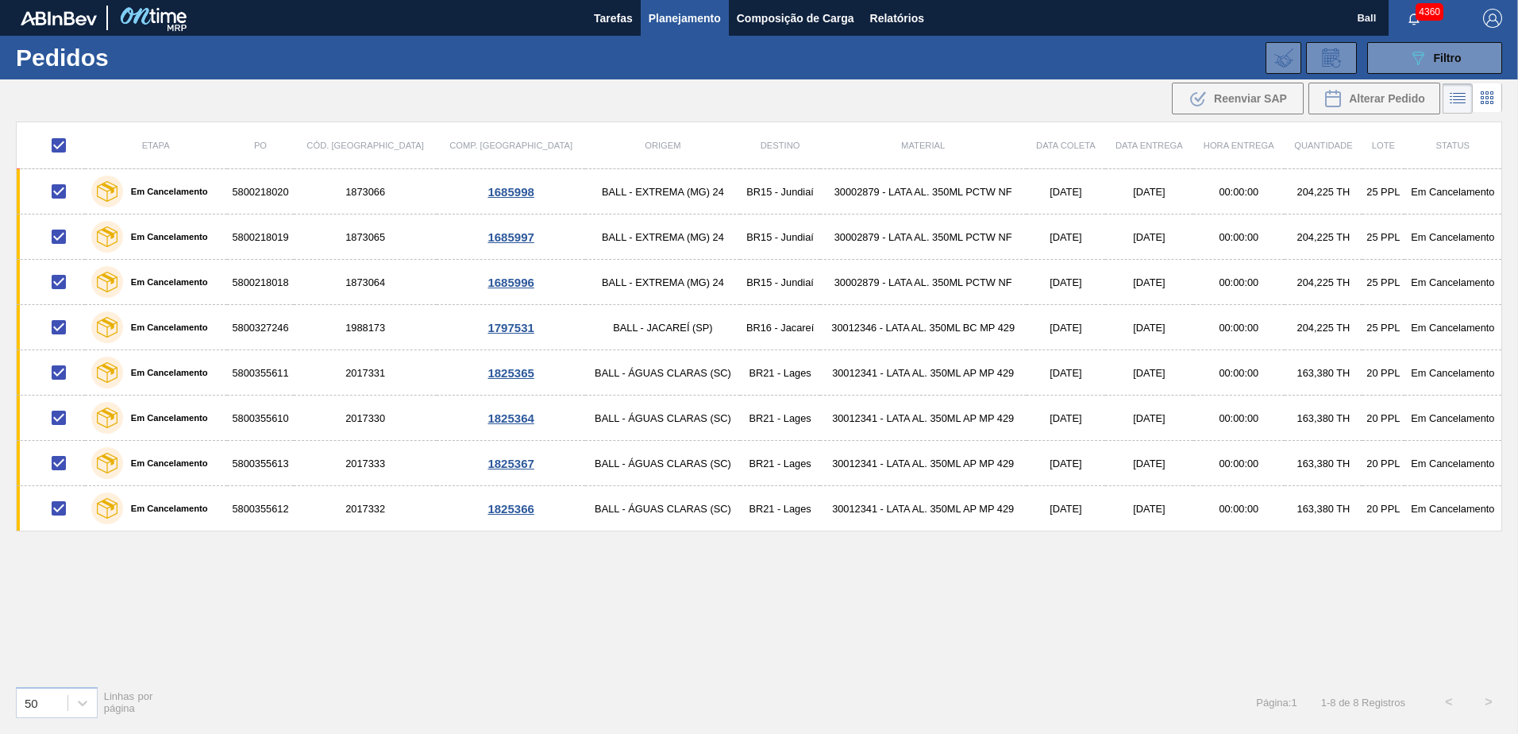
drag, startPoint x: 944, startPoint y: 89, endPoint x: 982, endPoint y: 82, distance: 38.8
click at [982, 82] on div ".b{fill:var(--color-action-default)} Reenviar SAP Alterar Pedido" at bounding box center [759, 98] width 1518 height 38
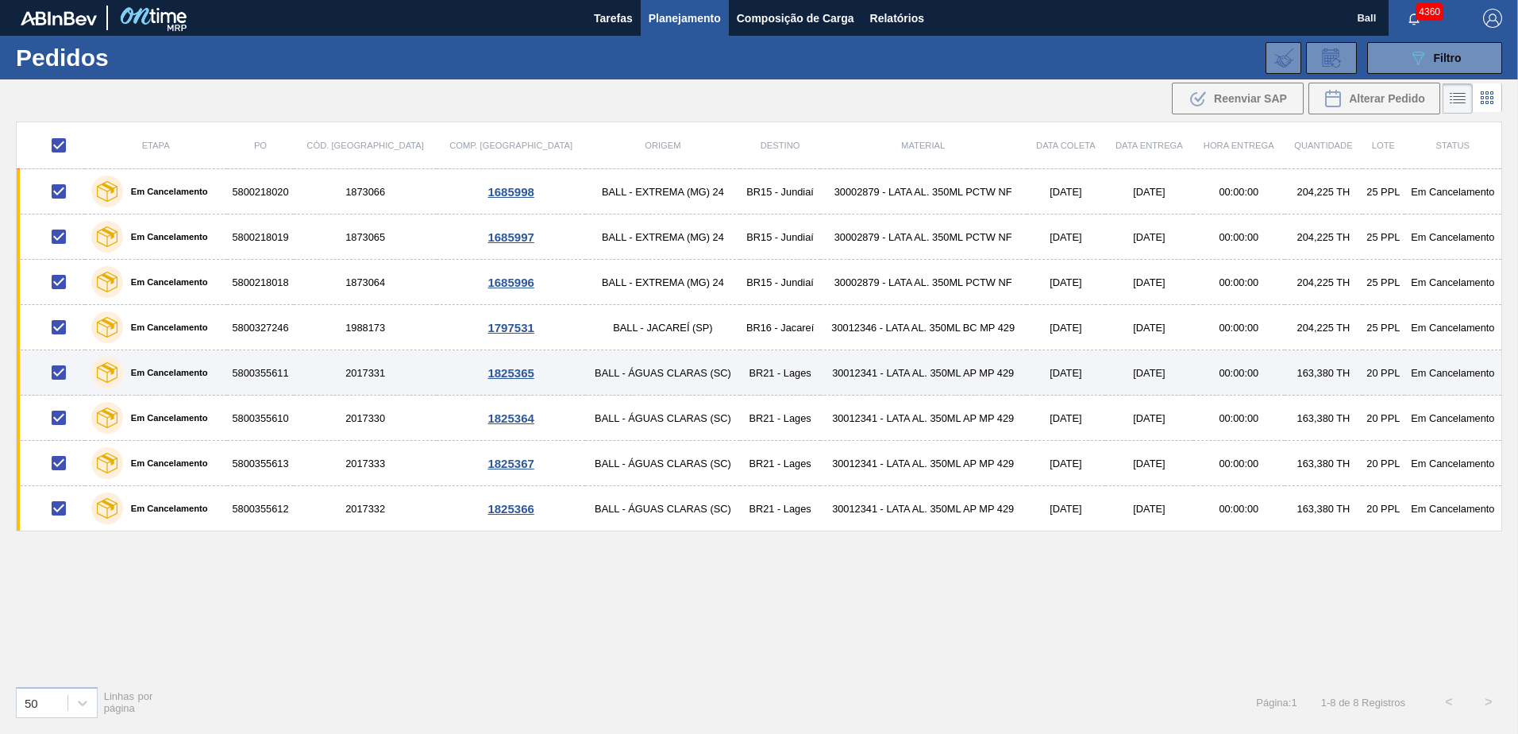
click at [295, 372] on td "5800355611" at bounding box center [261, 372] width 68 height 45
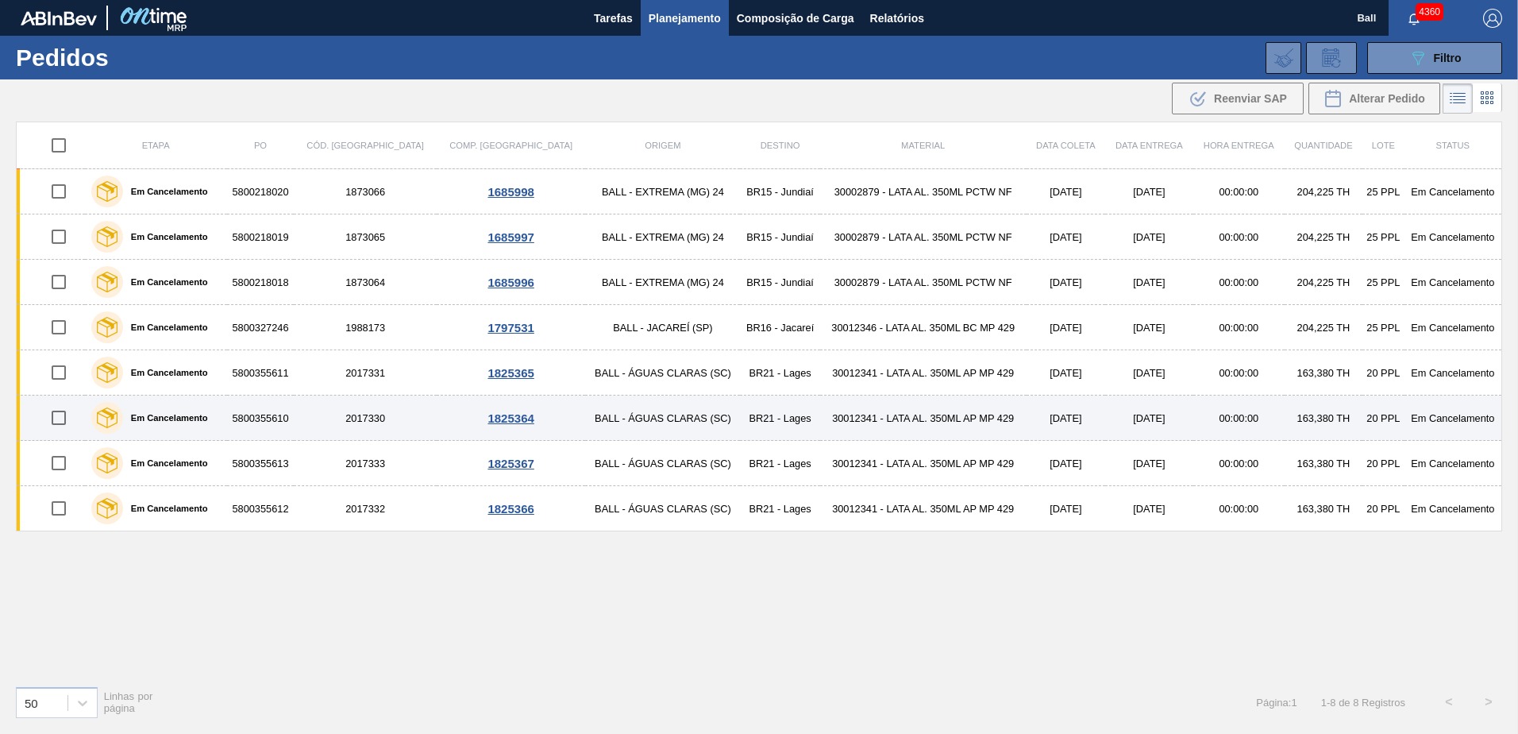
click at [585, 421] on td "BALL - ÁGUAS CLARAS (SC)" at bounding box center [662, 417] width 155 height 45
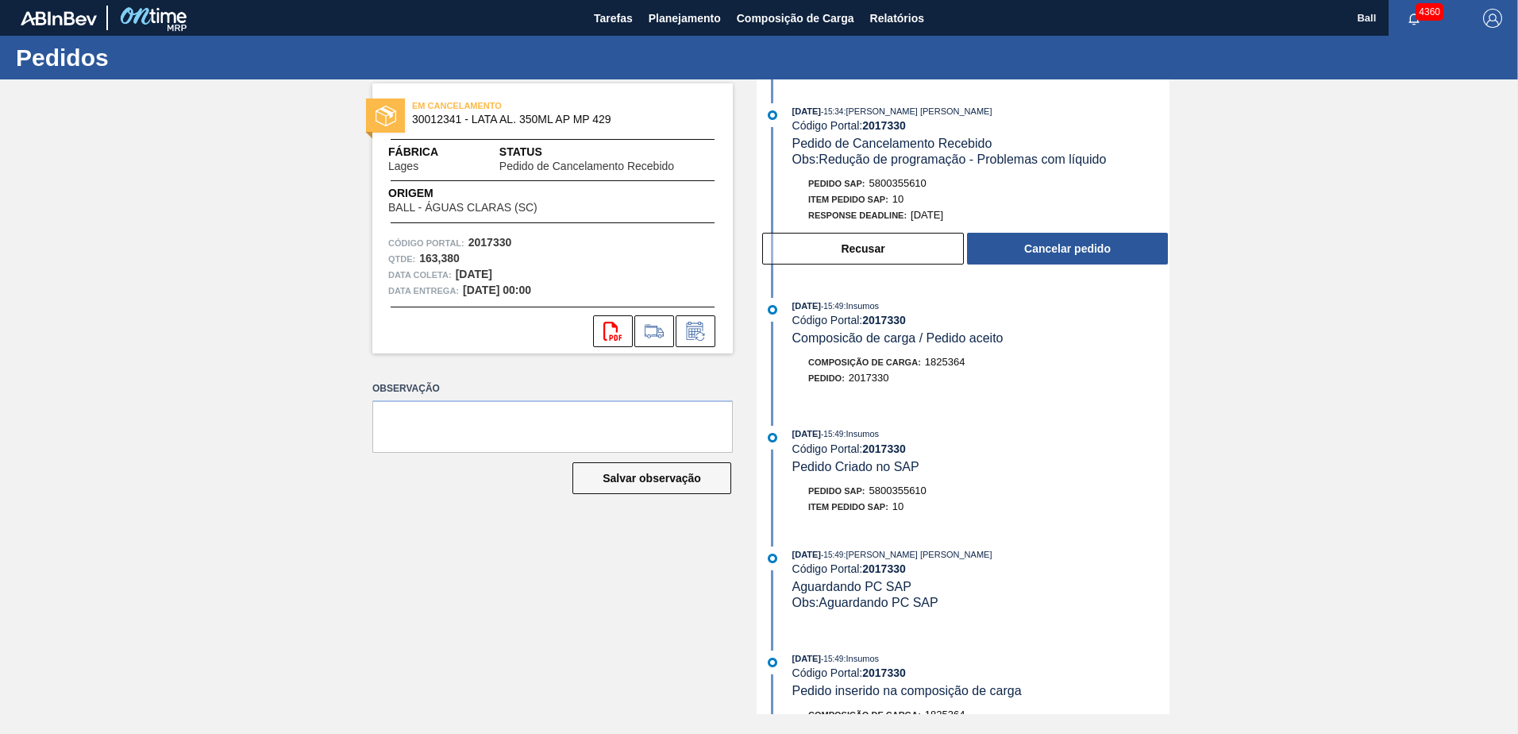
drag, startPoint x: 842, startPoint y: 109, endPoint x: 868, endPoint y: 111, distance: 26.3
click at [868, 111] on div "27/08/2025 - 15:34 : BRUNO DE MELLO DUARTE" at bounding box center [981, 111] width 377 height 16
click at [1042, 155] on span "Obs: Redução de programação - Problemas com líquido" at bounding box center [950, 159] width 314 height 14
click at [1326, 326] on div "EM CANCELAMENTO 30012341 - LATA AL. 350ML AP MP 429 Fábrica Lages Status Pedido…" at bounding box center [759, 396] width 1518 height 635
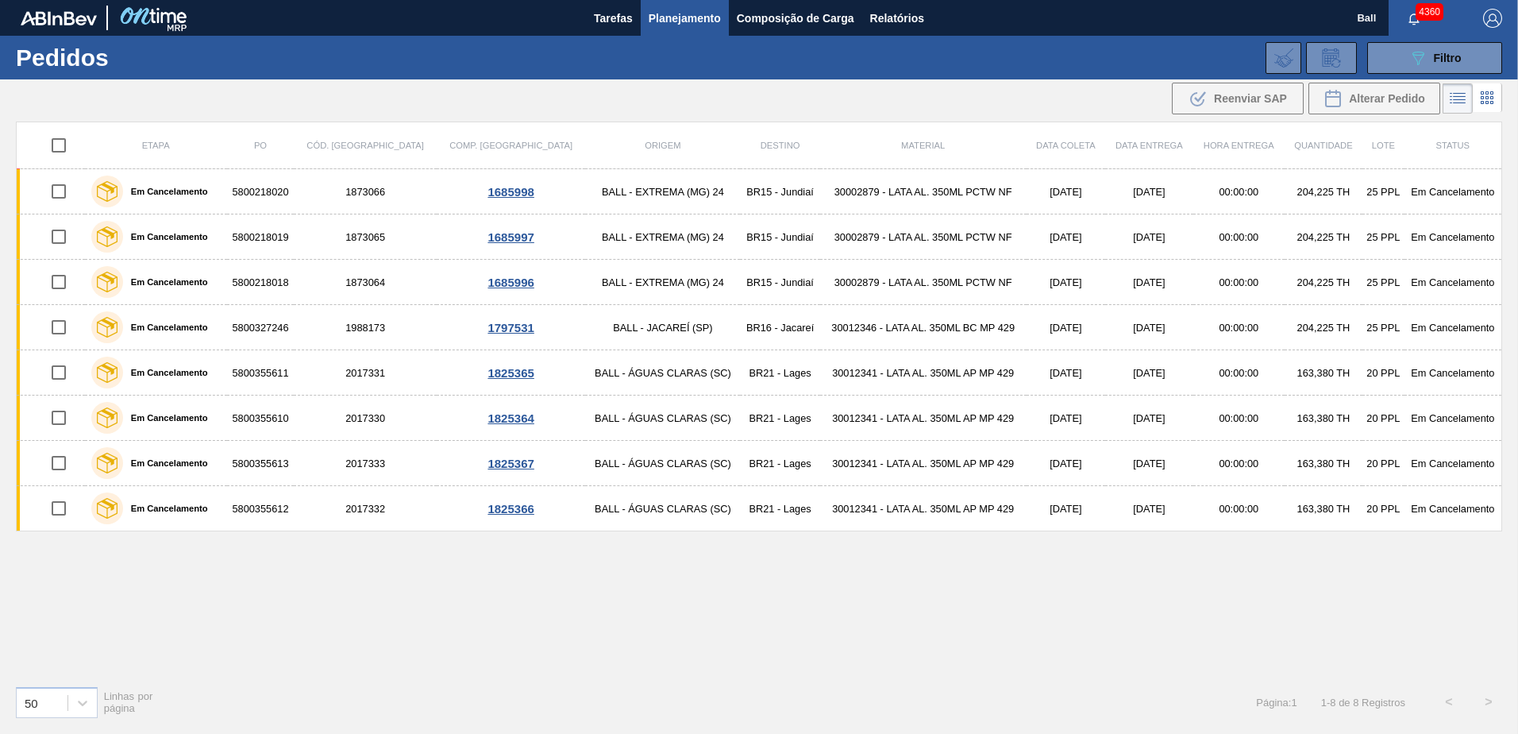
click at [669, 7] on button "Planejamento" at bounding box center [685, 18] width 88 height 36
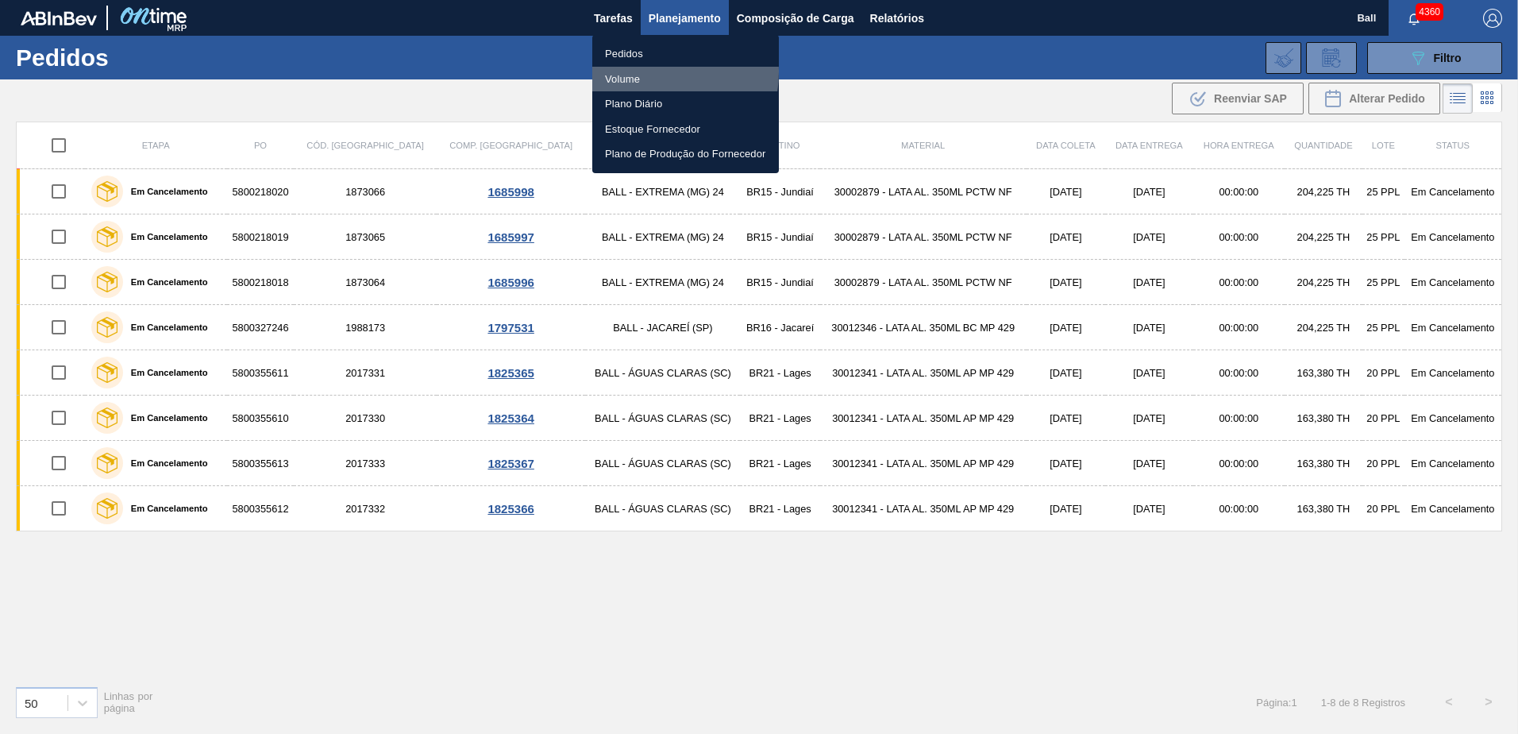
click at [642, 72] on li "Volume" at bounding box center [685, 79] width 187 height 25
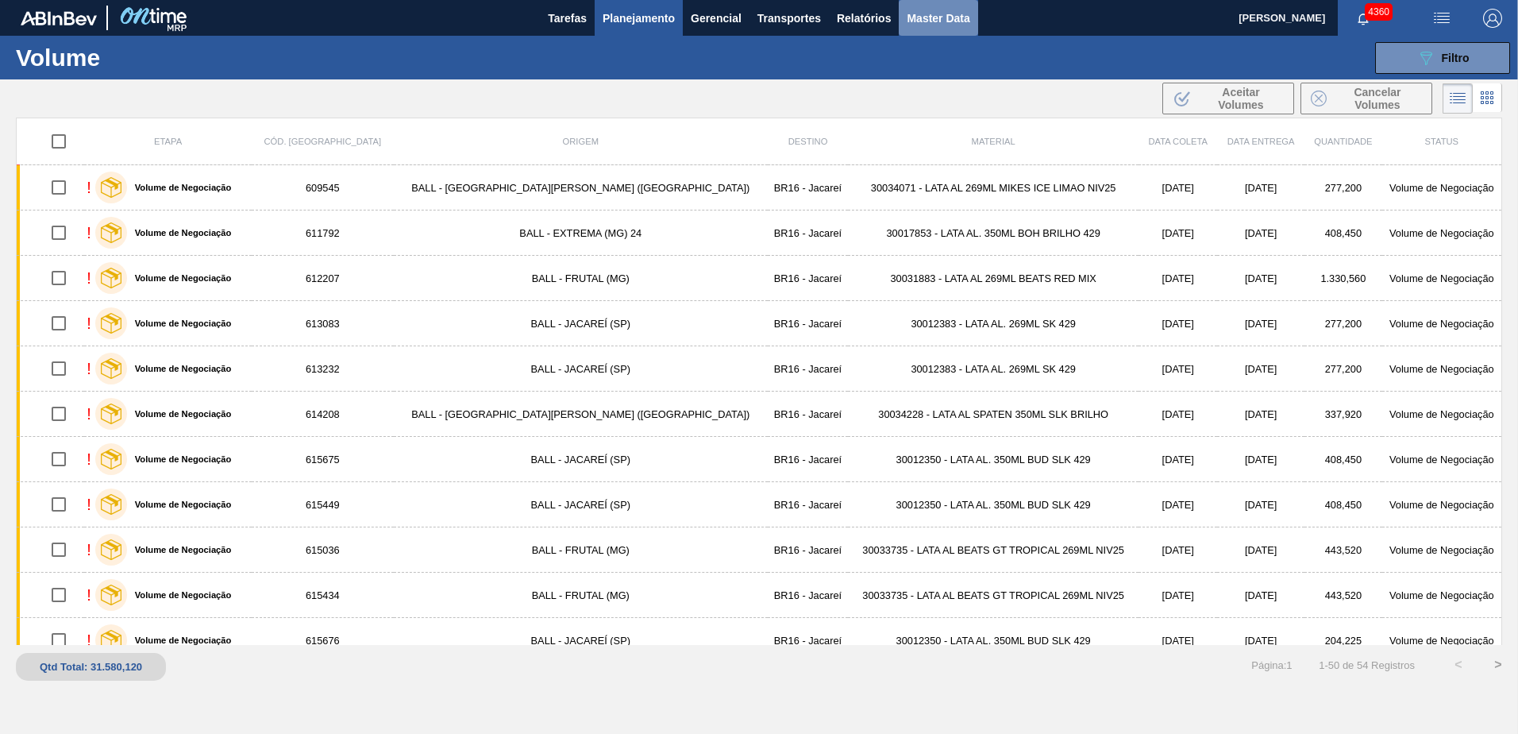
click at [931, 14] on span "Master Data" at bounding box center [938, 18] width 63 height 19
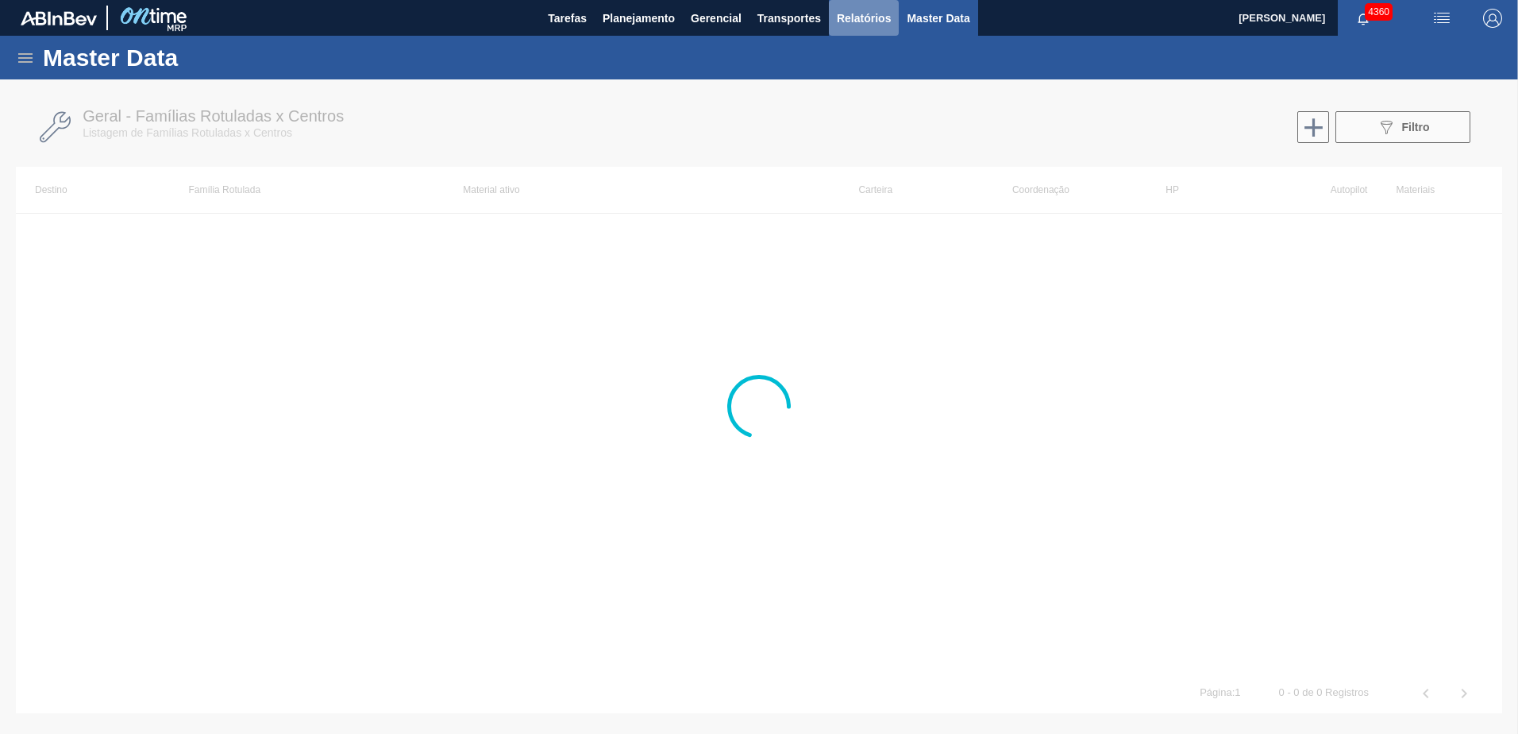
click at [862, 27] on button "Relatórios" at bounding box center [864, 18] width 70 height 36
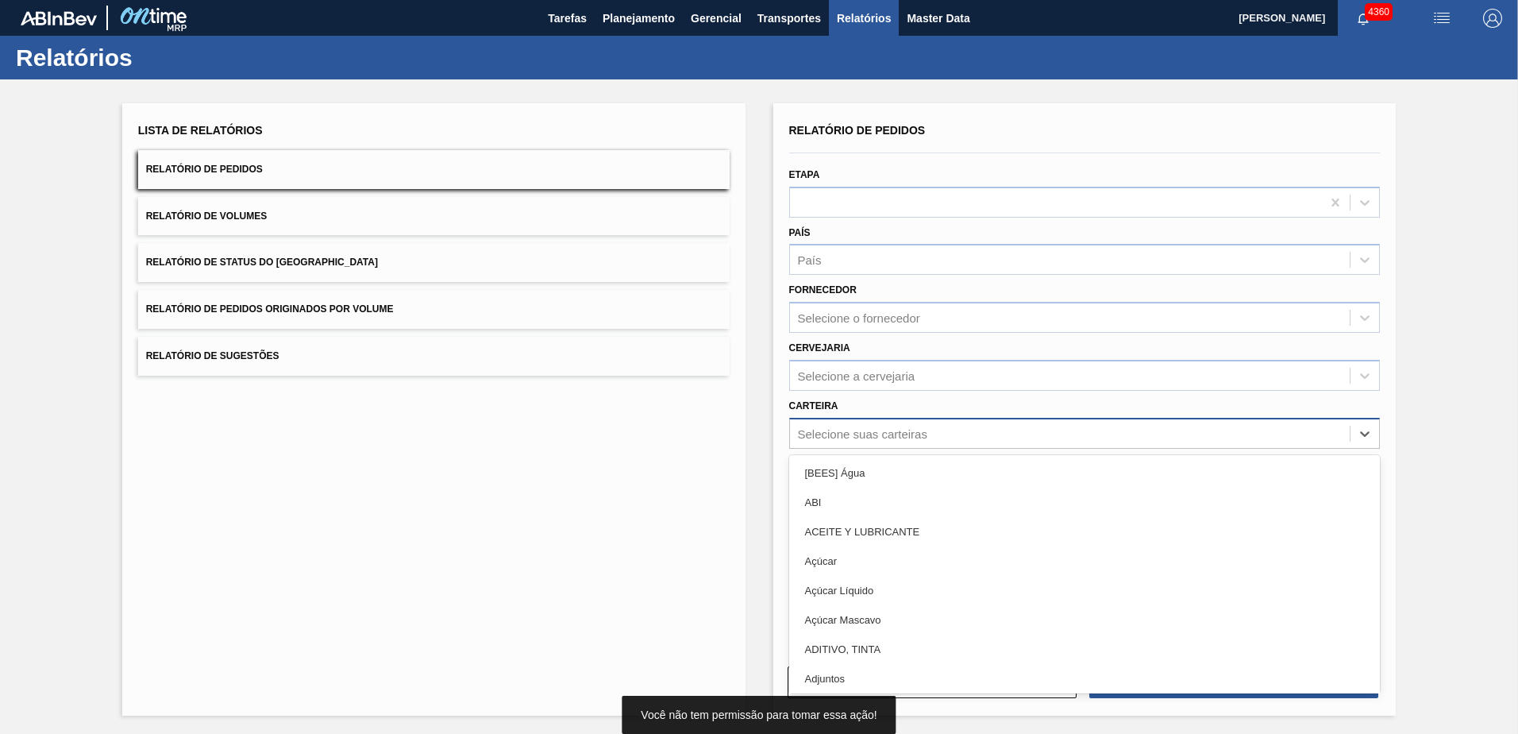
click at [835, 435] on div "Selecione suas carteiras" at bounding box center [862, 433] width 129 height 14
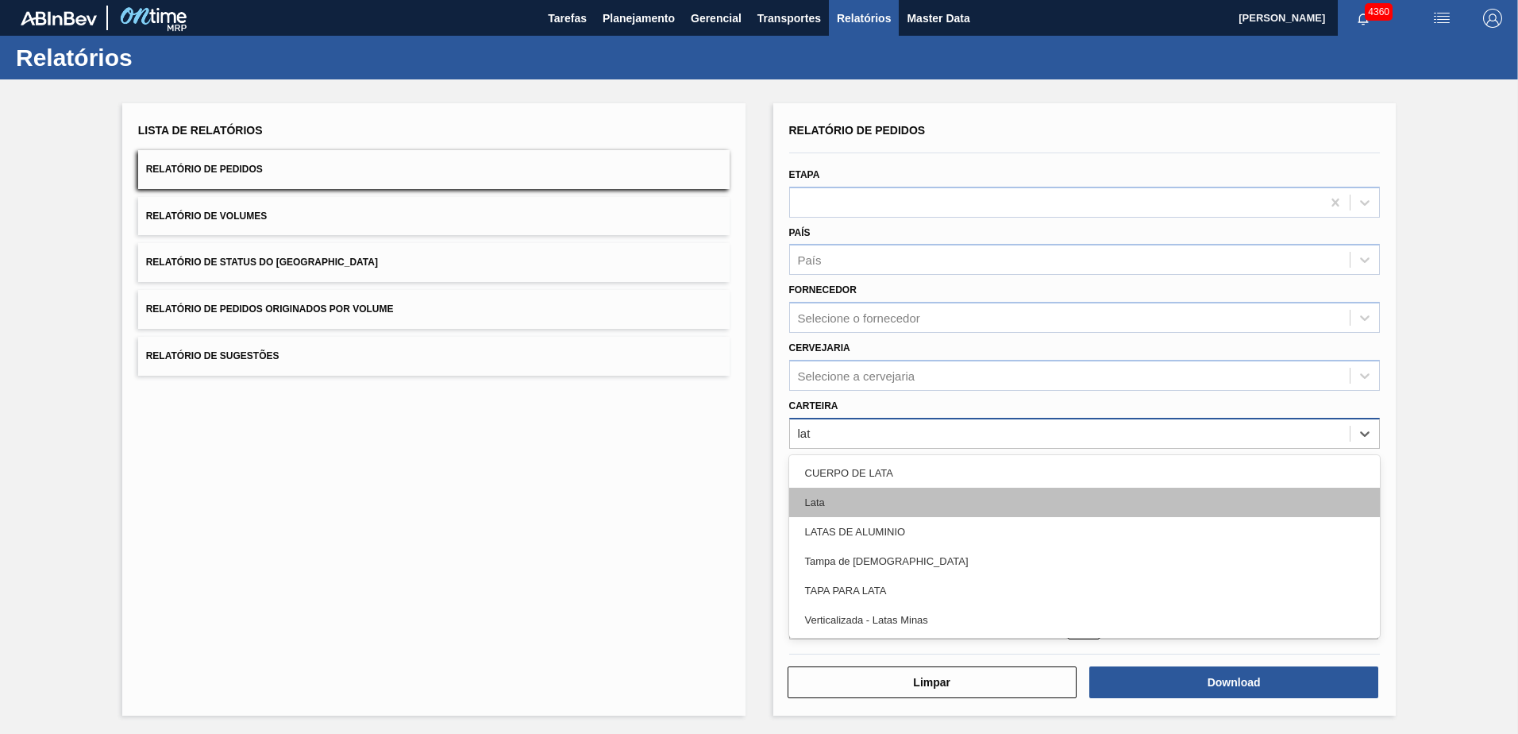
type input "lata"
click at [831, 504] on div "Lata" at bounding box center [1085, 502] width 592 height 29
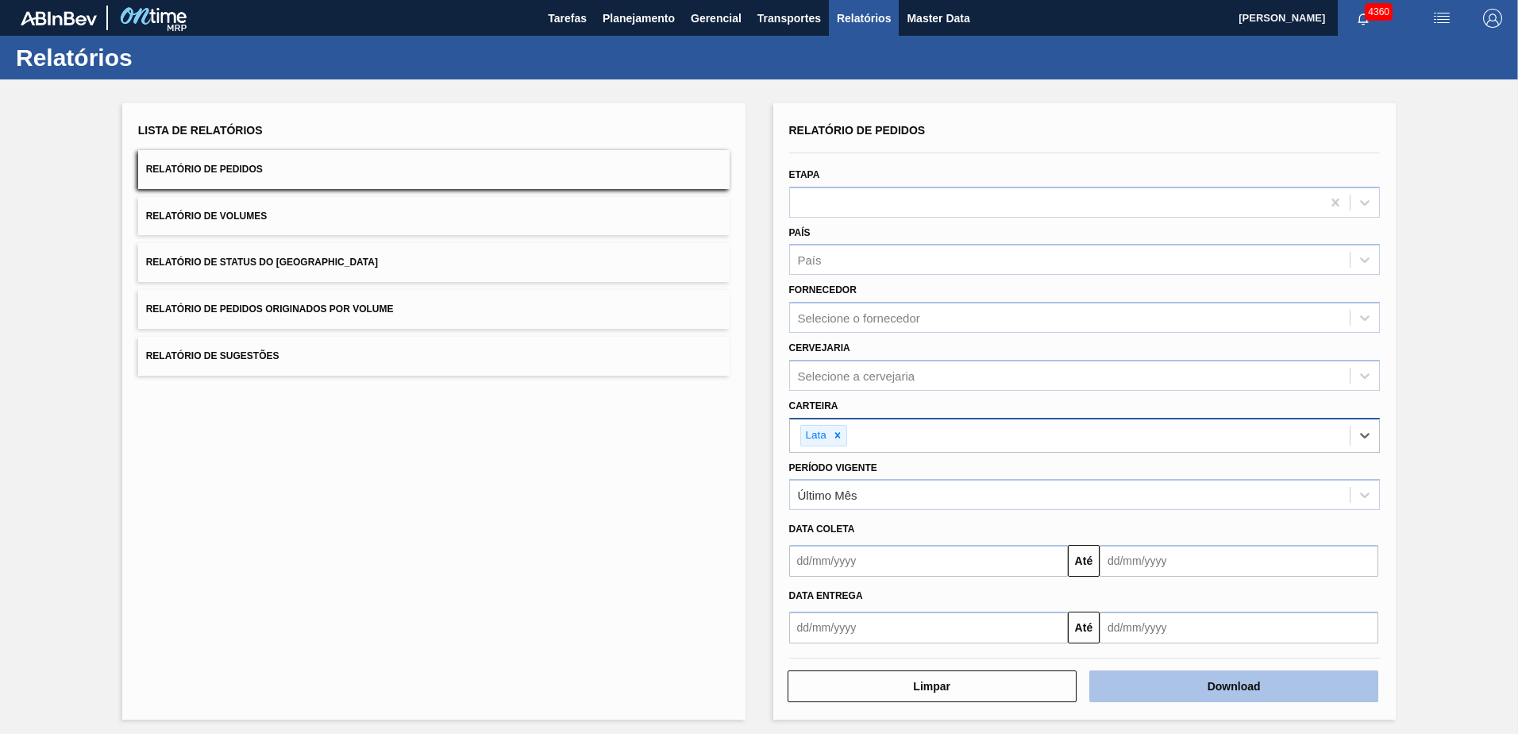
click at [1178, 685] on button "Download" at bounding box center [1234, 686] width 289 height 32
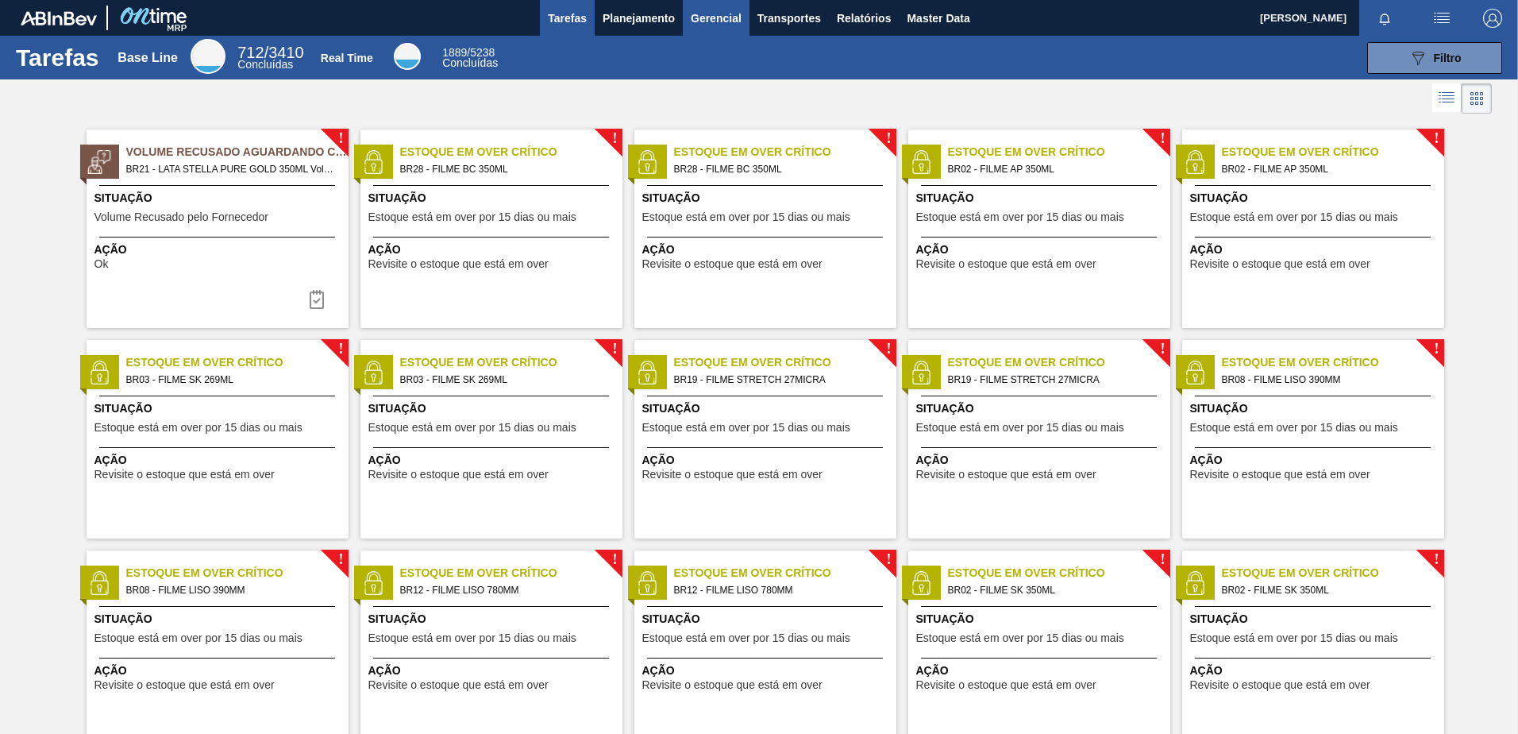
click at [936, 11] on span "Master Data" at bounding box center [938, 18] width 63 height 19
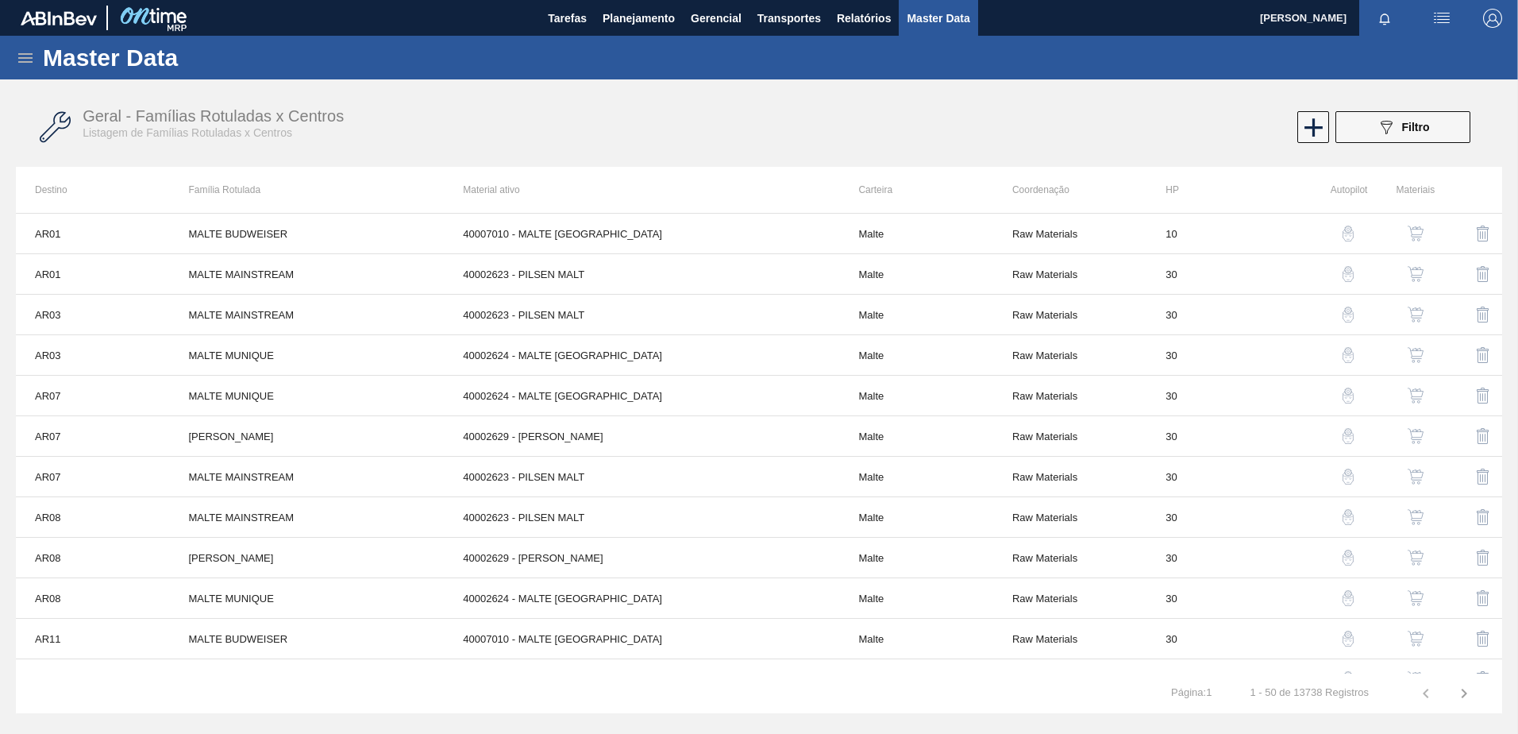
click at [22, 60] on icon at bounding box center [25, 57] width 19 height 19
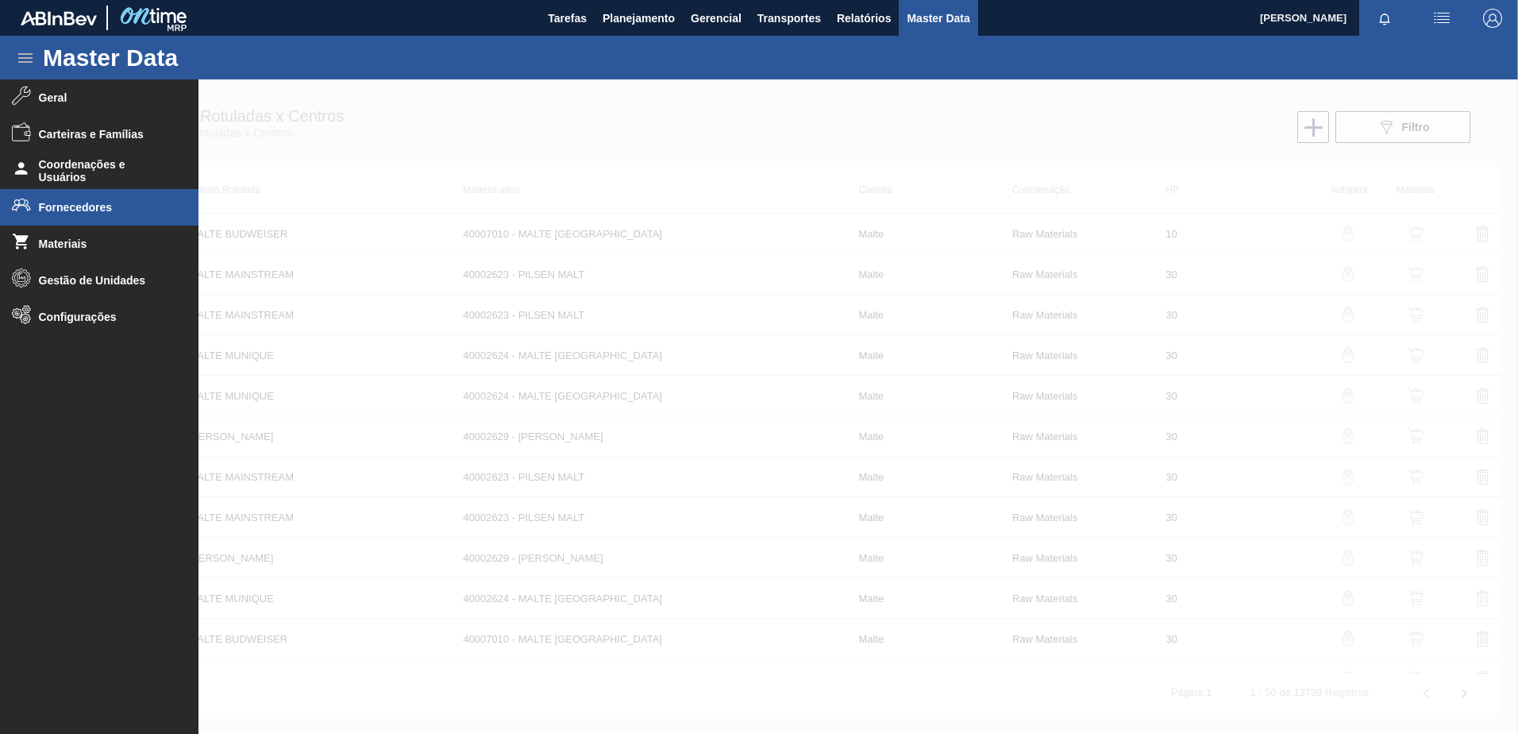
click at [84, 206] on span "Fornecedores" at bounding box center [104, 207] width 131 height 13
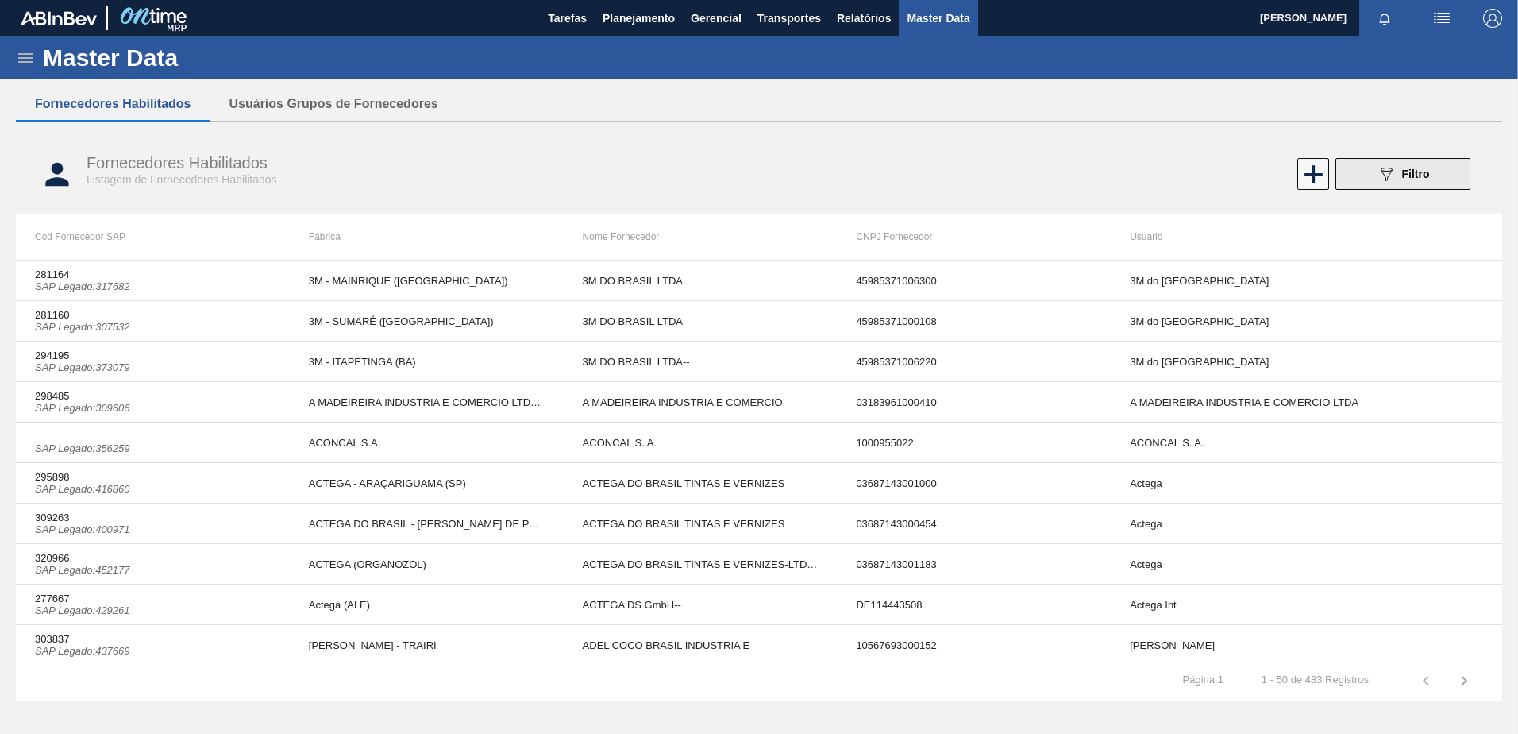
click at [1402, 160] on button "089F7B8B-B2A5-4AFE-B5C0-19BA573D28AC Filtro" at bounding box center [1403, 174] width 135 height 32
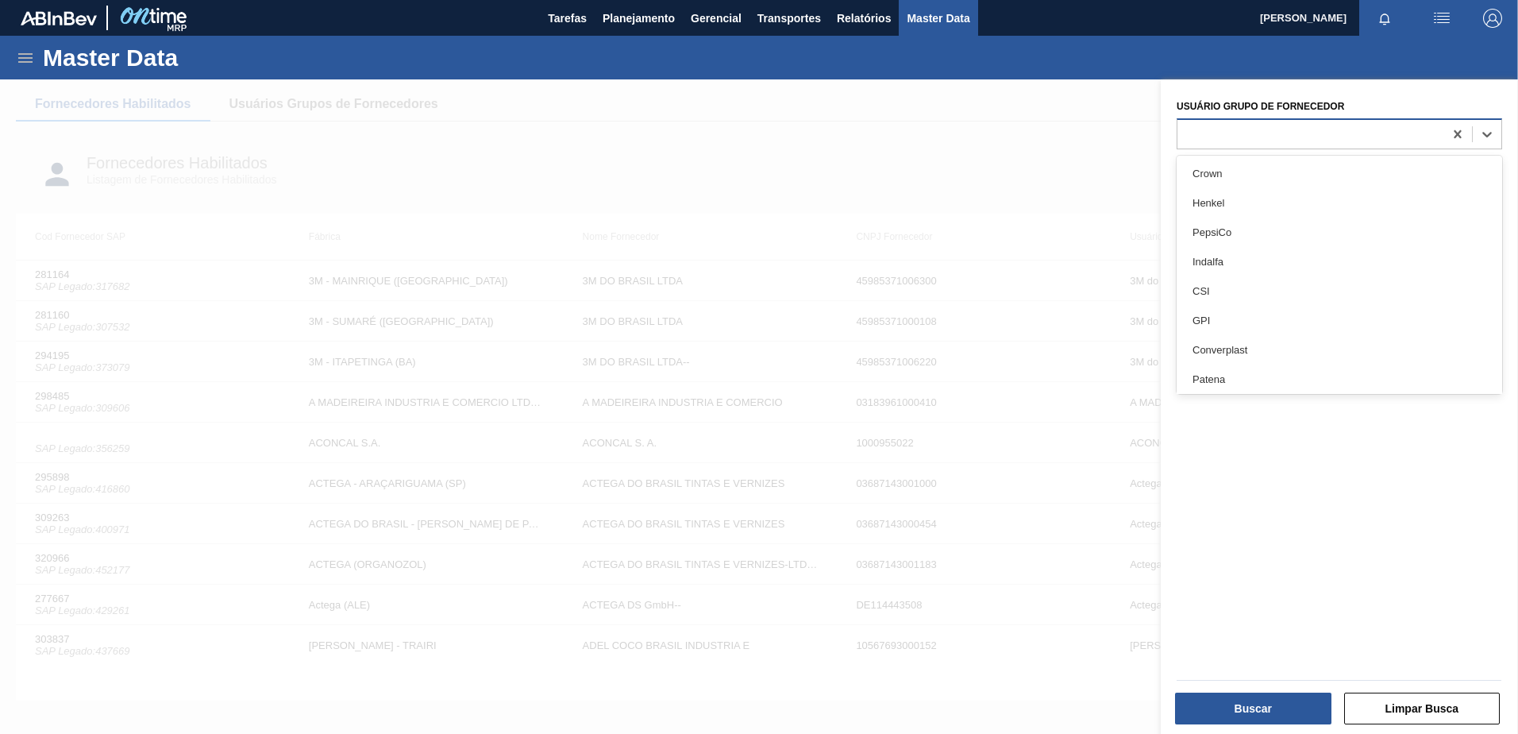
click at [1298, 141] on div at bounding box center [1311, 133] width 266 height 23
type Fornecedor "BALL"
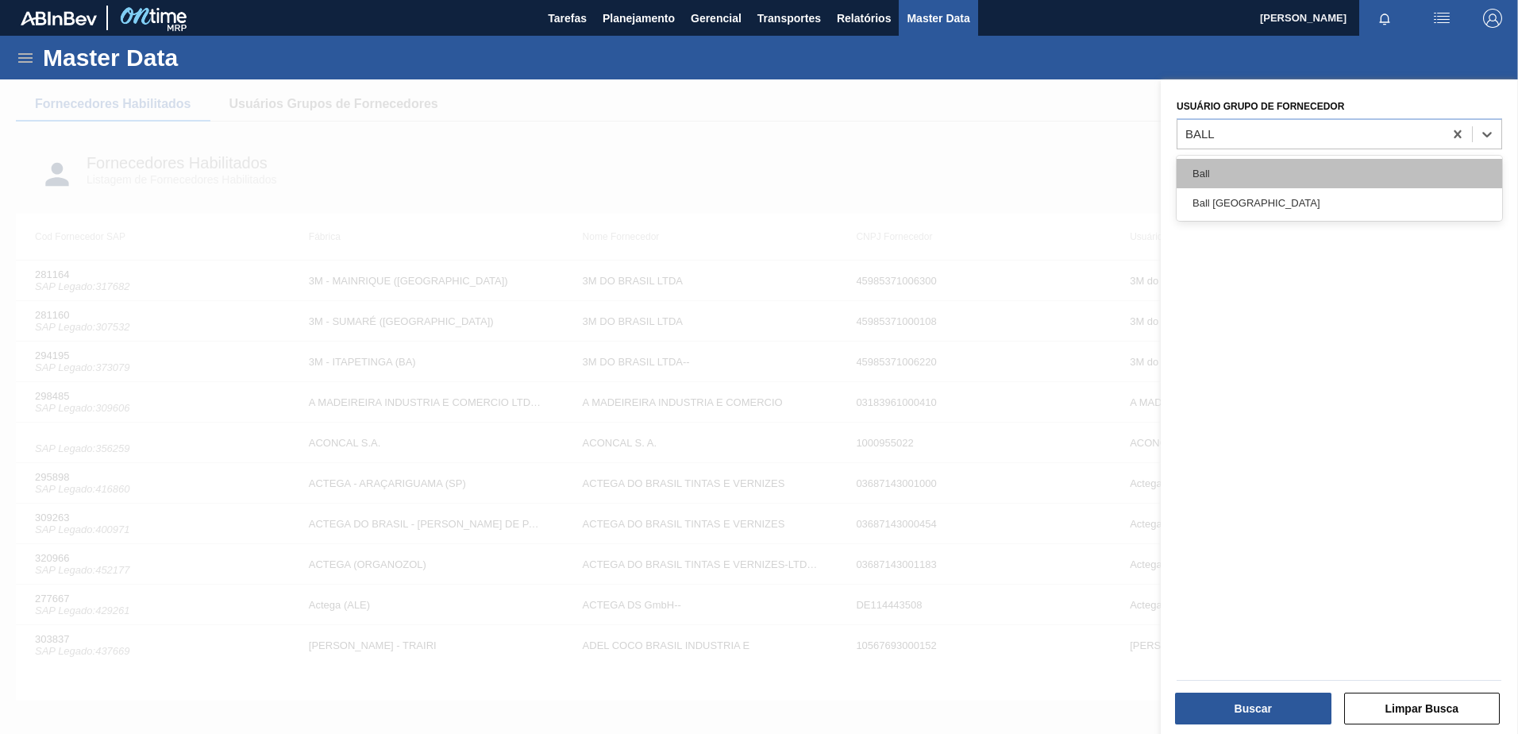
click at [1282, 160] on div "Ball" at bounding box center [1340, 173] width 326 height 29
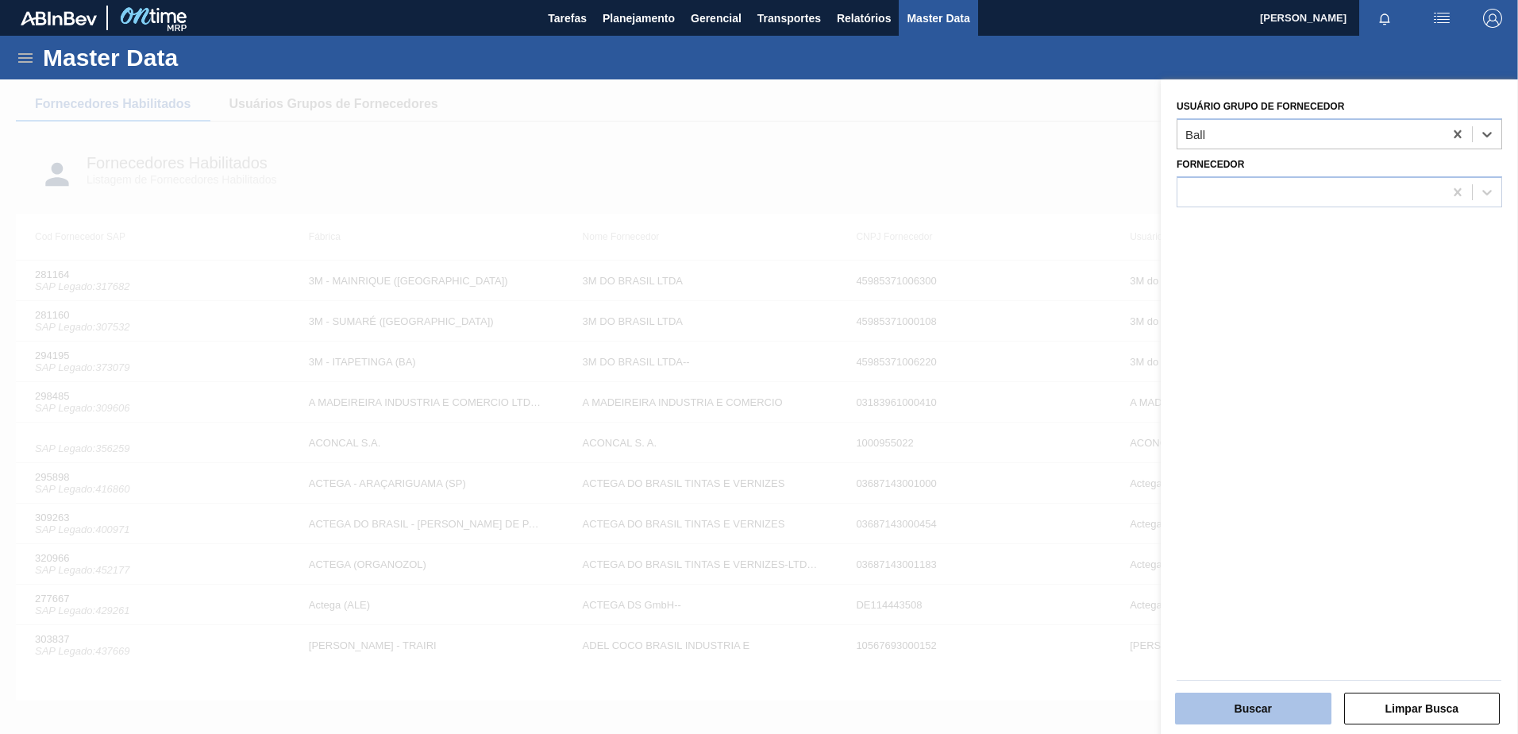
click at [1291, 700] on button "Buscar" at bounding box center [1253, 708] width 156 height 32
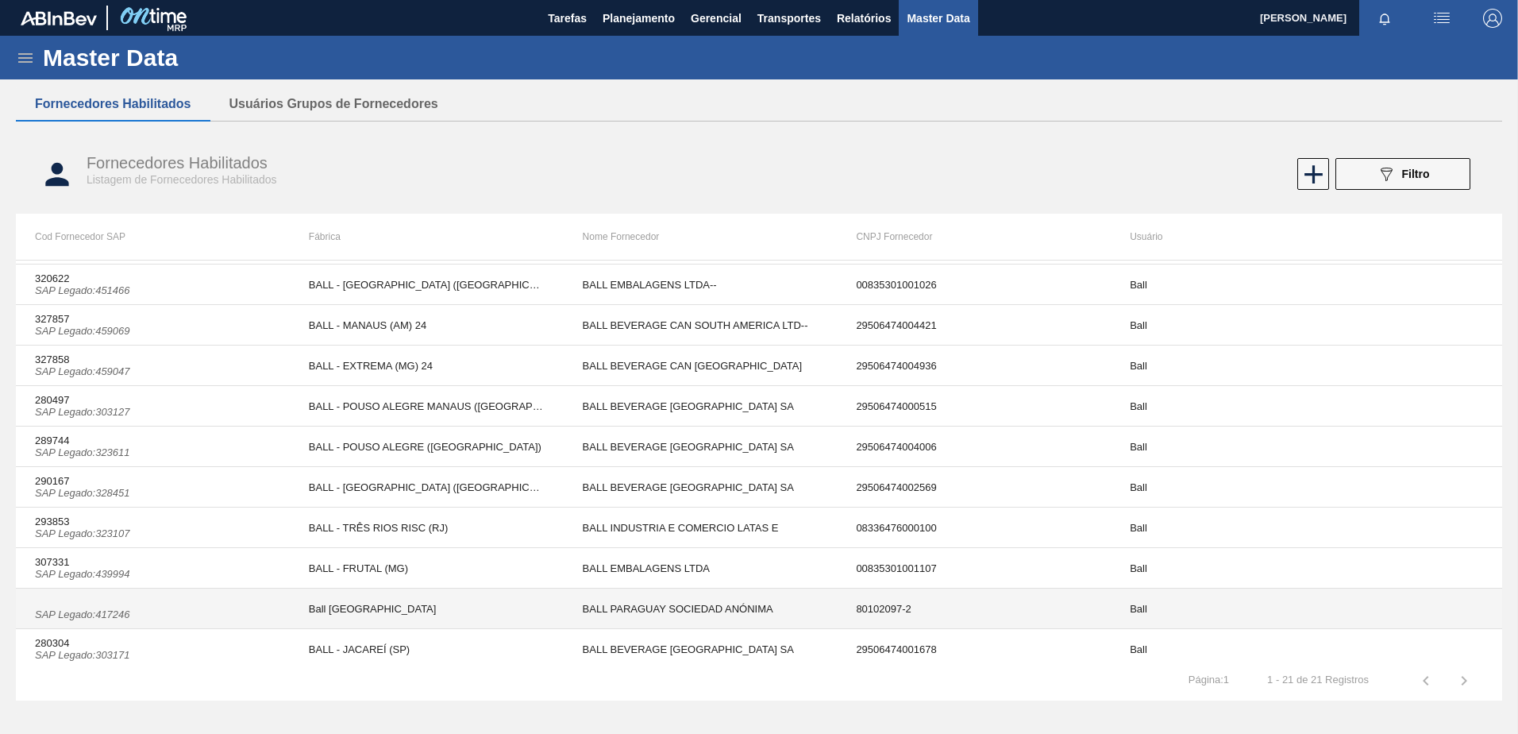
scroll to position [211, 0]
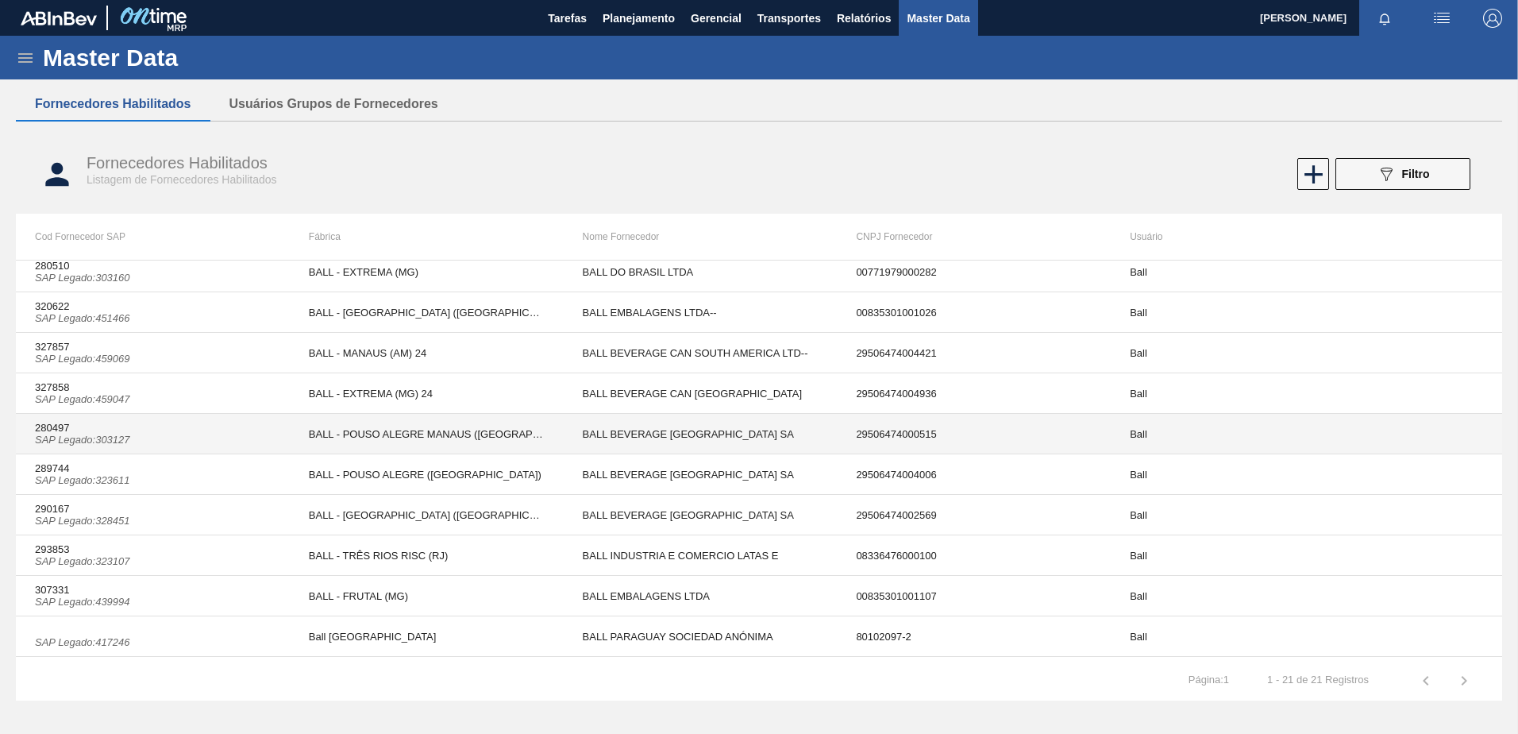
click at [492, 437] on td "BALL - POUSO ALEGRE MANAUS ([GEOGRAPHIC_DATA])" at bounding box center [427, 434] width 274 height 41
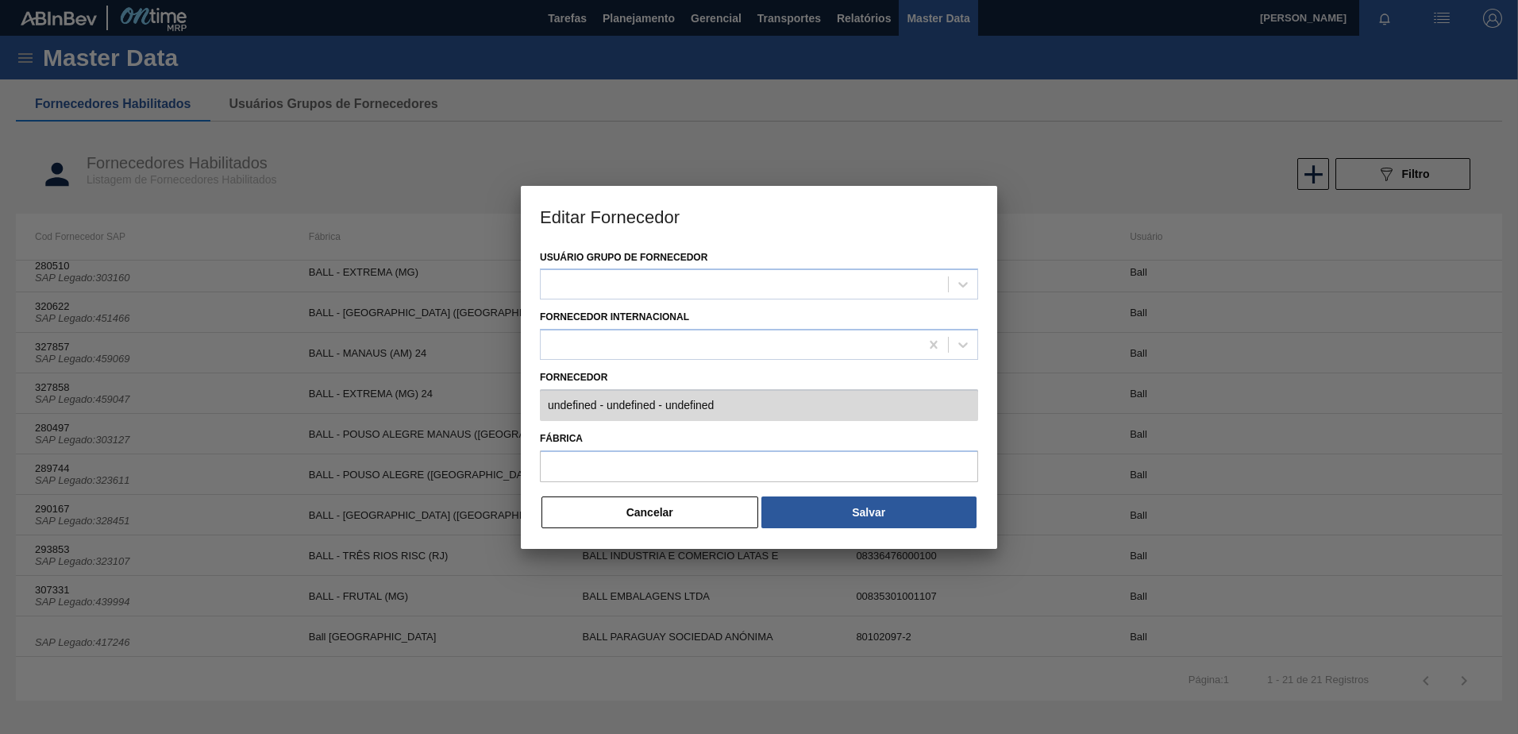
type input "280497 (SAP Legado: 303127) - BALL BEVERAGE [GEOGRAPHIC_DATA] [GEOGRAPHIC_DATA]…"
type input "BALL - POUSO ALEGRE MANAUS ([GEOGRAPHIC_DATA])"
click at [683, 518] on button "Cancelar" at bounding box center [650, 512] width 217 height 32
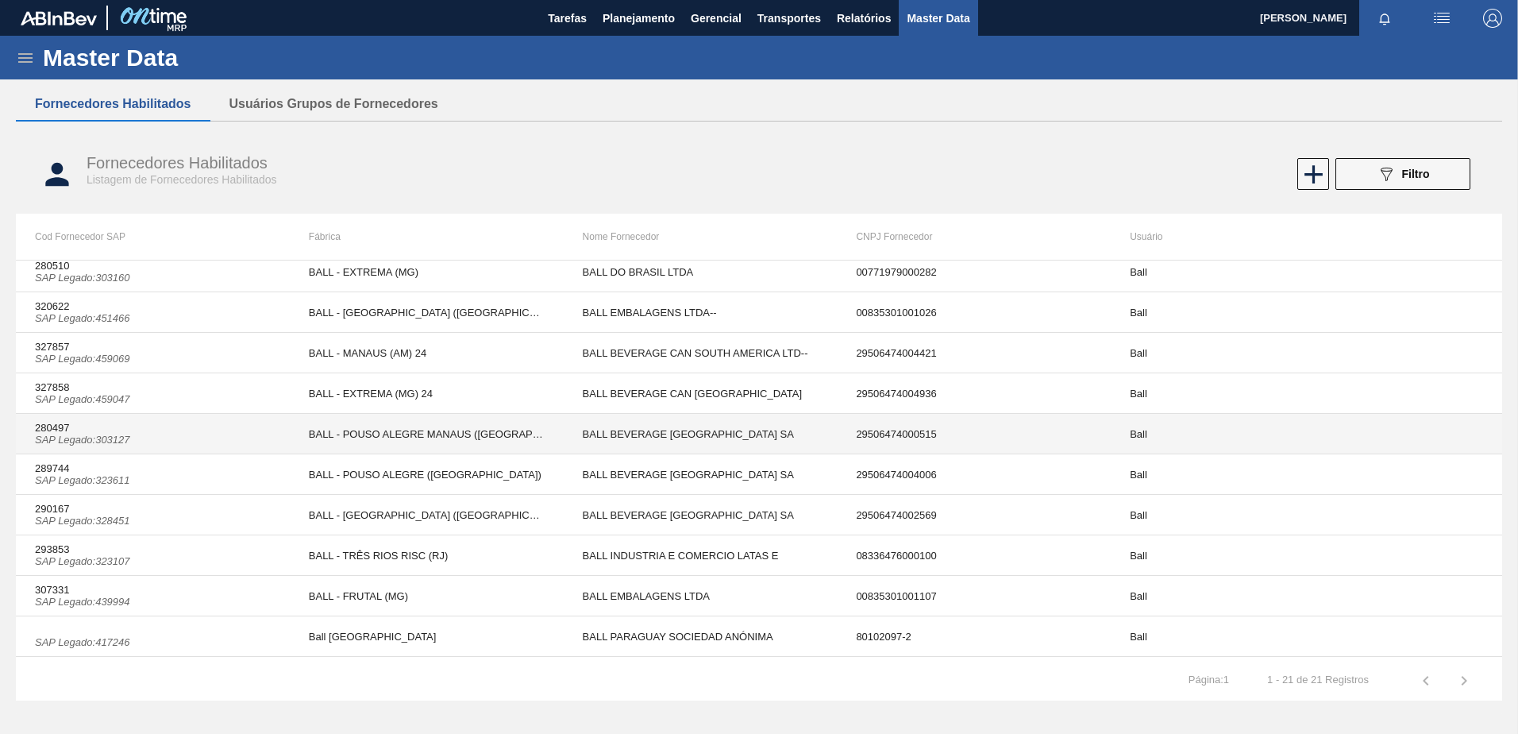
click at [452, 436] on td "BALL - POUSO ALEGRE MANAUS ([GEOGRAPHIC_DATA])" at bounding box center [427, 434] width 274 height 41
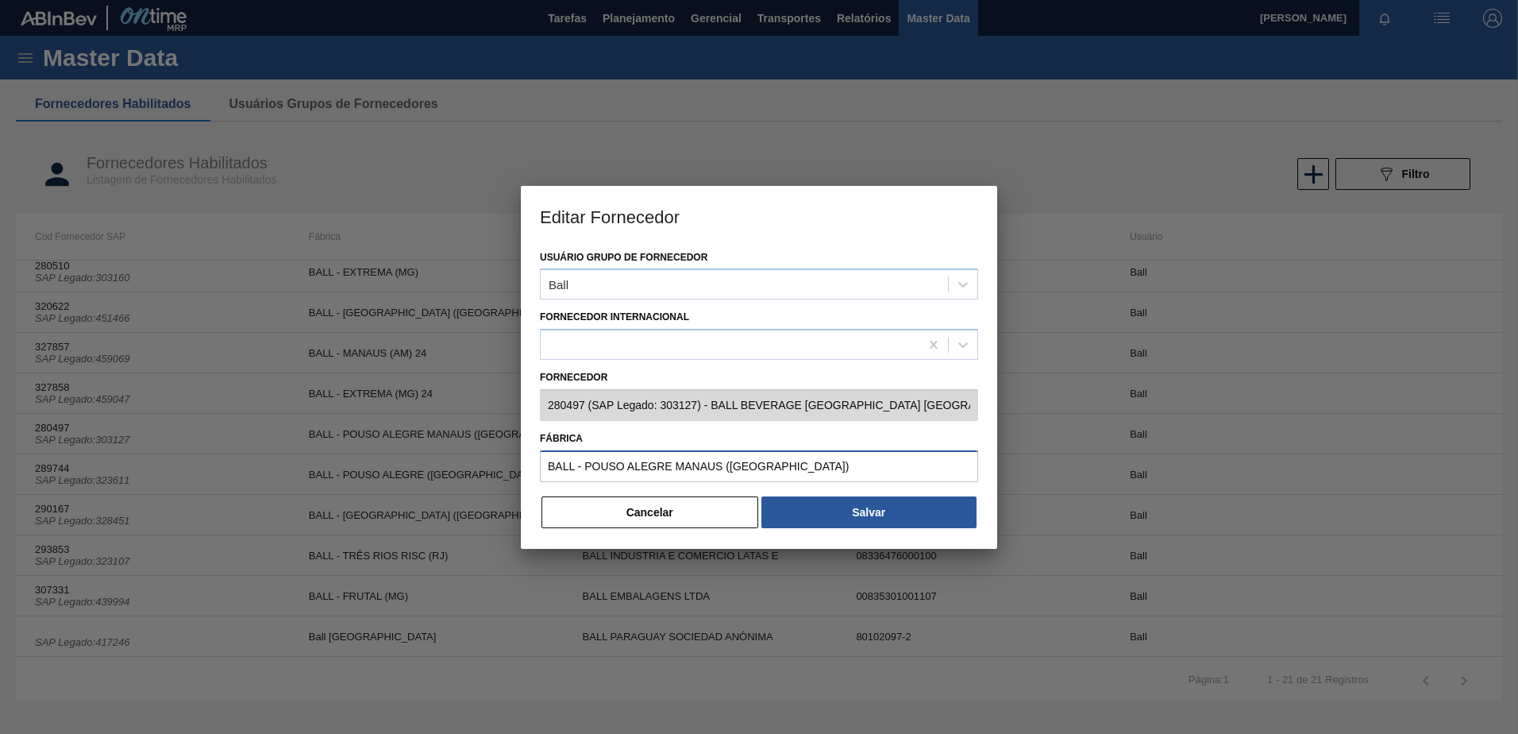
drag, startPoint x: 721, startPoint y: 453, endPoint x: 514, endPoint y: 430, distance: 208.5
click at [514, 430] on div "Editar Fornecedor Usuário Grupo de Fornecedor Ball Fornecedor Internacional For…" at bounding box center [759, 367] width 1518 height 734
click at [635, 509] on button "Cancelar" at bounding box center [650, 512] width 217 height 32
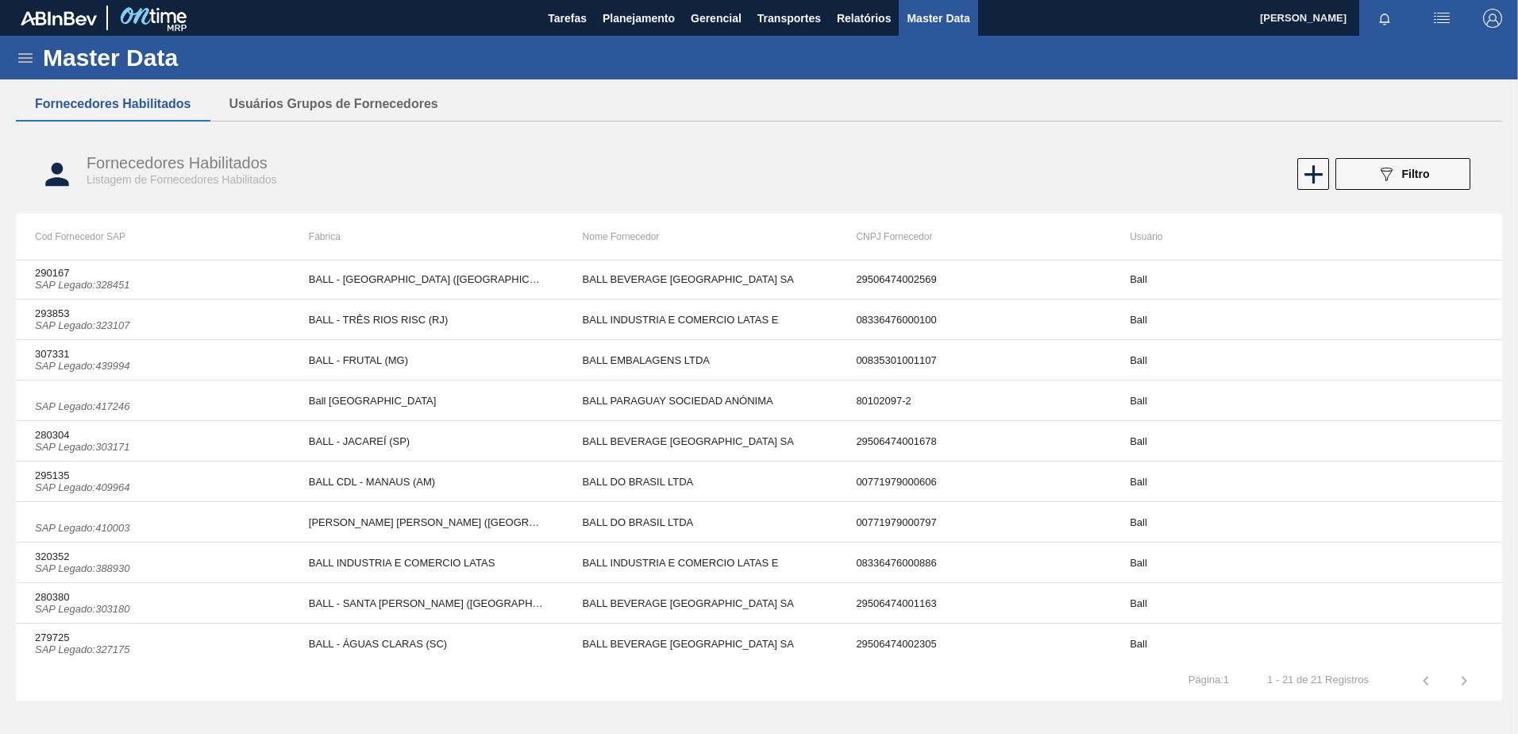
scroll to position [449, 0]
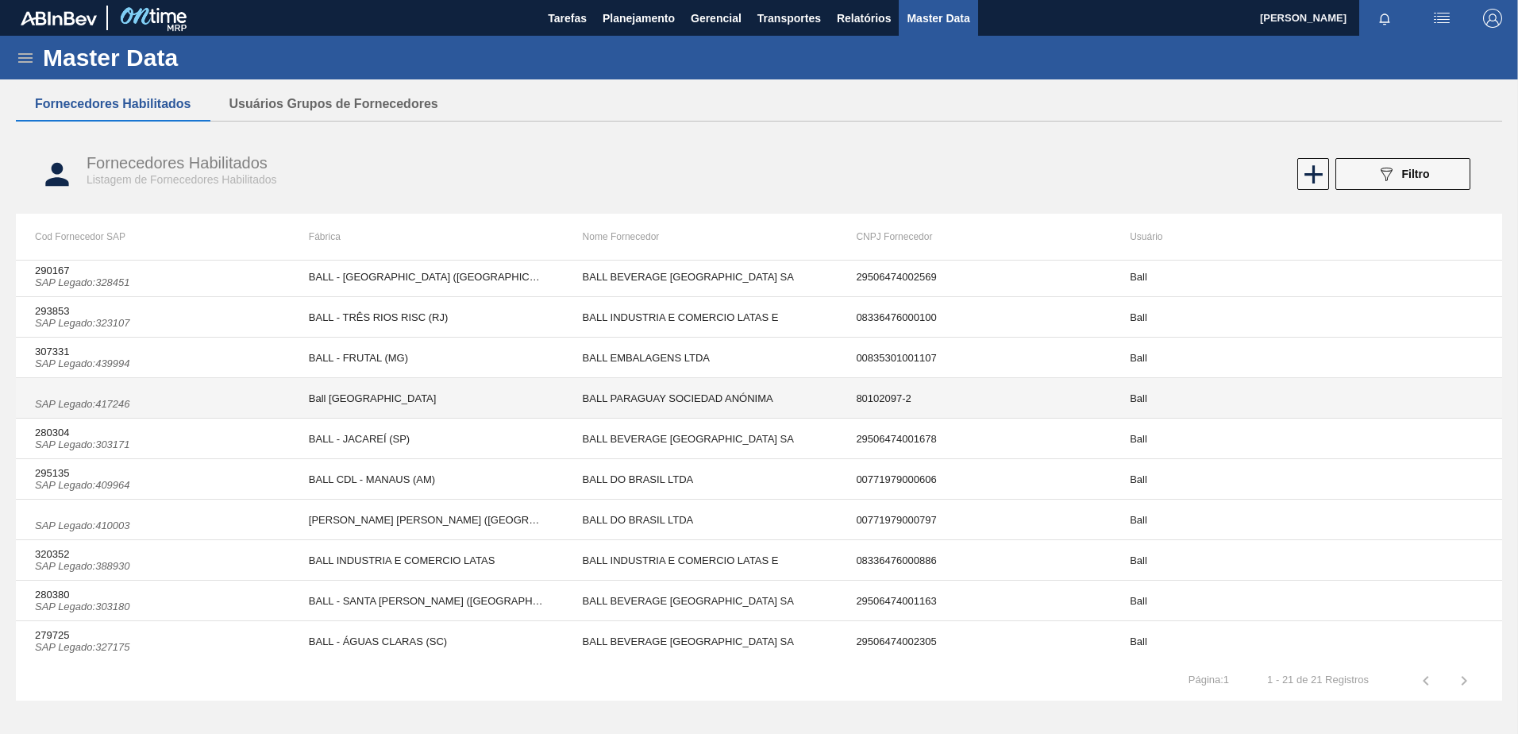
click at [384, 388] on td "Ball [GEOGRAPHIC_DATA]" at bounding box center [427, 398] width 274 height 41
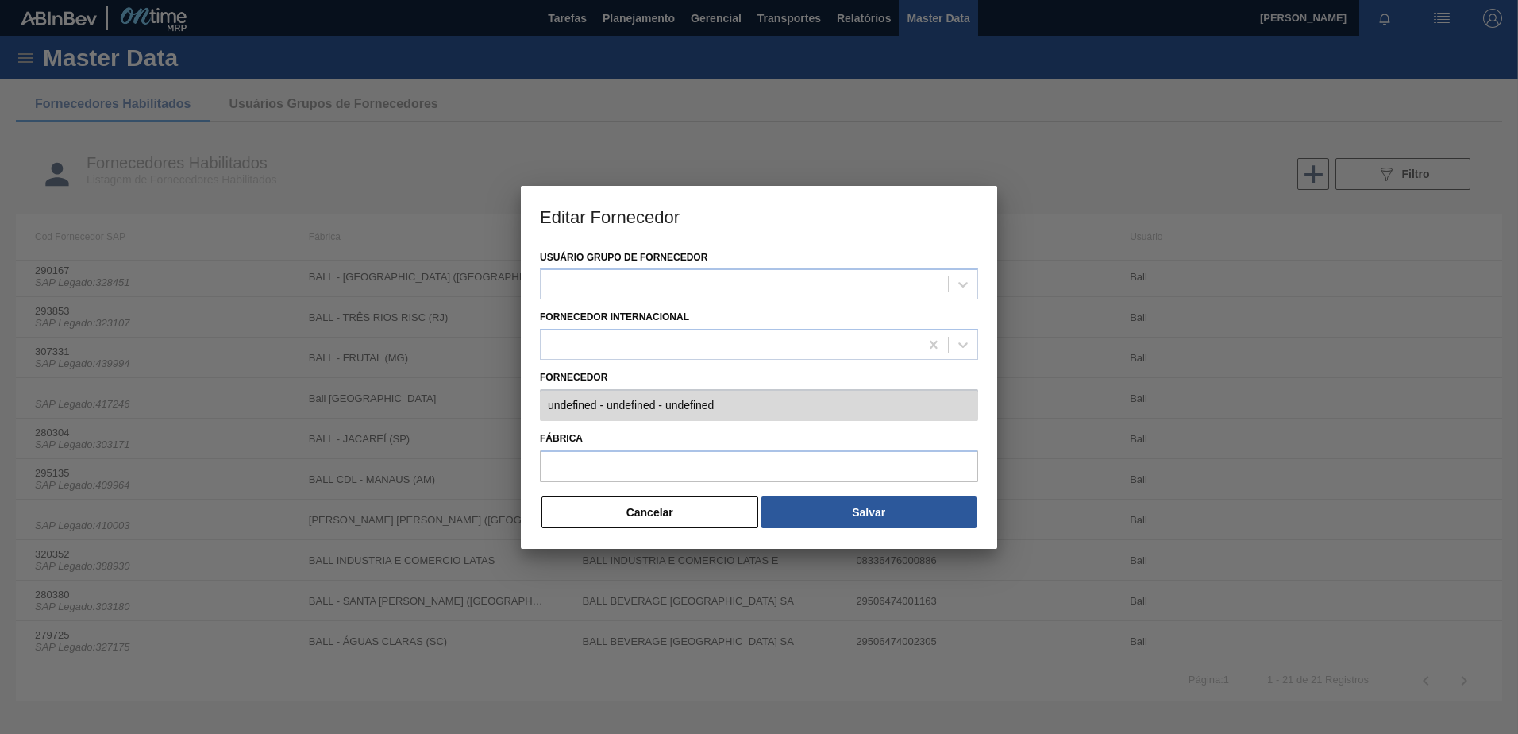
type input "(SAP Legado: 417246) - BALL PARAGUAY SOCIEDAD ANÓNIMA - 80102097-2"
type input "Ball [GEOGRAPHIC_DATA]"
click at [612, 511] on button "Cancelar" at bounding box center [650, 512] width 217 height 32
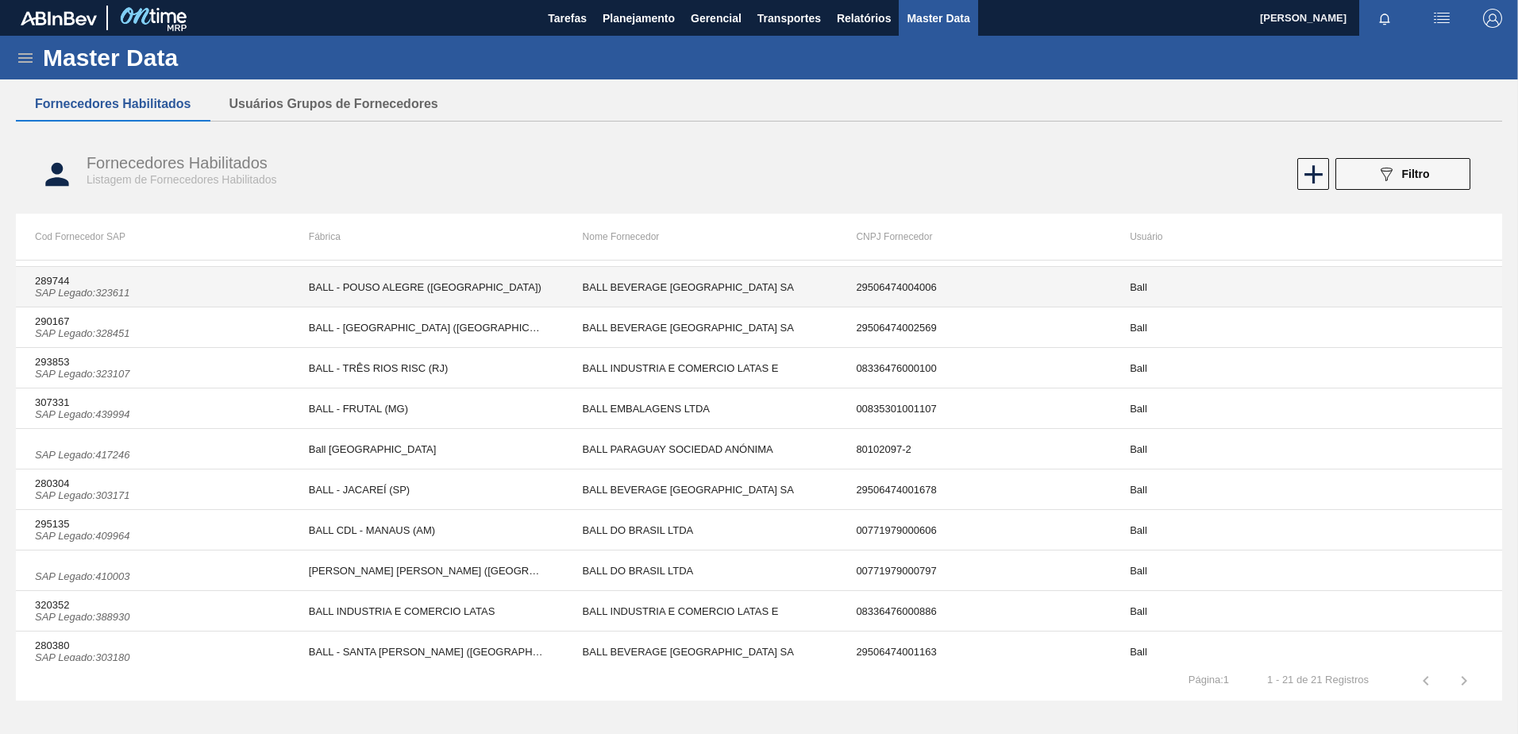
scroll to position [370, 0]
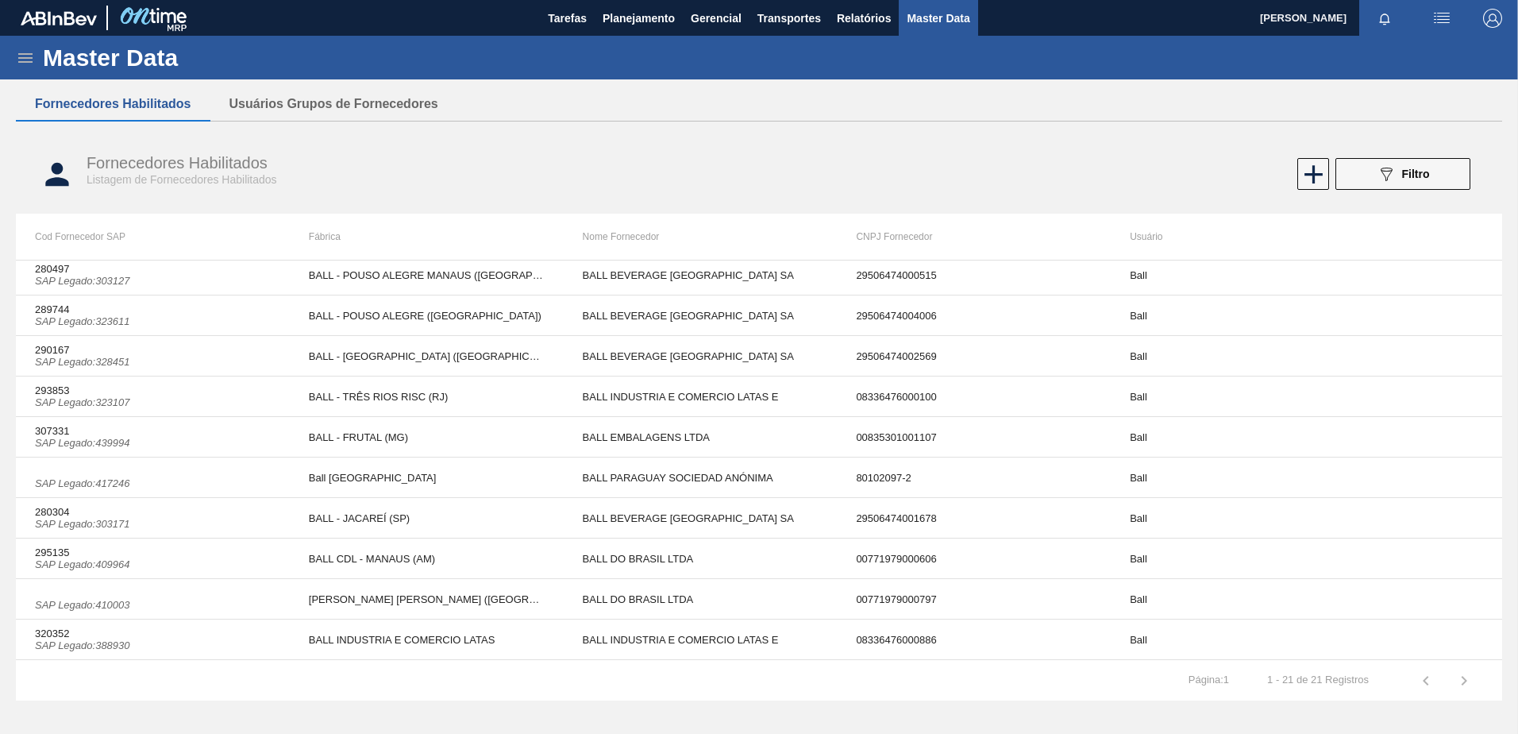
drag, startPoint x: 1503, startPoint y: 544, endPoint x: 1507, endPoint y: 560, distance: 16.6
click at [1507, 560] on div "Master Data Geral Carteiras e Famílias Coordenações e Usuários Fornecedores Mat…" at bounding box center [759, 375] width 1518 height 678
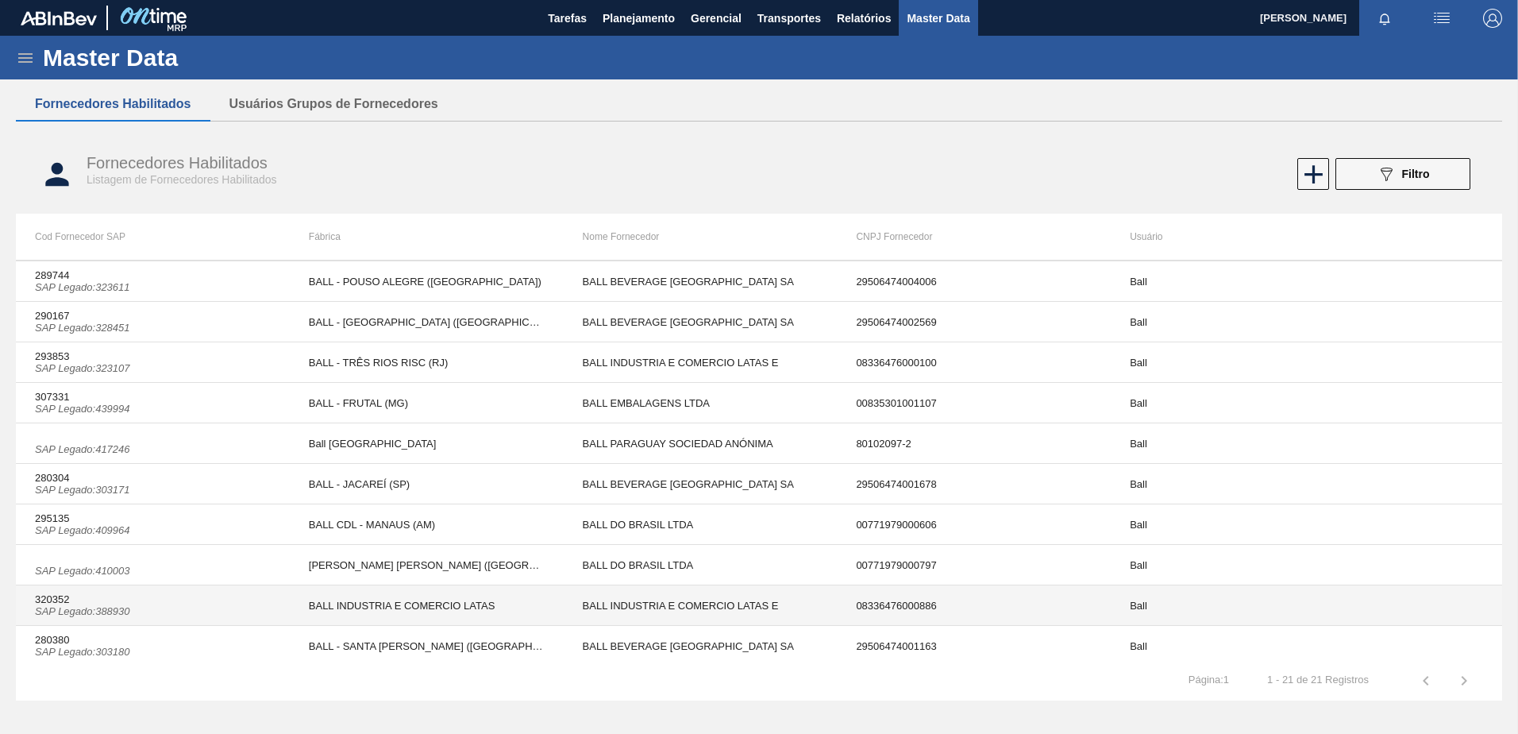
scroll to position [449, 0]
